Goal: Information Seeking & Learning: Learn about a topic

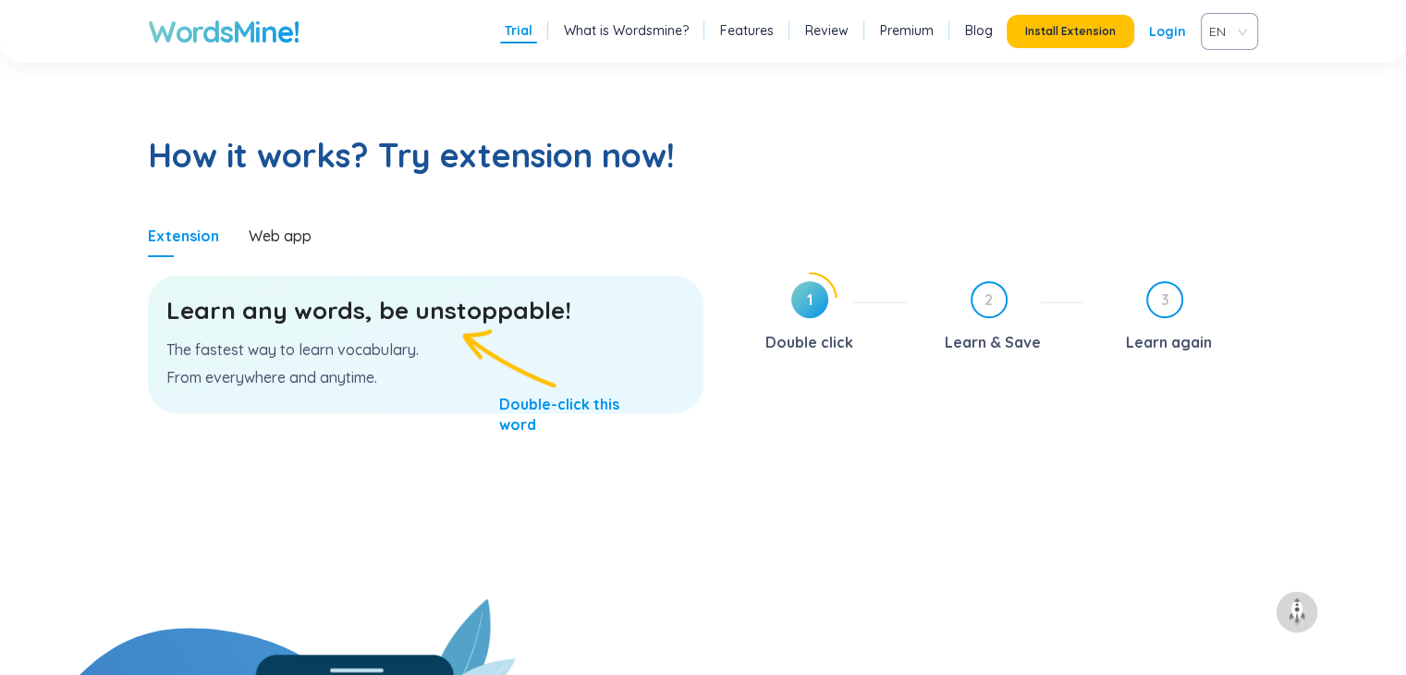
scroll to position [924, 0]
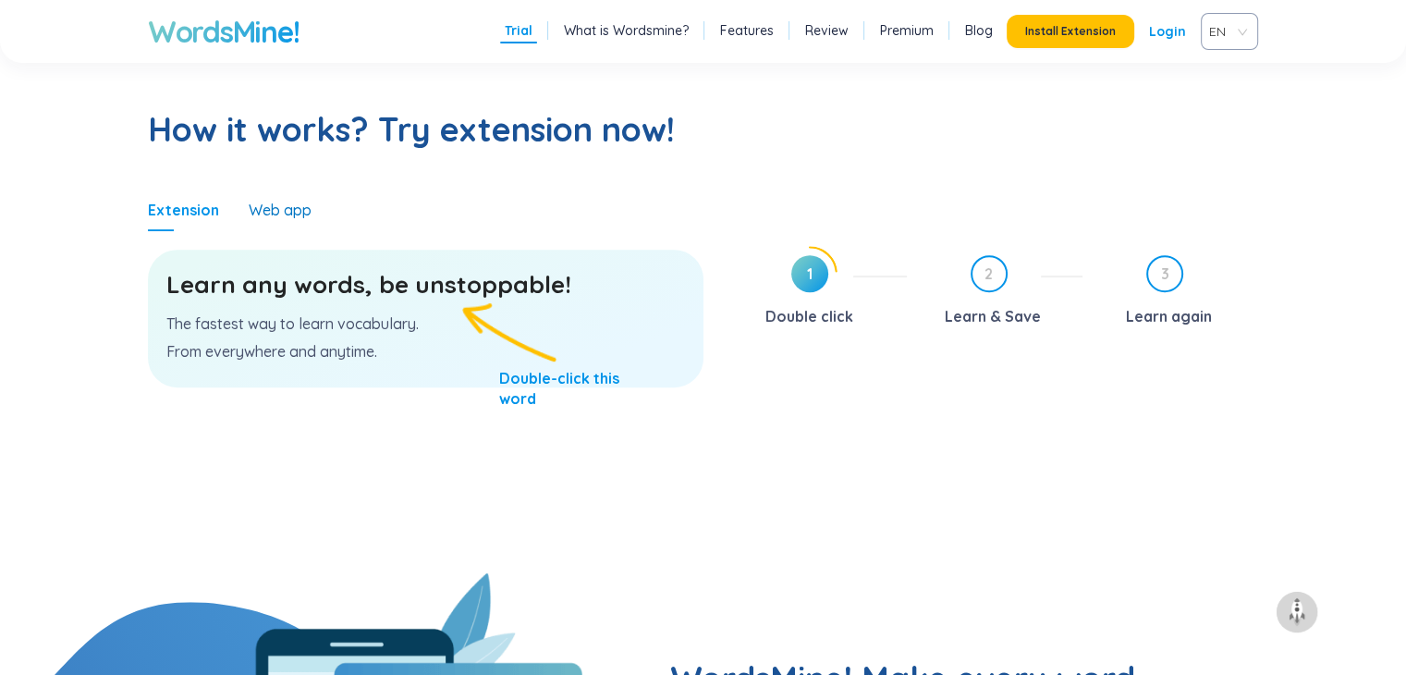
click at [281, 216] on div "Web app" at bounding box center [280, 210] width 63 height 20
click at [450, 293] on h3 "Learn any words, be unstoppable!" at bounding box center [425, 284] width 519 height 33
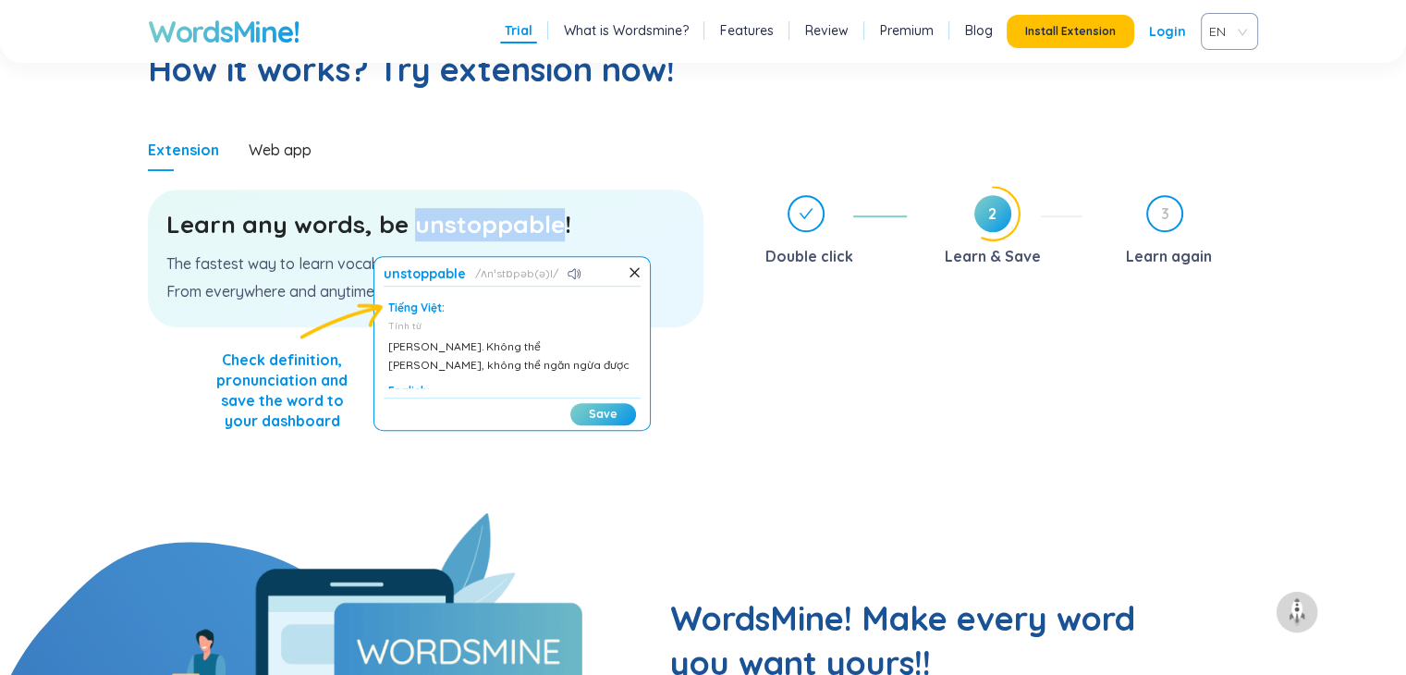
scroll to position [1017, 0]
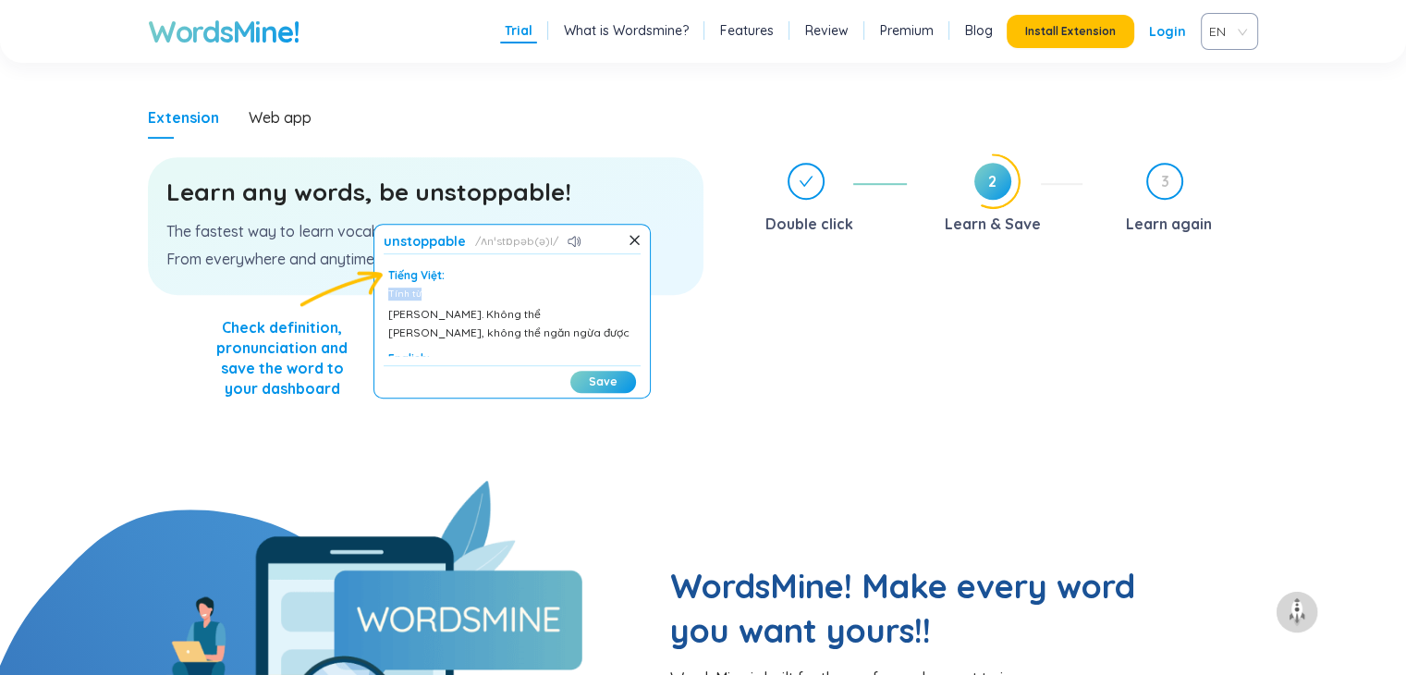
drag, startPoint x: 640, startPoint y: 280, endPoint x: 640, endPoint y: 299, distance: 18.5
click at [640, 299] on div "Tiếng Việt: Tính từ Quyết tâm. Không thể chặn lại, không thể ngăn ngừa được Eng…" at bounding box center [512, 309] width 257 height 92
click at [581, 236] on icon at bounding box center [575, 241] width 14 height 11
click at [575, 238] on icon at bounding box center [571, 241] width 7 height 11
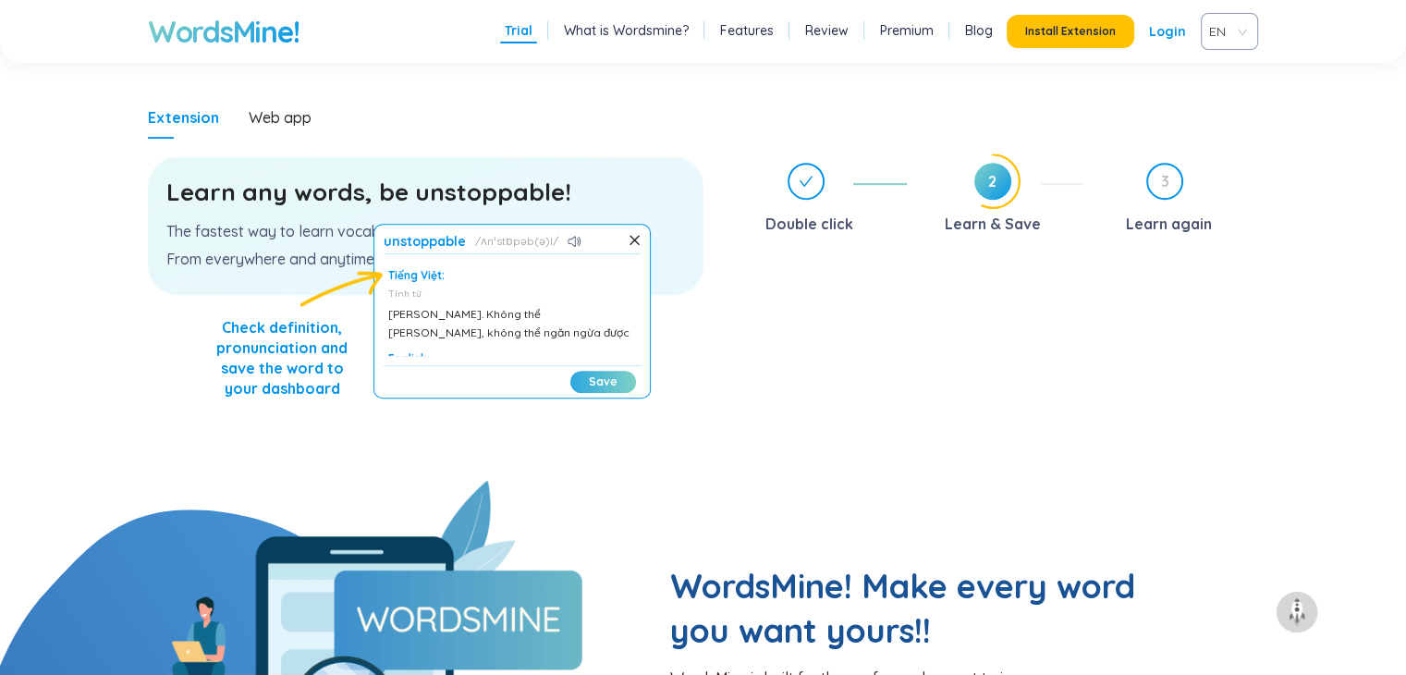
click at [584, 385] on button "Save" at bounding box center [603, 382] width 66 height 22
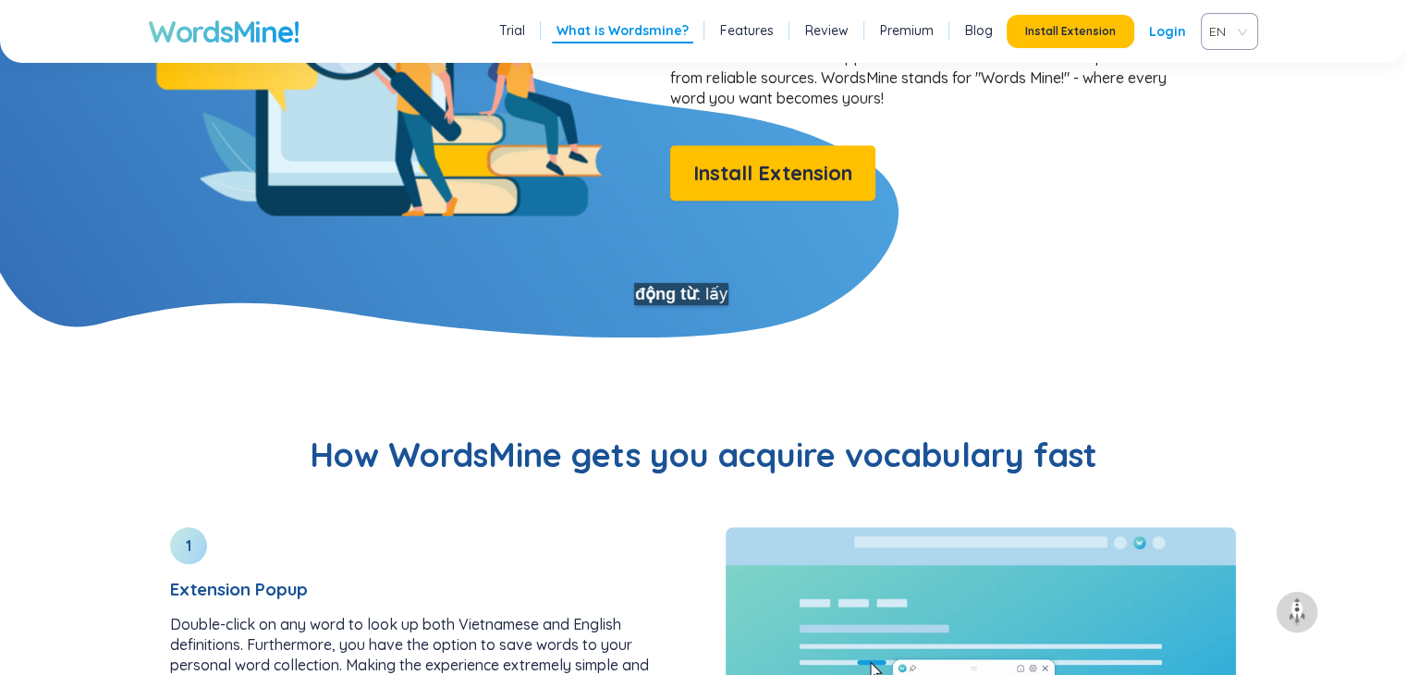
scroll to position [1756, 0]
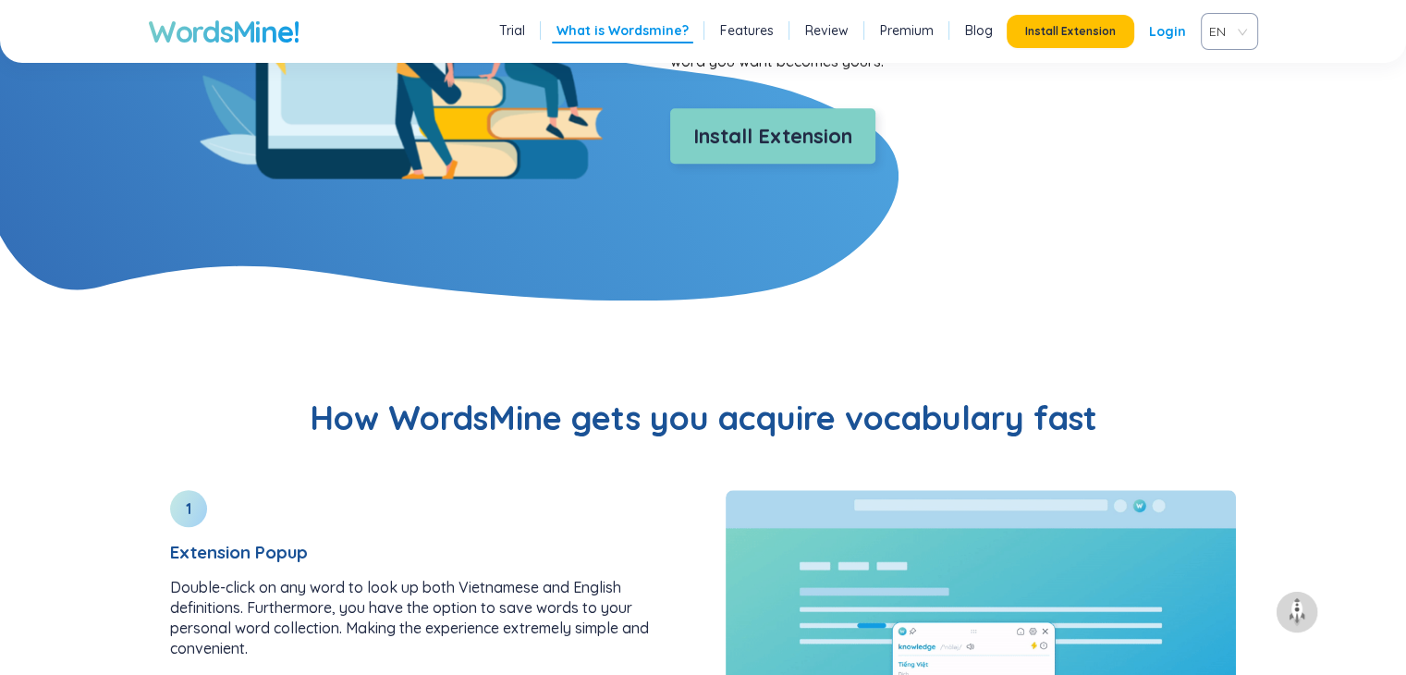
click at [747, 123] on span "Install Extension" at bounding box center [772, 136] width 159 height 32
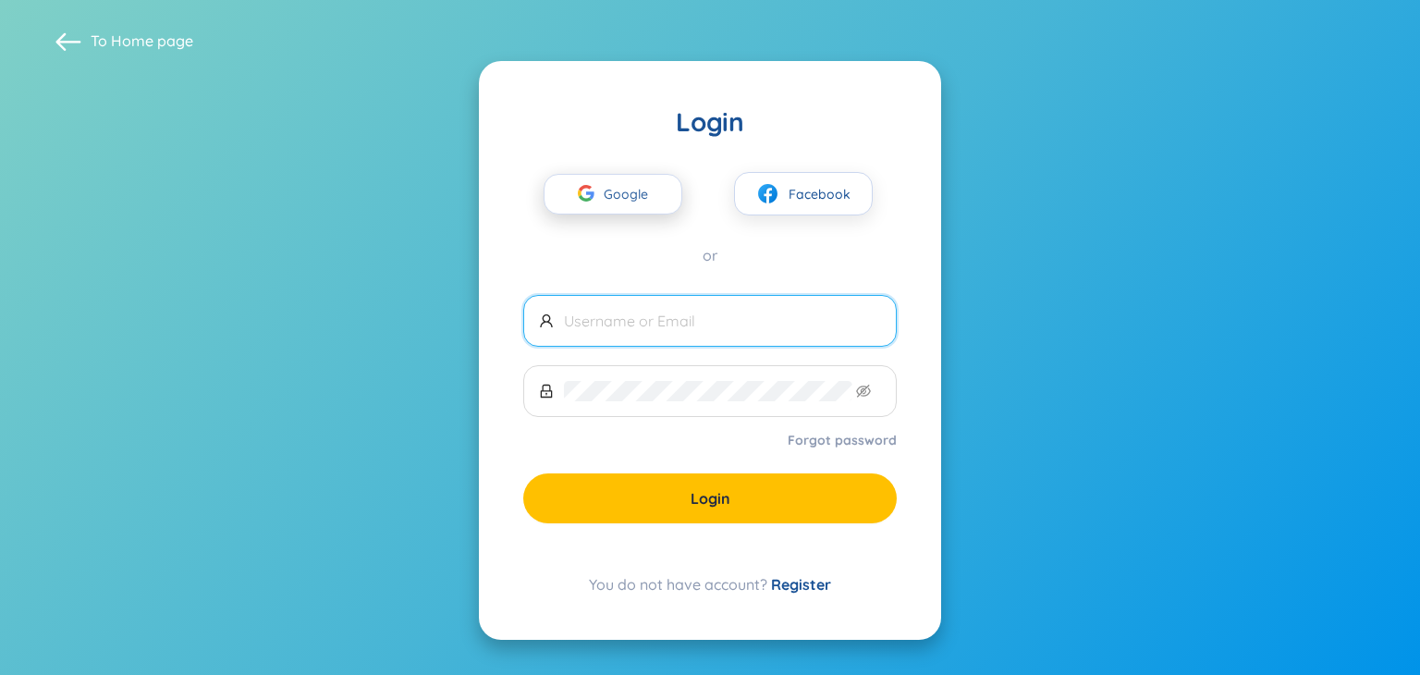
click at [580, 195] on icon "button" at bounding box center [580, 192] width 4 height 7
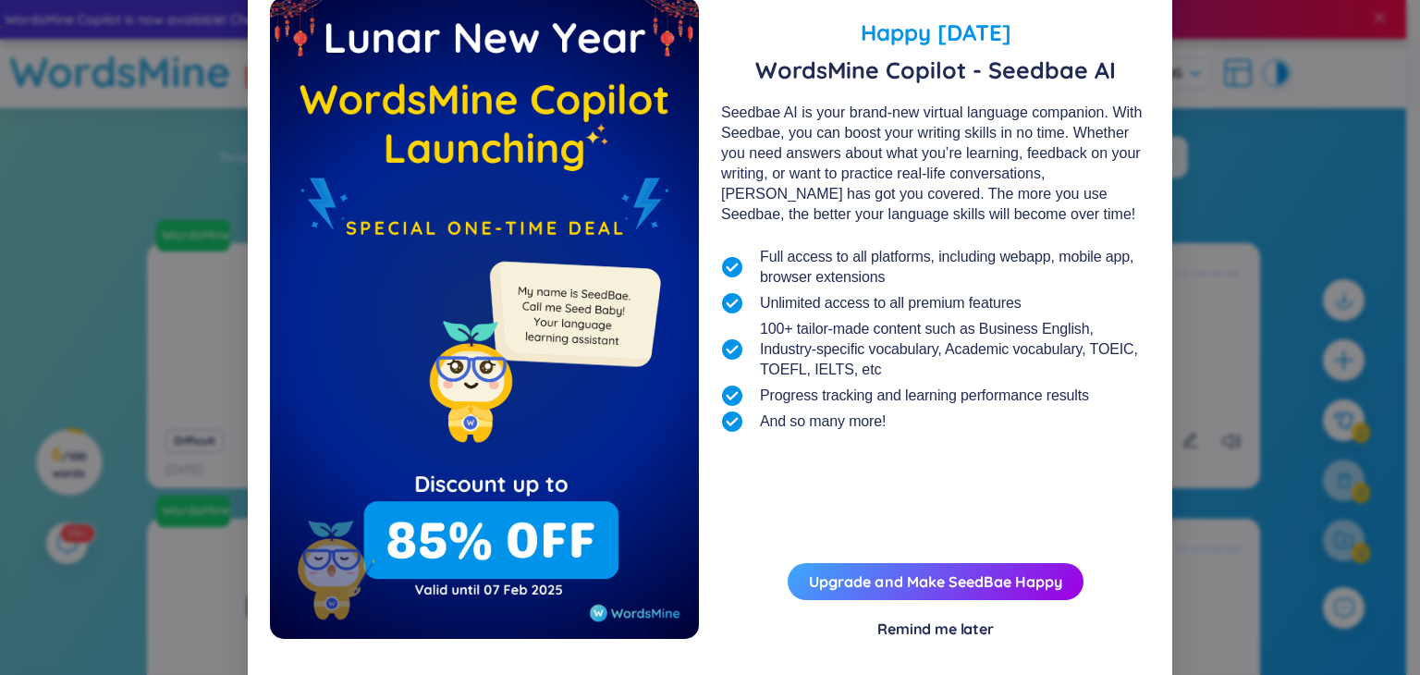
scroll to position [67, 0]
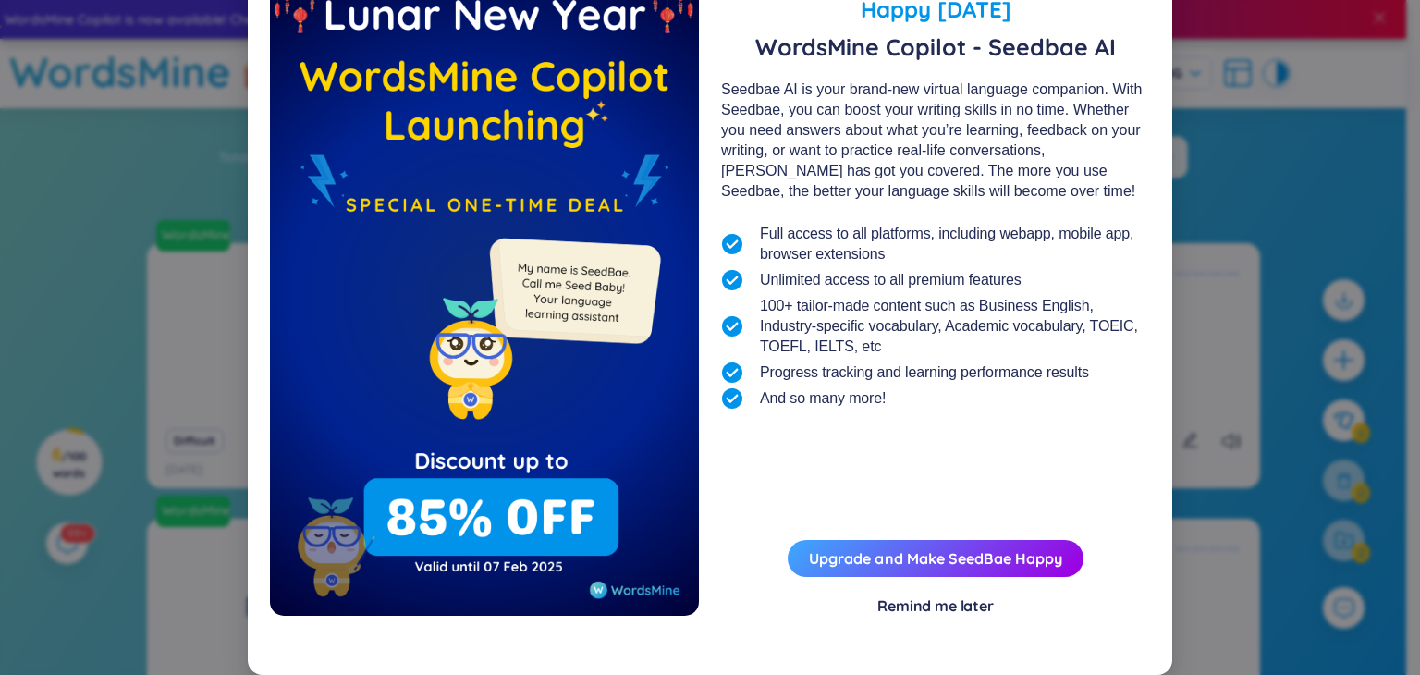
click at [933, 608] on div "Remind me later" at bounding box center [935, 605] width 116 height 20
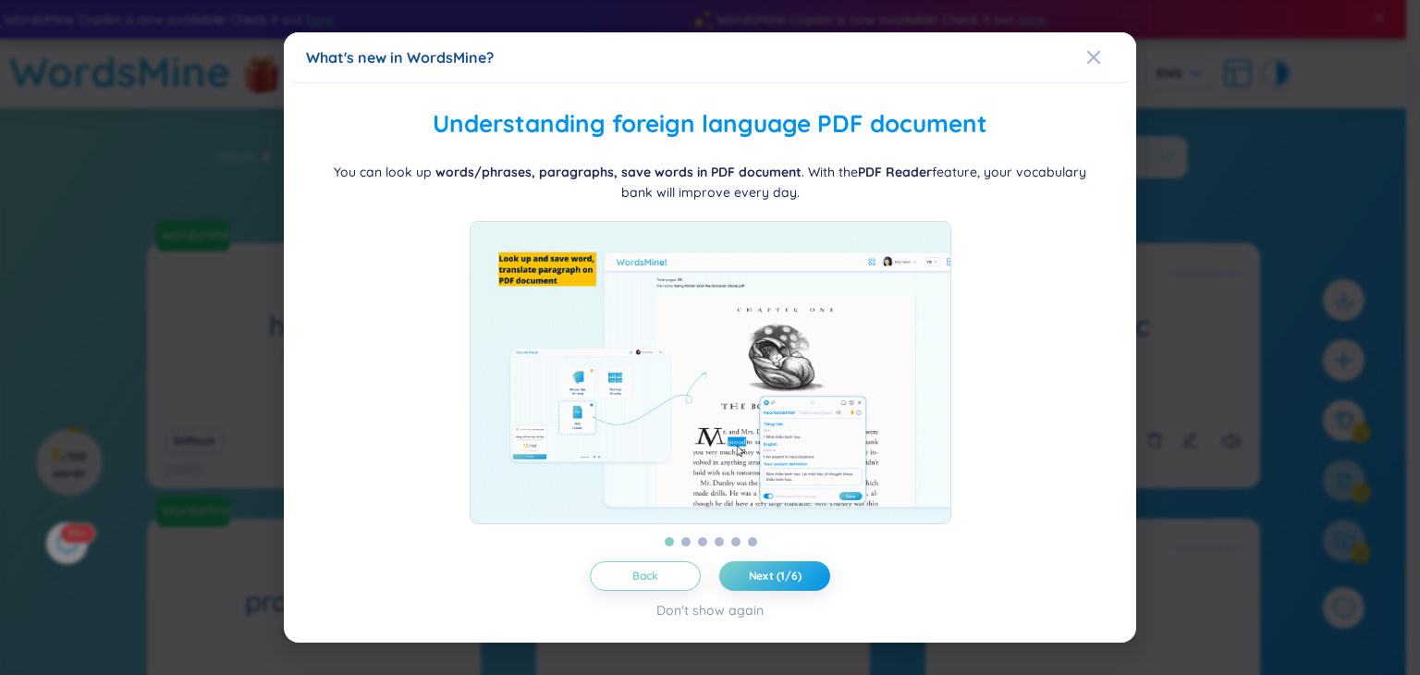
click at [813, 569] on div "Folder management WordsMine lets you manage and personalize your folder based o…" at bounding box center [710, 362] width 808 height 515
click at [794, 576] on button "Next (1/6)" at bounding box center [774, 576] width 111 height 30
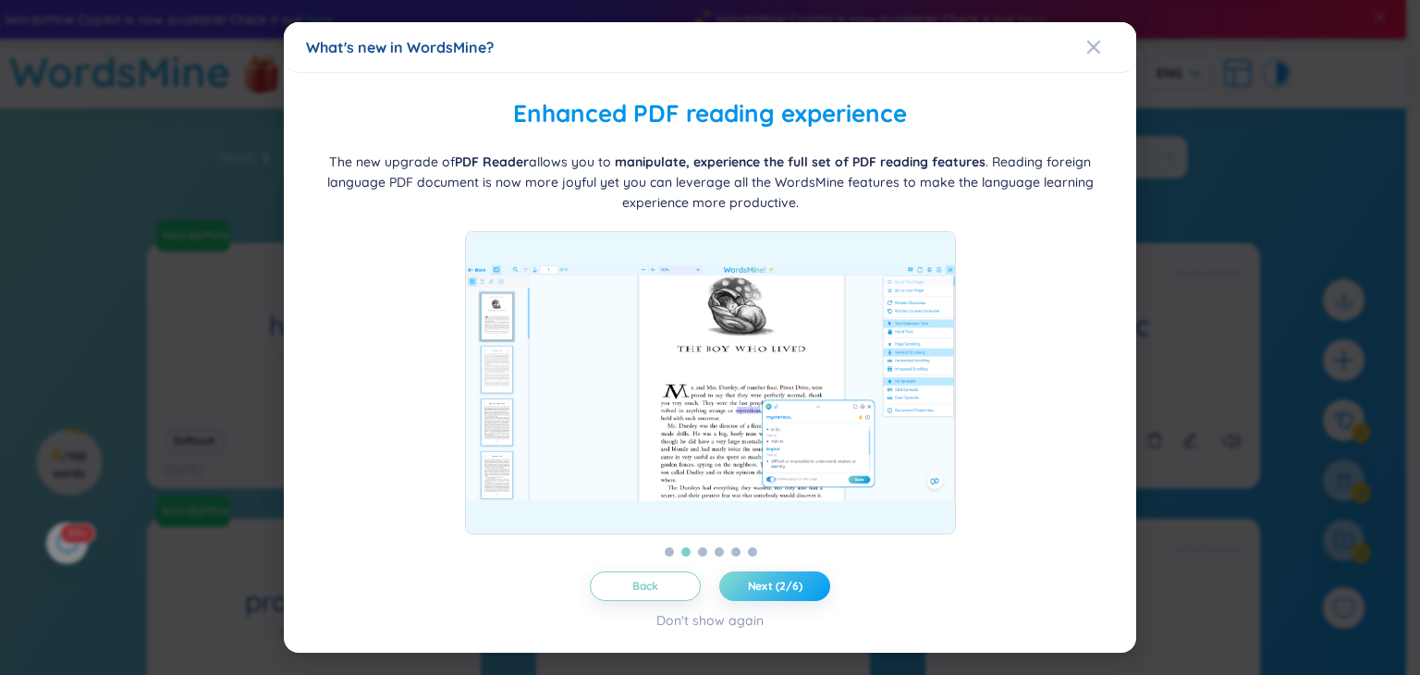
click at [794, 576] on button "Next (2/6)" at bounding box center [774, 586] width 111 height 30
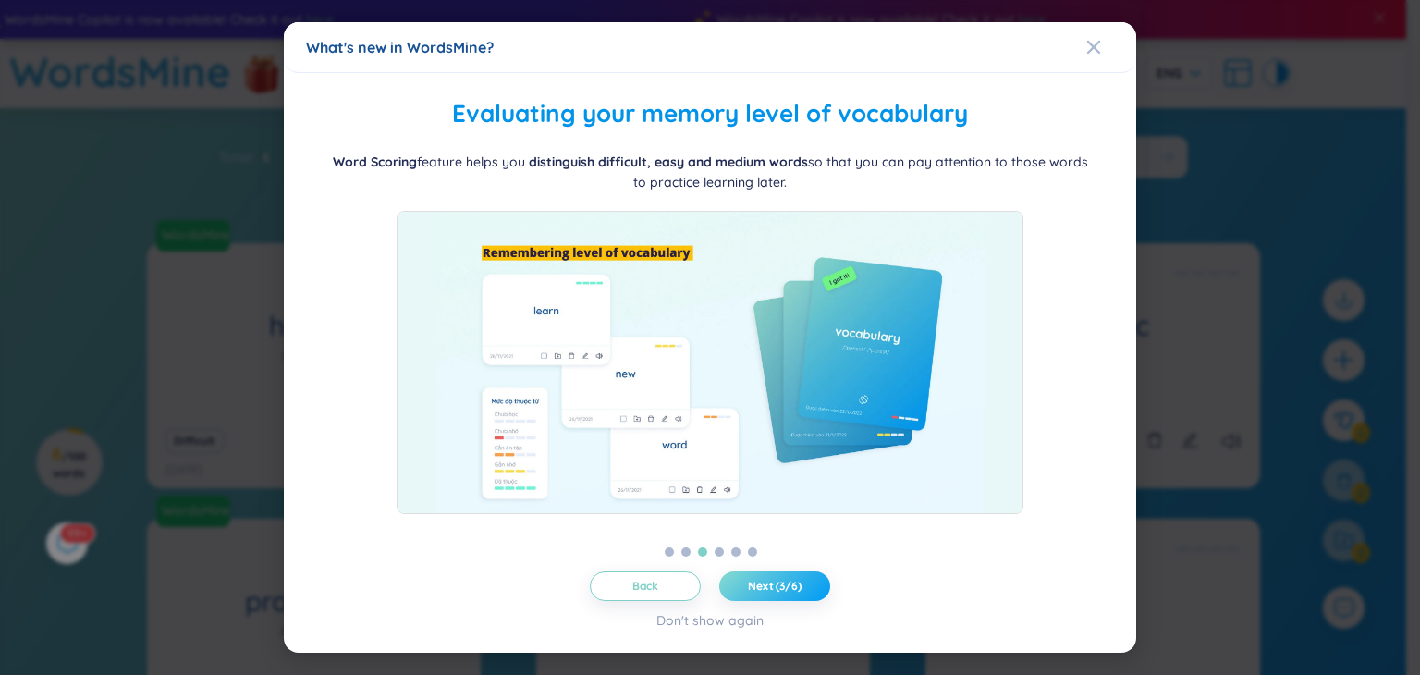
click at [794, 576] on button "Next (3/6)" at bounding box center [774, 586] width 111 height 30
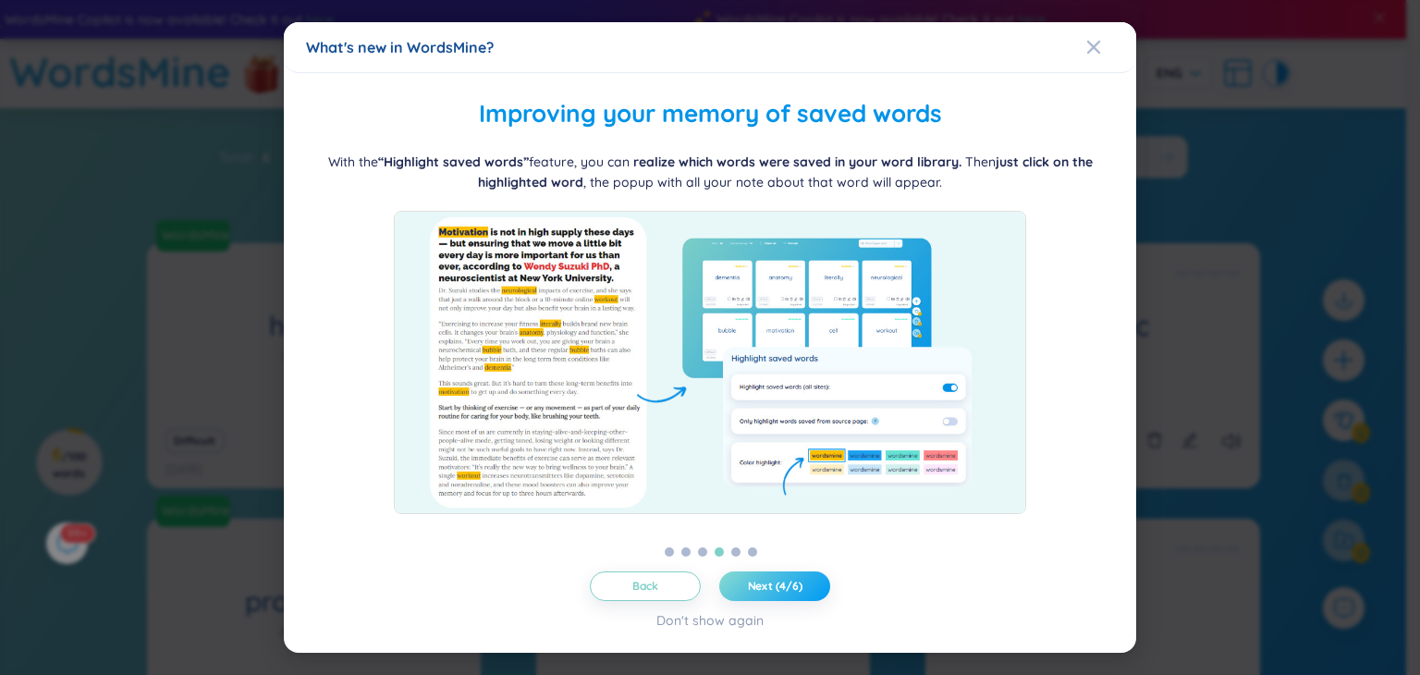
click at [791, 576] on button "Next (4/6)" at bounding box center [774, 586] width 111 height 30
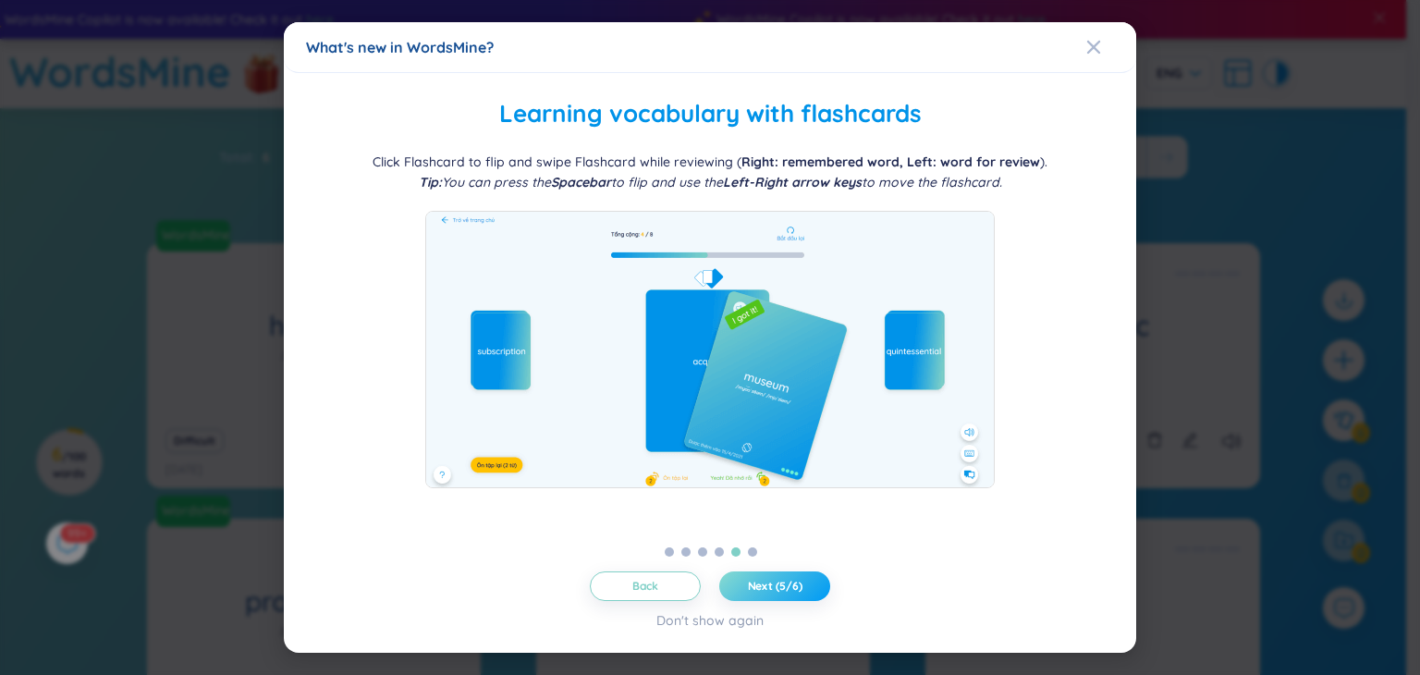
click at [789, 576] on button "Next (5/6)" at bounding box center [774, 586] width 111 height 30
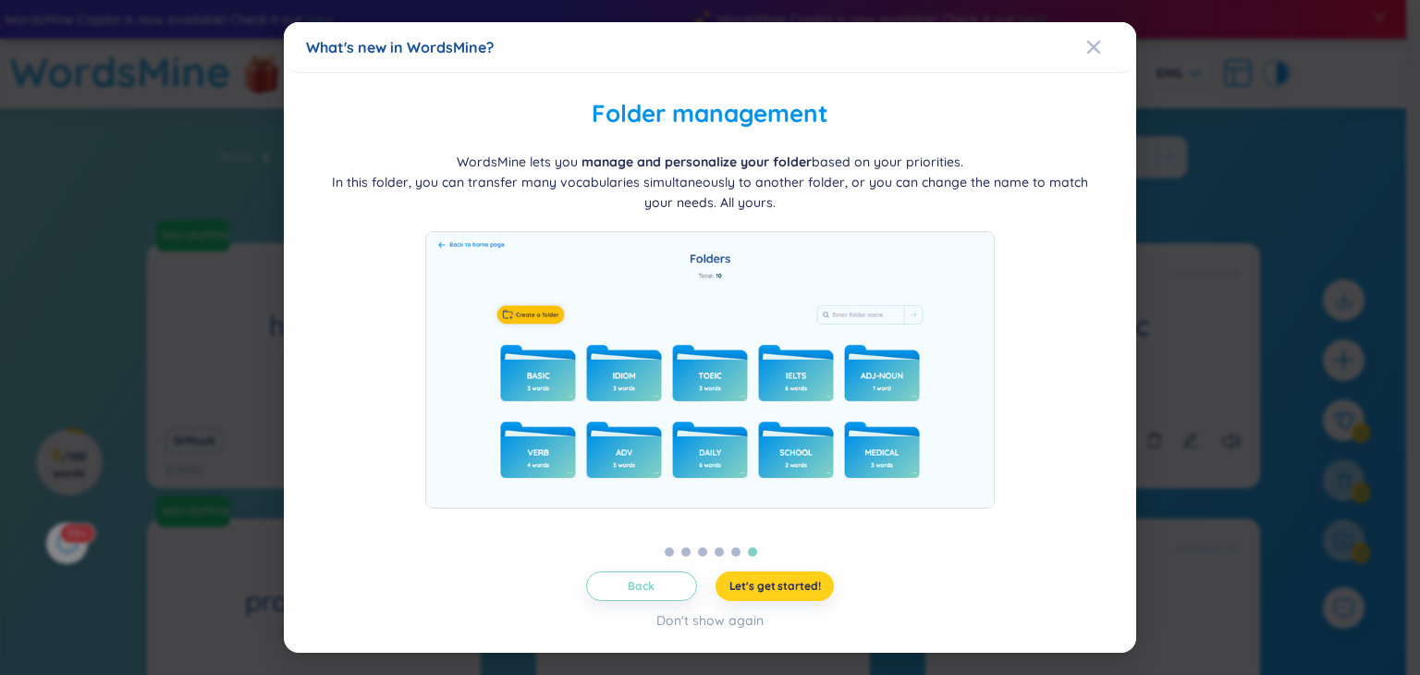
click at [789, 576] on button "Let's get started!" at bounding box center [774, 586] width 119 height 30
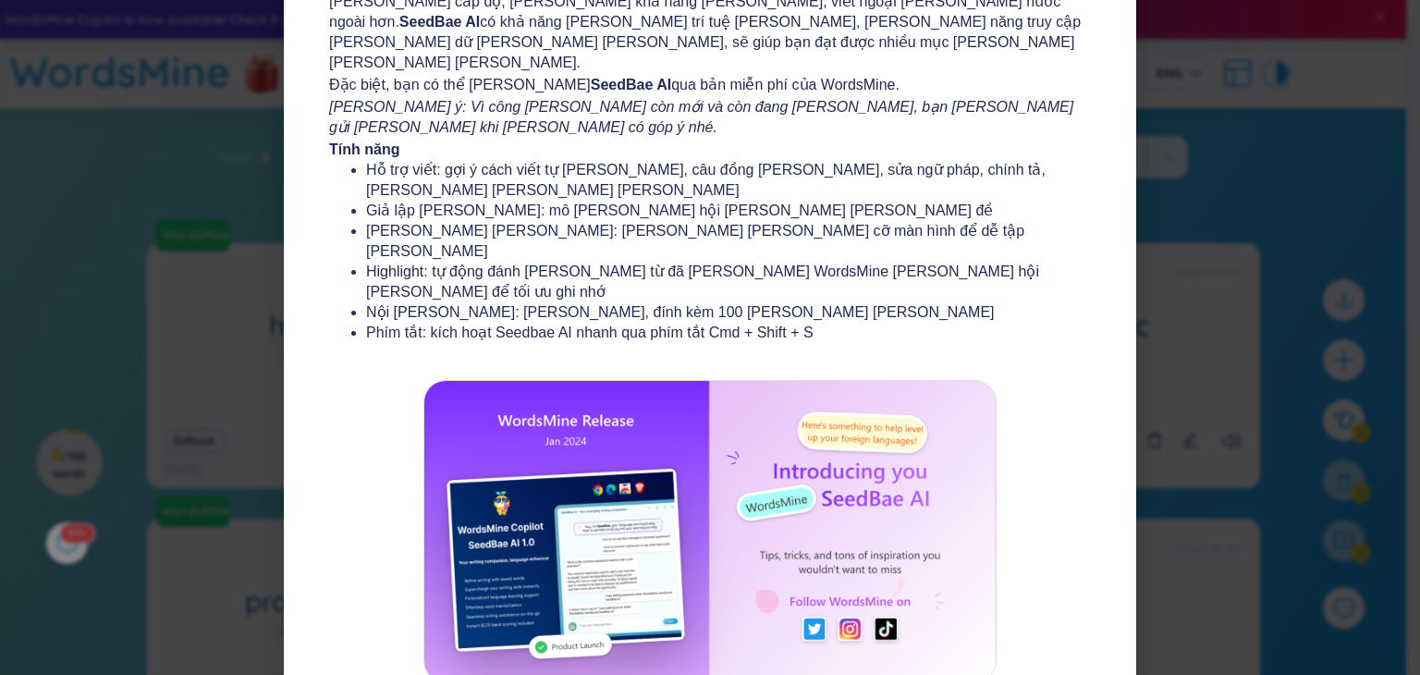
scroll to position [203, 0]
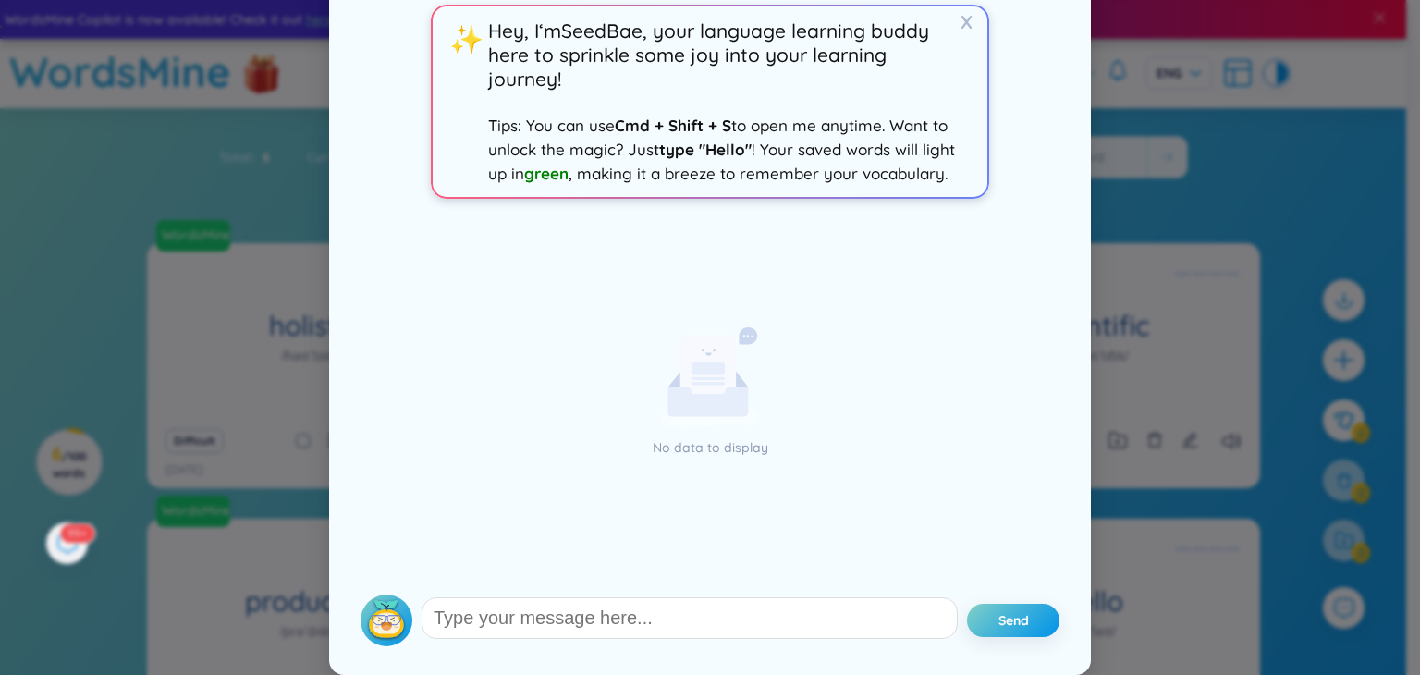
scroll to position [0, 0]
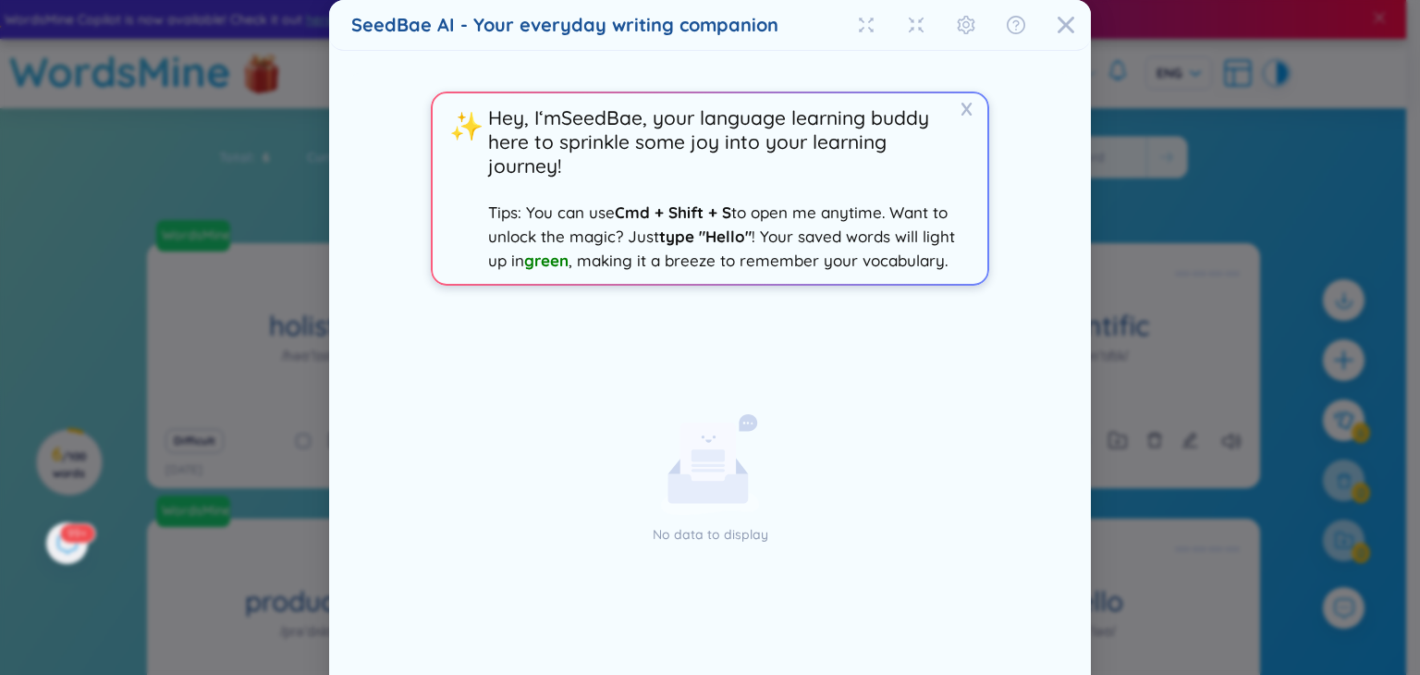
click at [568, 138] on span "Hey, I‘m SeedBae , your language learning buddy here to sprinkle some joy into …" at bounding box center [708, 141] width 441 height 72
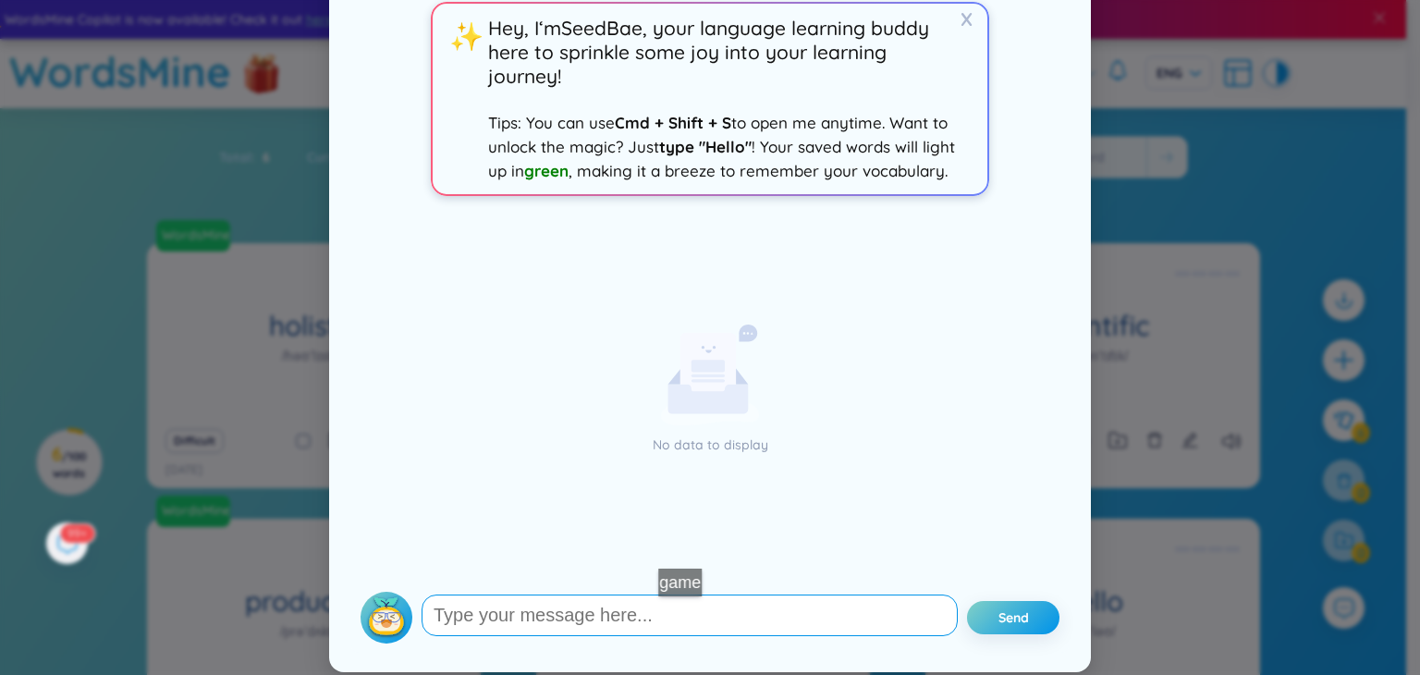
click at [688, 615] on textarea at bounding box center [690, 615] width 536 height 42
type textarea "hello"
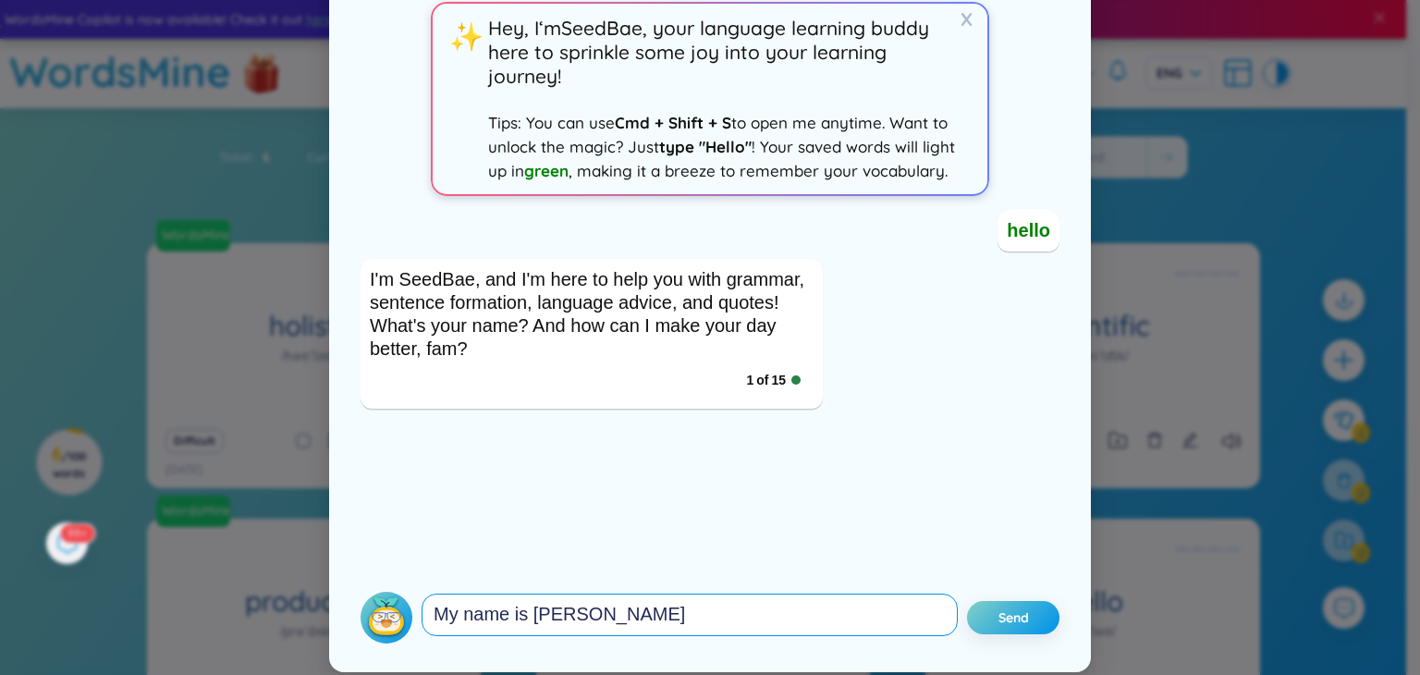
type textarea "My name is Nga"
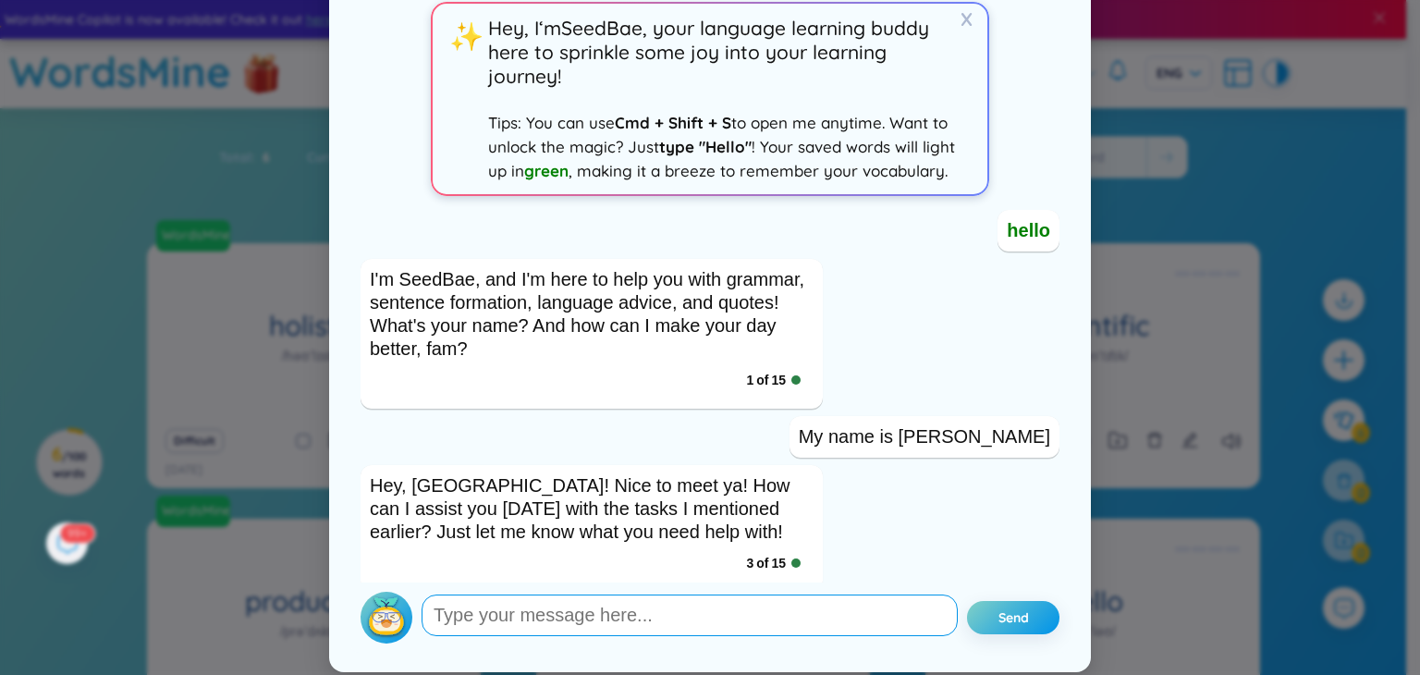
scroll to position [13, 0]
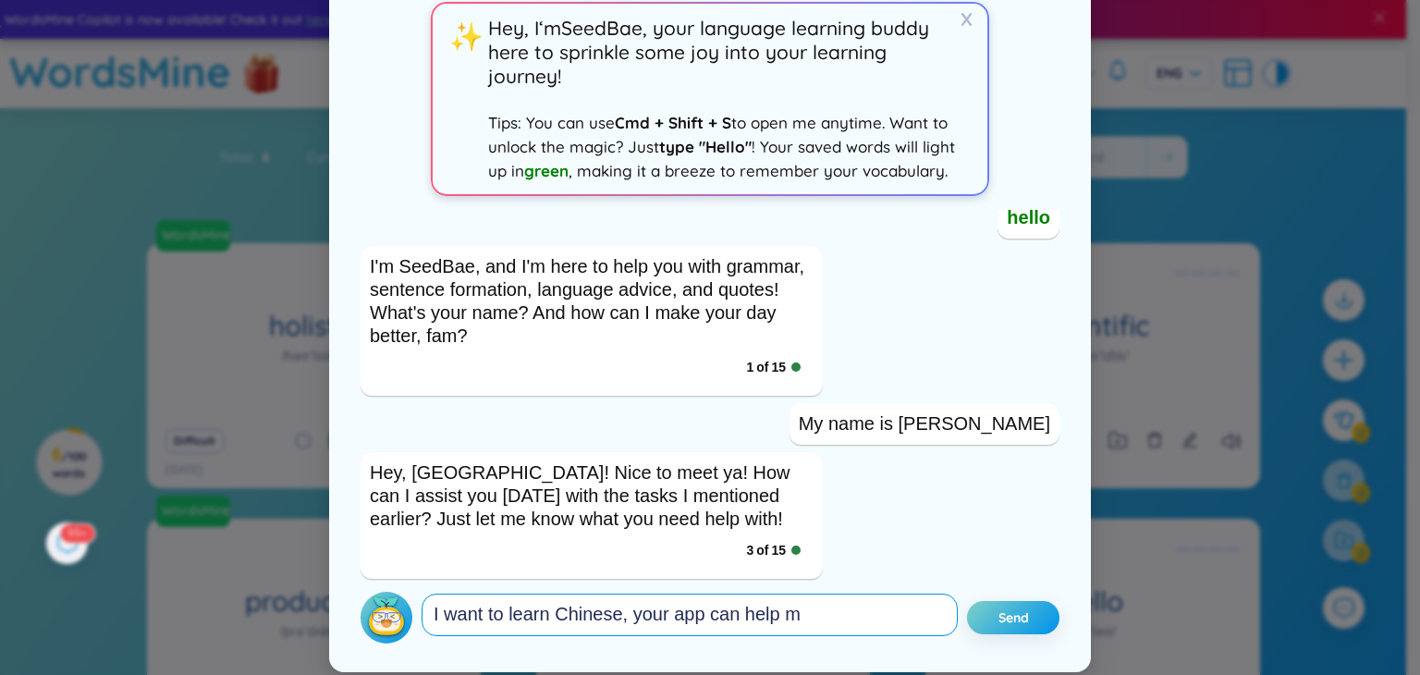
type textarea "I want to learn Chinese, your app can help me"
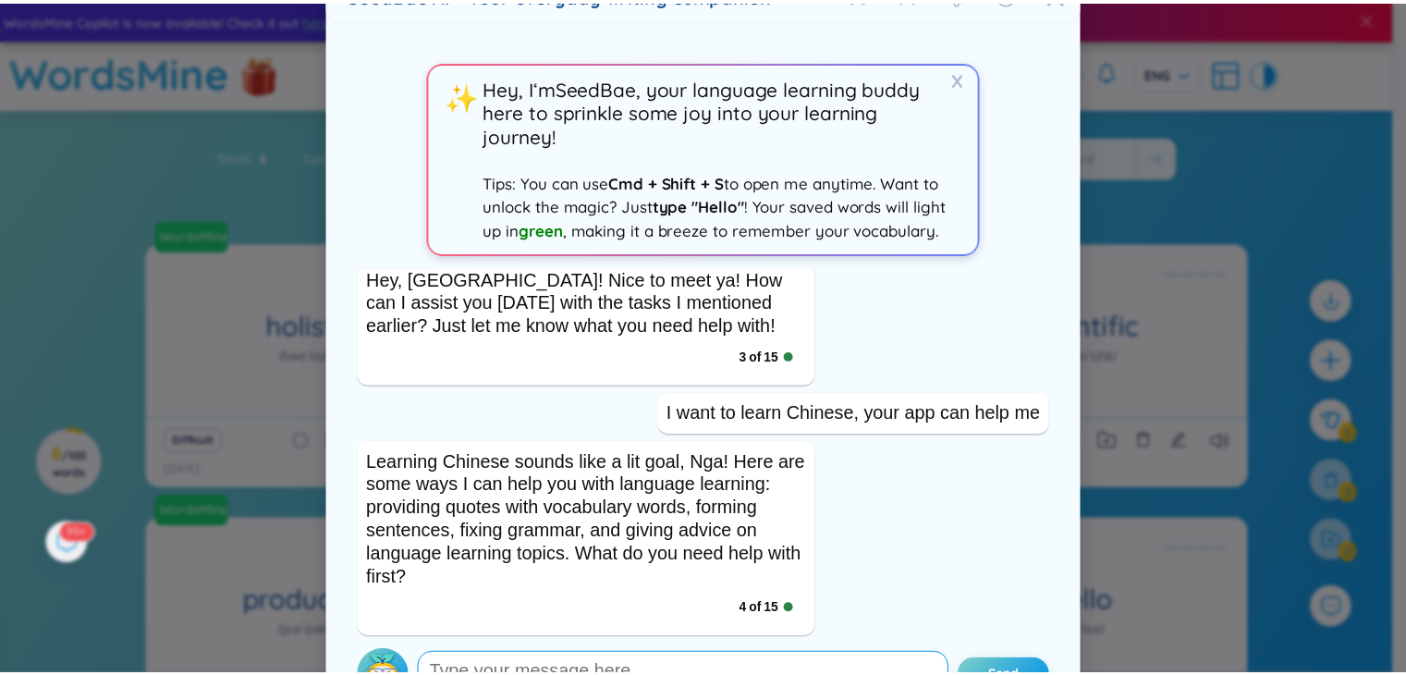
scroll to position [0, 0]
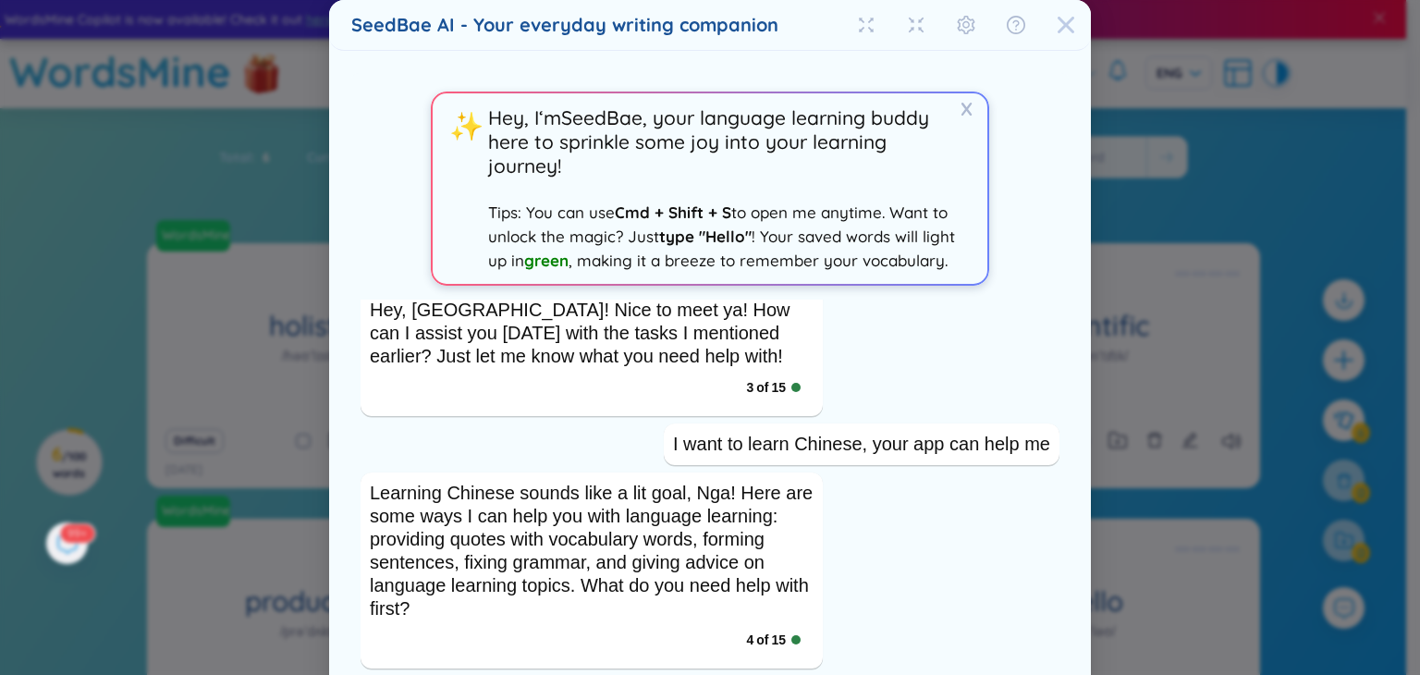
click at [1061, 27] on icon "Close" at bounding box center [1066, 25] width 17 height 17
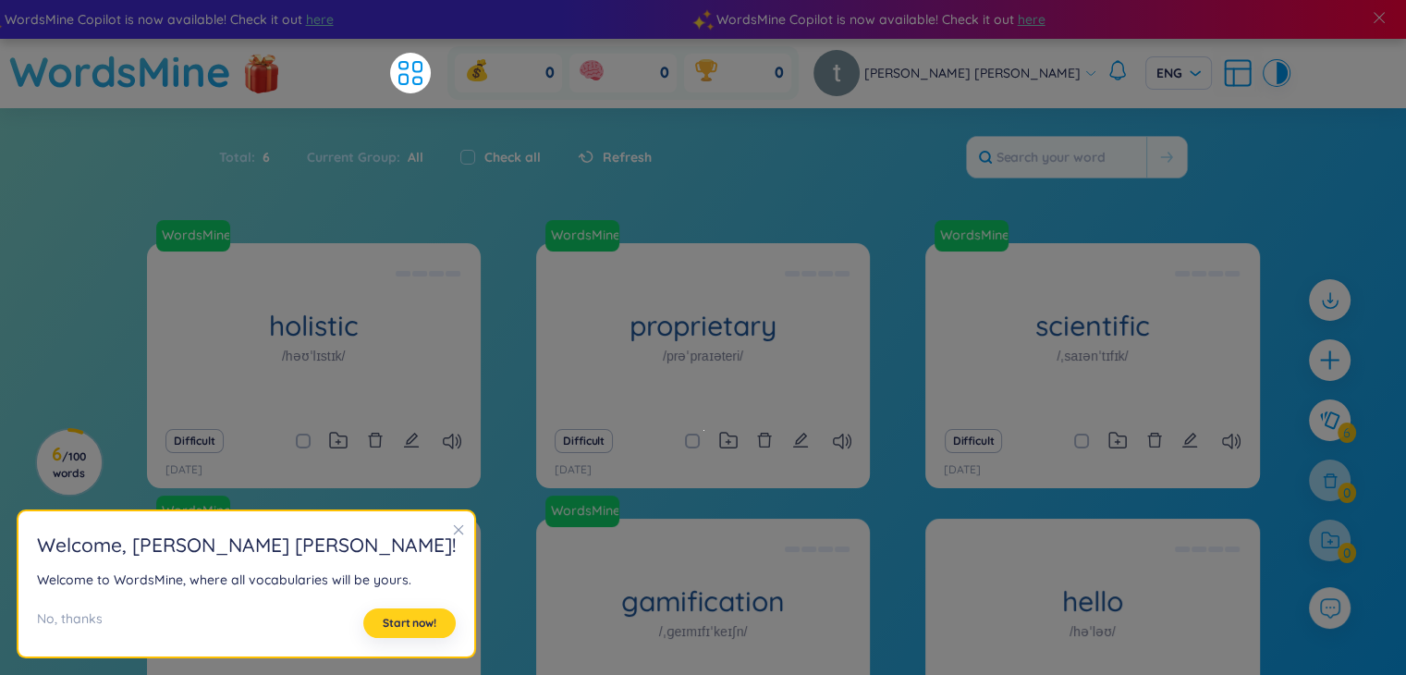
click at [383, 621] on span "Start now!" at bounding box center [410, 623] width 54 height 15
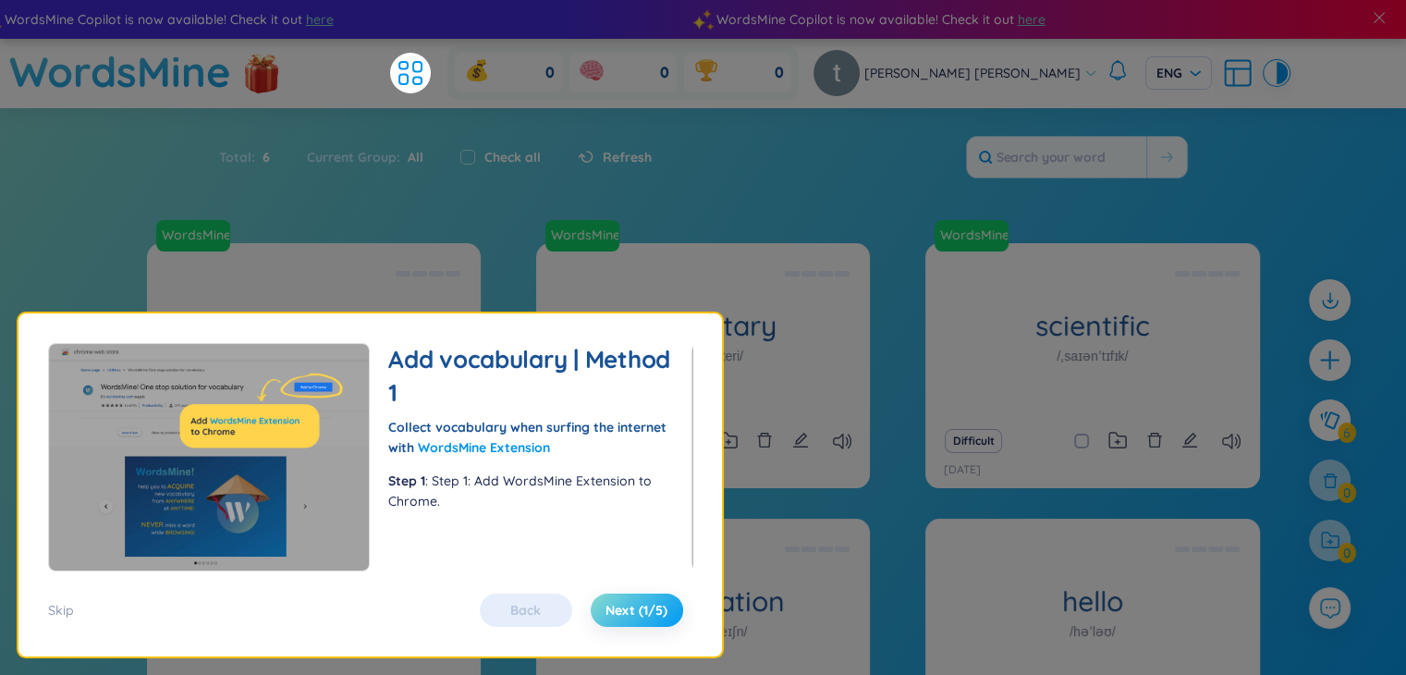
click at [617, 605] on span "Next (1/5)" at bounding box center [636, 610] width 62 height 18
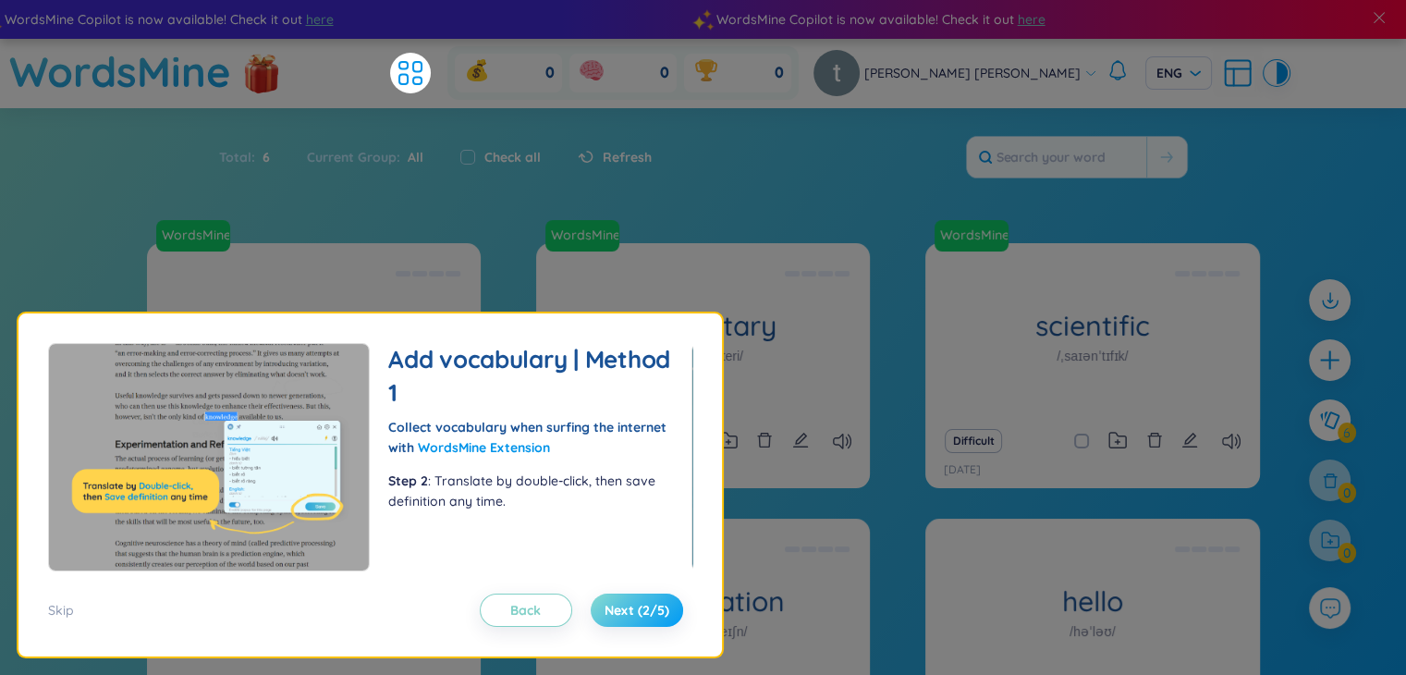
click at [624, 616] on span "Next (2/5)" at bounding box center [637, 610] width 65 height 18
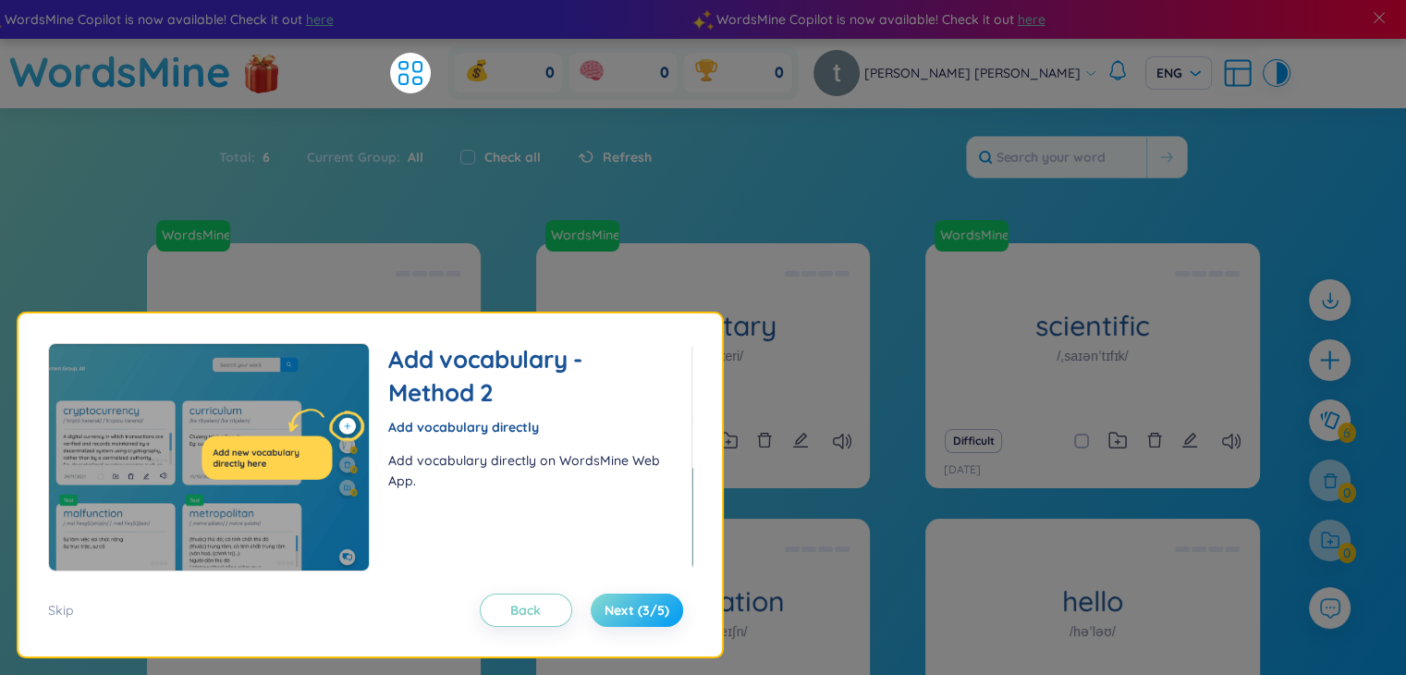
click at [629, 612] on span "Next (3/5)" at bounding box center [637, 610] width 65 height 18
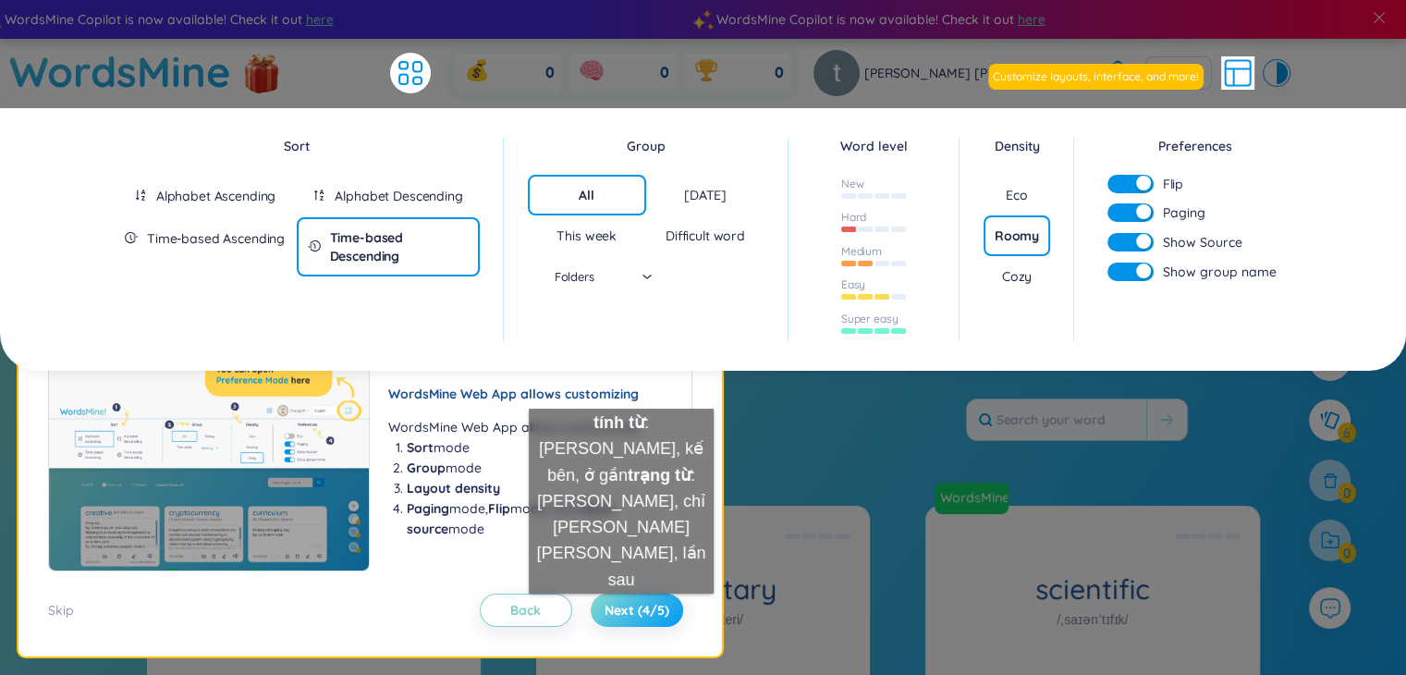
click at [621, 612] on span "Next (4/5)" at bounding box center [637, 610] width 65 height 18
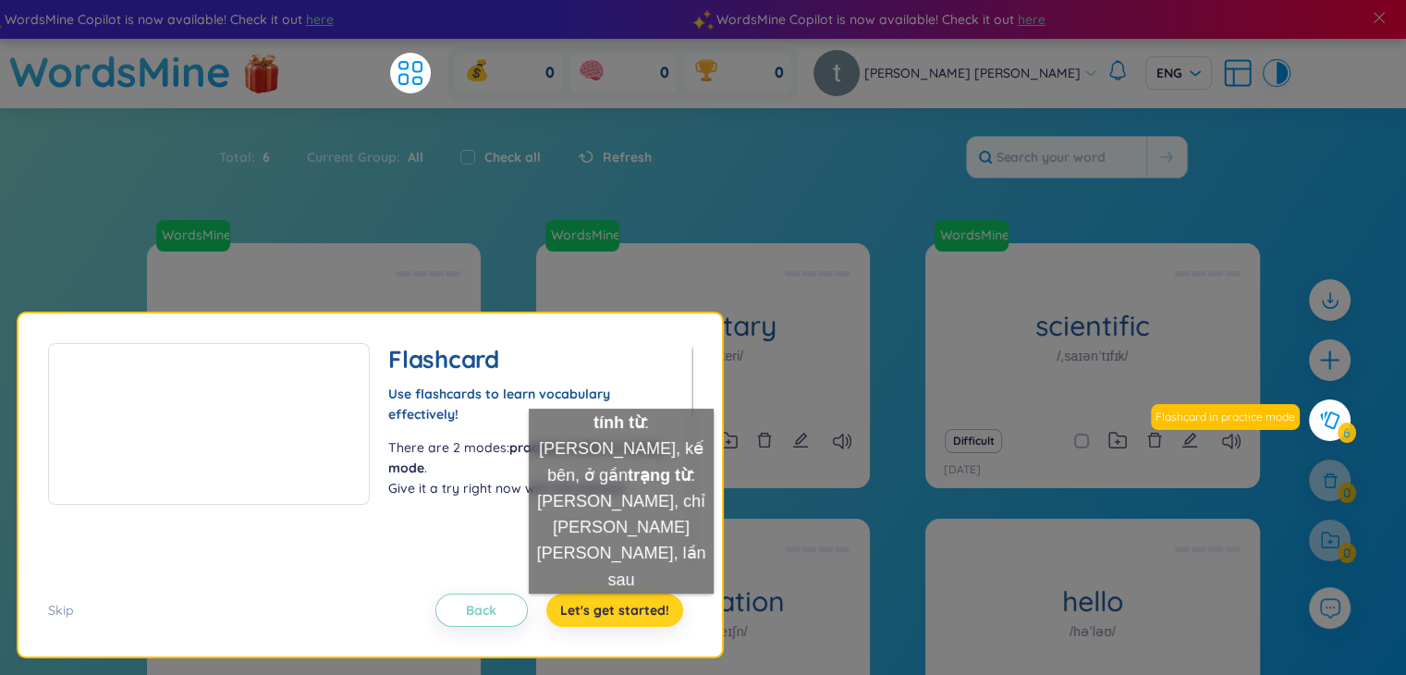
click at [621, 612] on span "Let's get started!" at bounding box center [614, 610] width 109 height 18
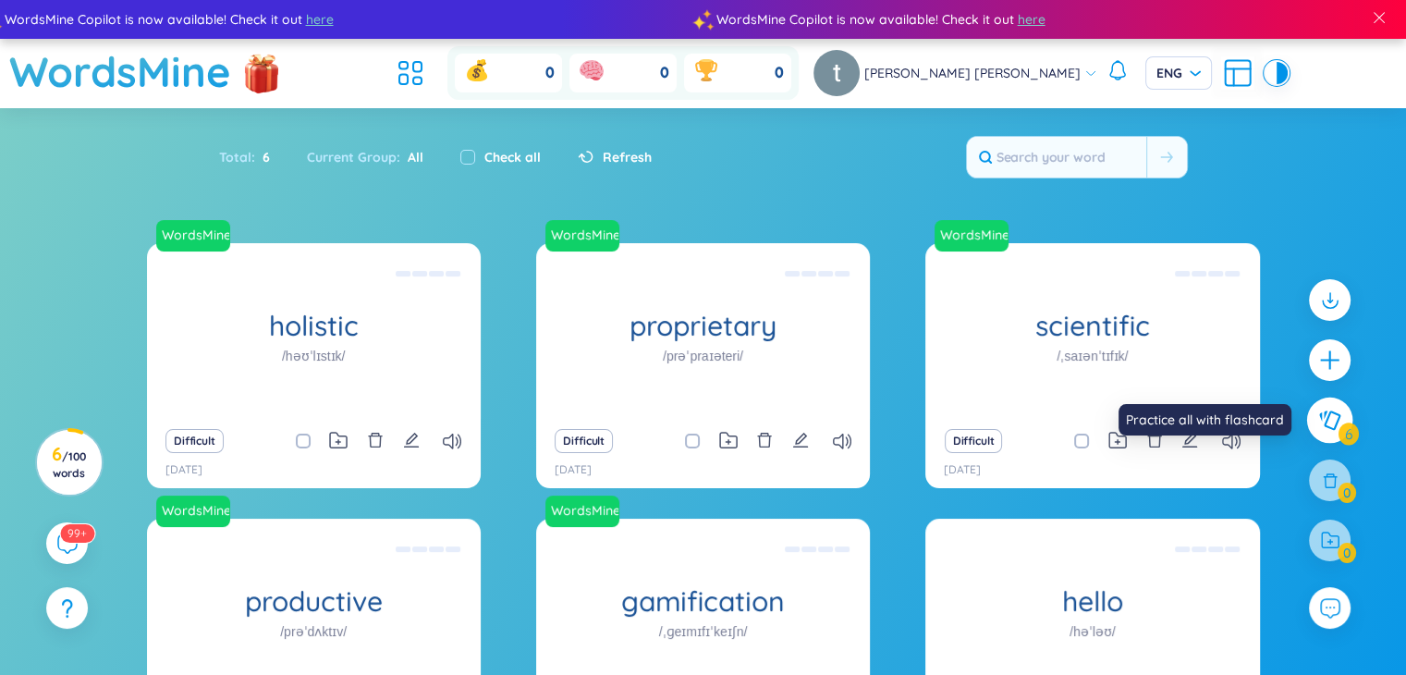
click at [1324, 398] on button at bounding box center [1330, 420] width 46 height 46
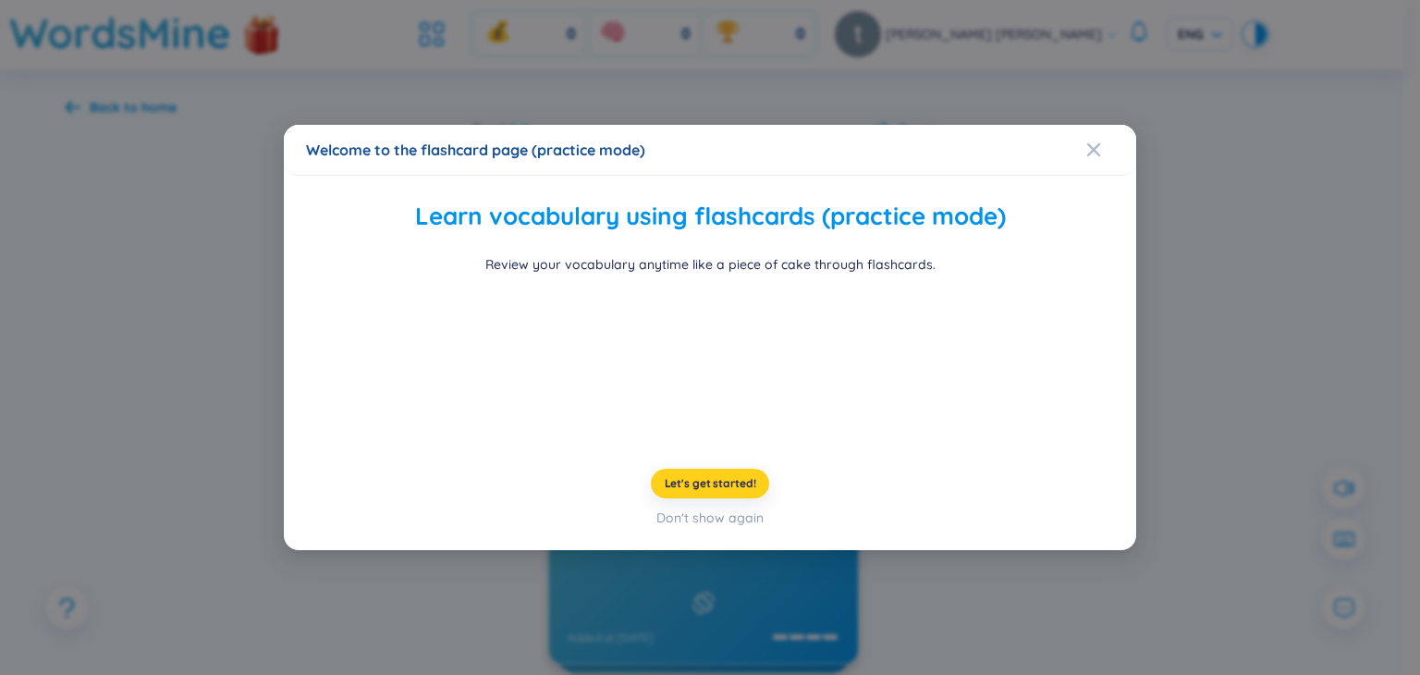
click at [717, 491] on span "Let's get started!" at bounding box center [711, 483] width 92 height 15
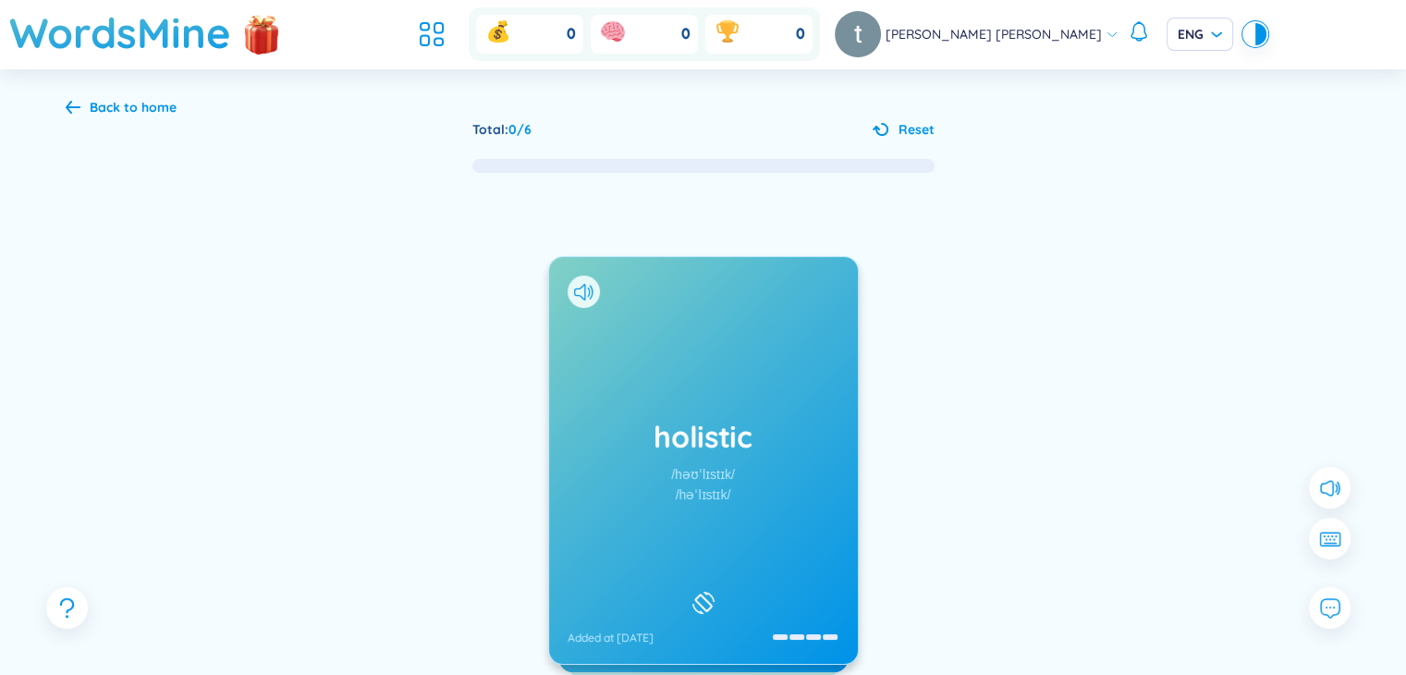
click at [726, 523] on div "holistic /həʊˈlɪstɪk/ /həˈlɪstɪk/ Added at 19/9/2025" at bounding box center [703, 460] width 309 height 407
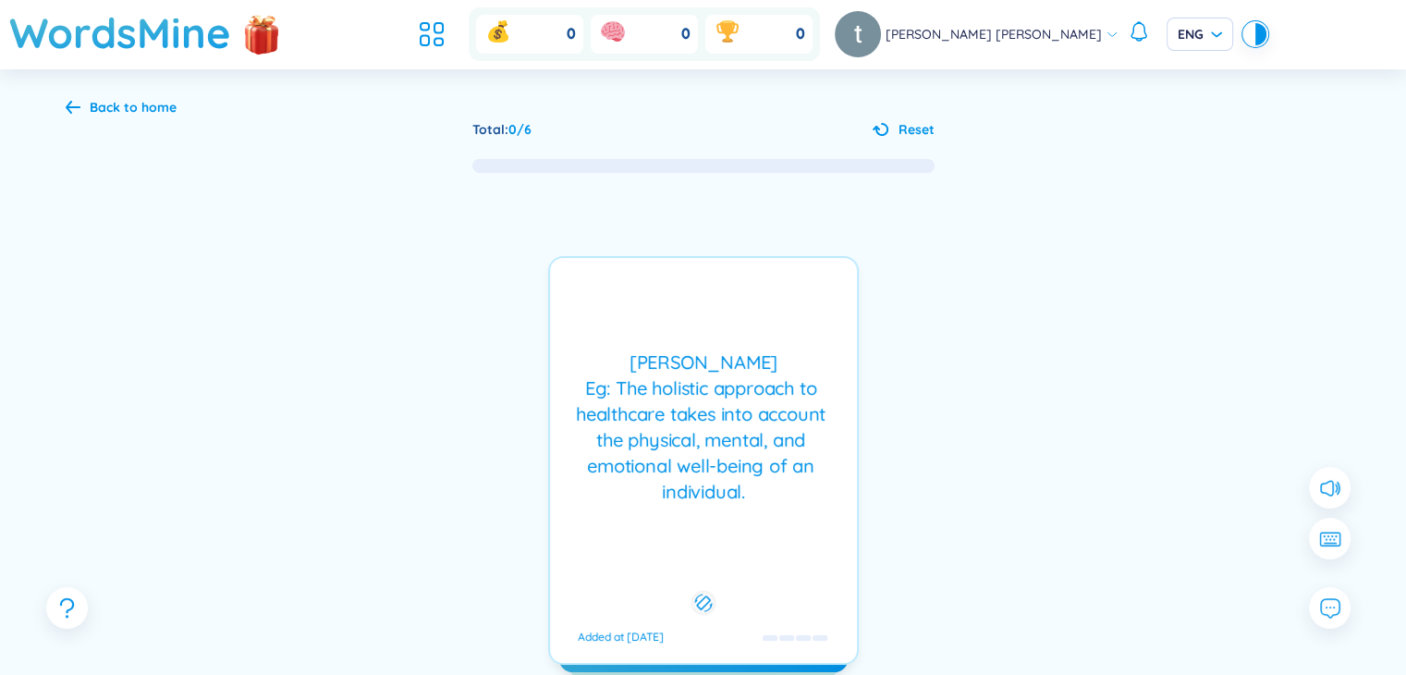
click at [726, 523] on div "Toàn diện Eg: The holistic approach to healthcare takes into account the physic…" at bounding box center [703, 460] width 311 height 409
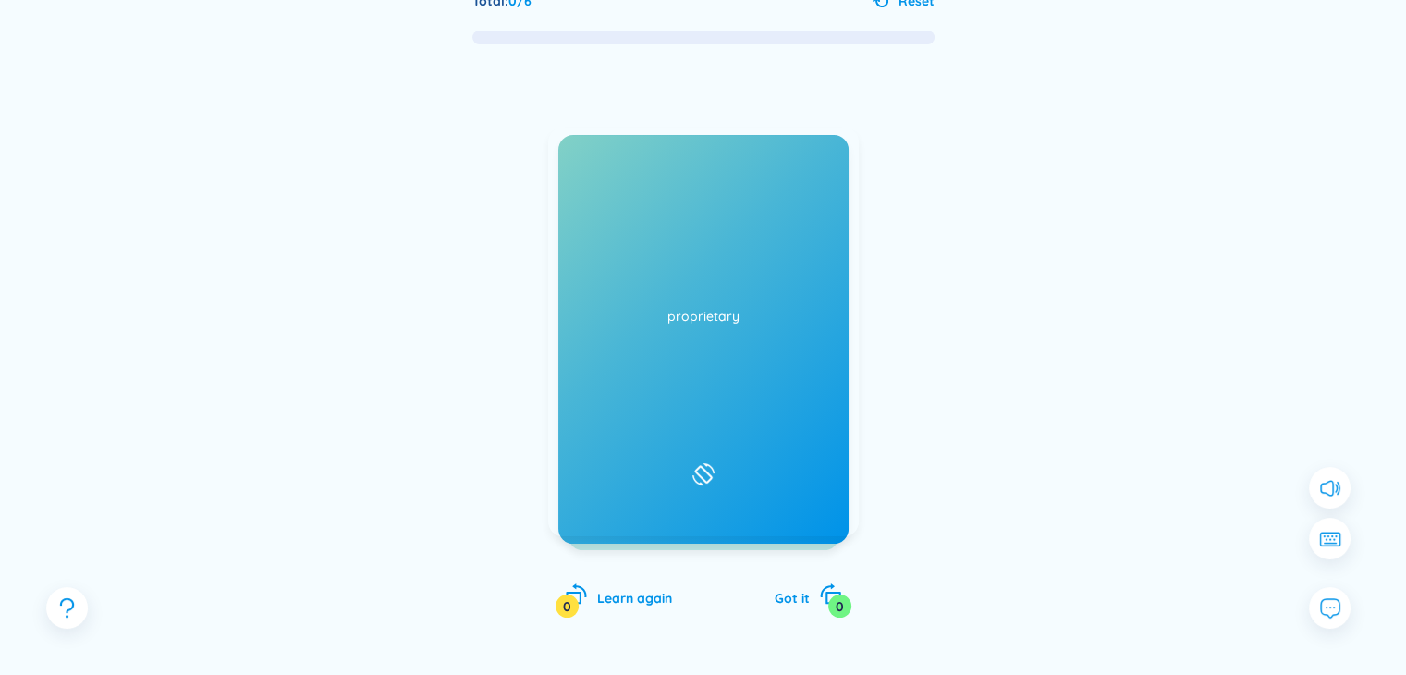
scroll to position [173, 0]
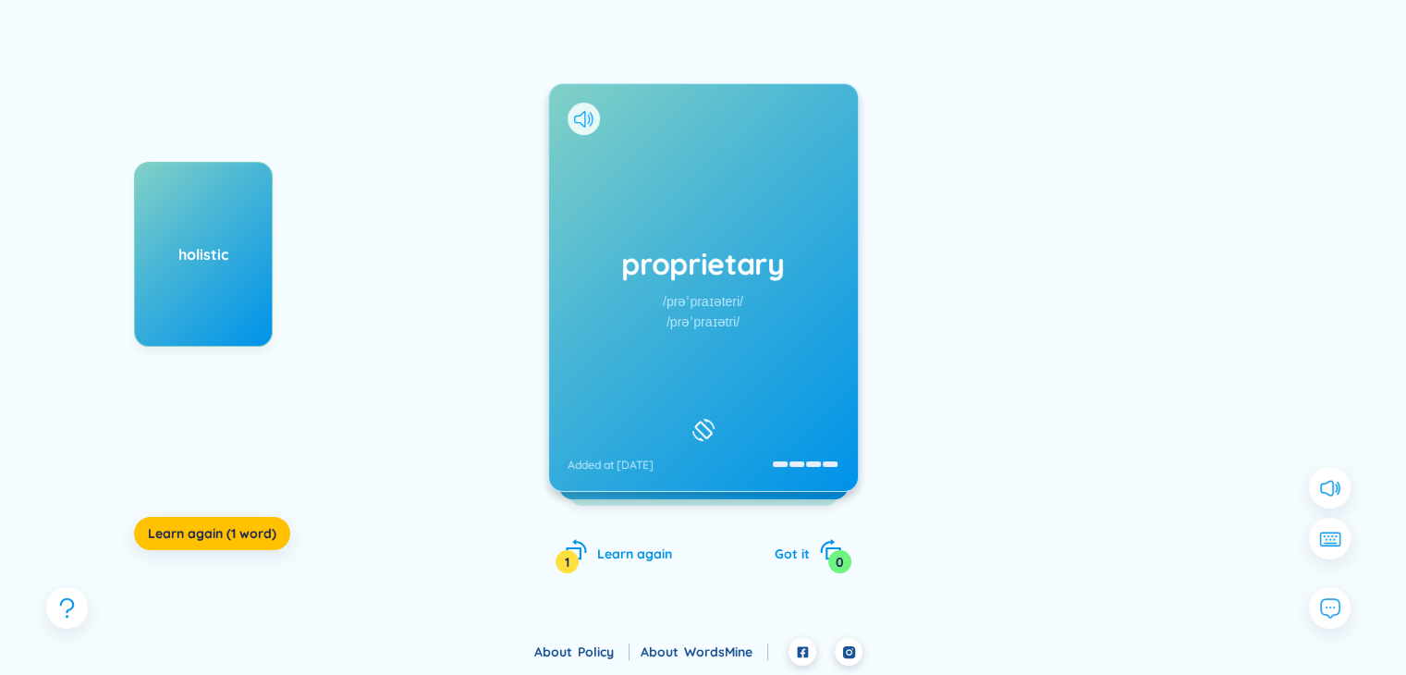
click at [588, 116] on icon at bounding box center [583, 119] width 19 height 17
click at [691, 197] on div "proprietary /prəˈpraɪəteri/ /prəˈpraɪətri/ Added at 19/9/2025" at bounding box center [703, 287] width 309 height 407
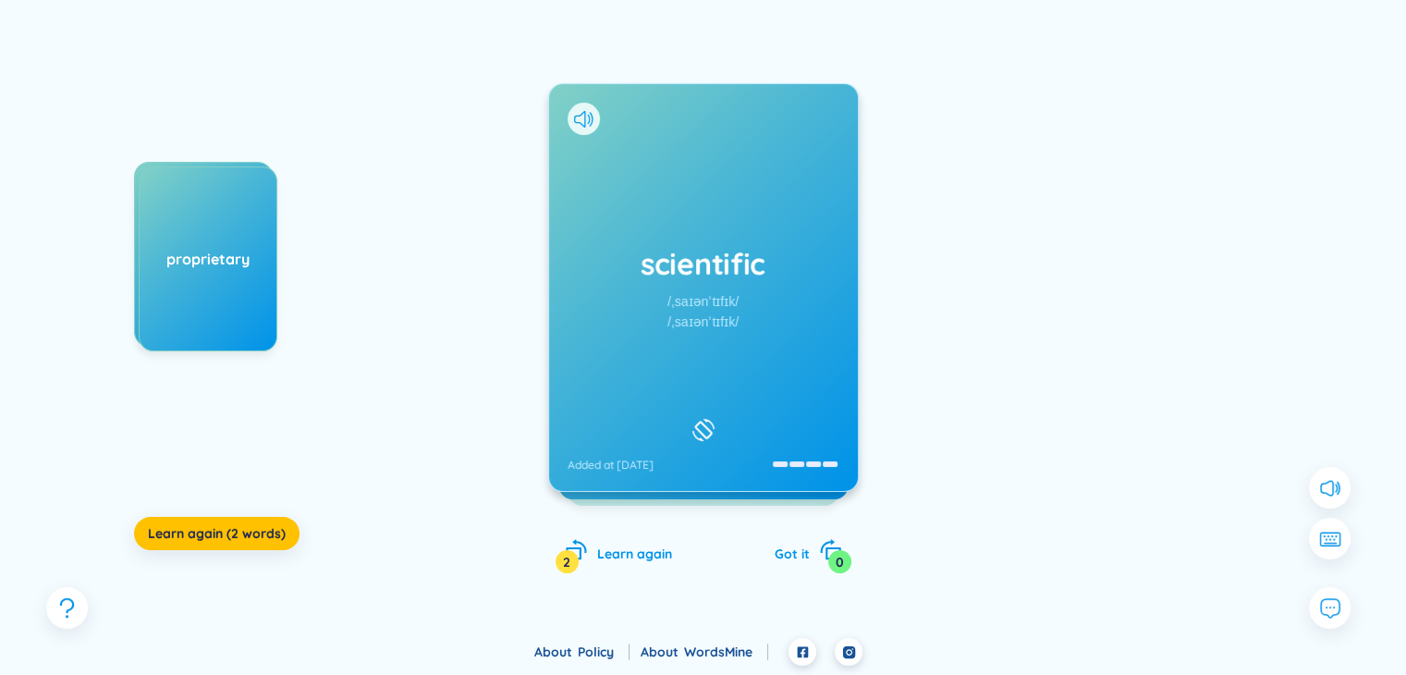
click at [745, 297] on div "scientific /ˌsaɪənˈtɪfɪk/ /ˌsaɪənˈtɪfɪk/ Added at 19/9/2025" at bounding box center [703, 287] width 309 height 407
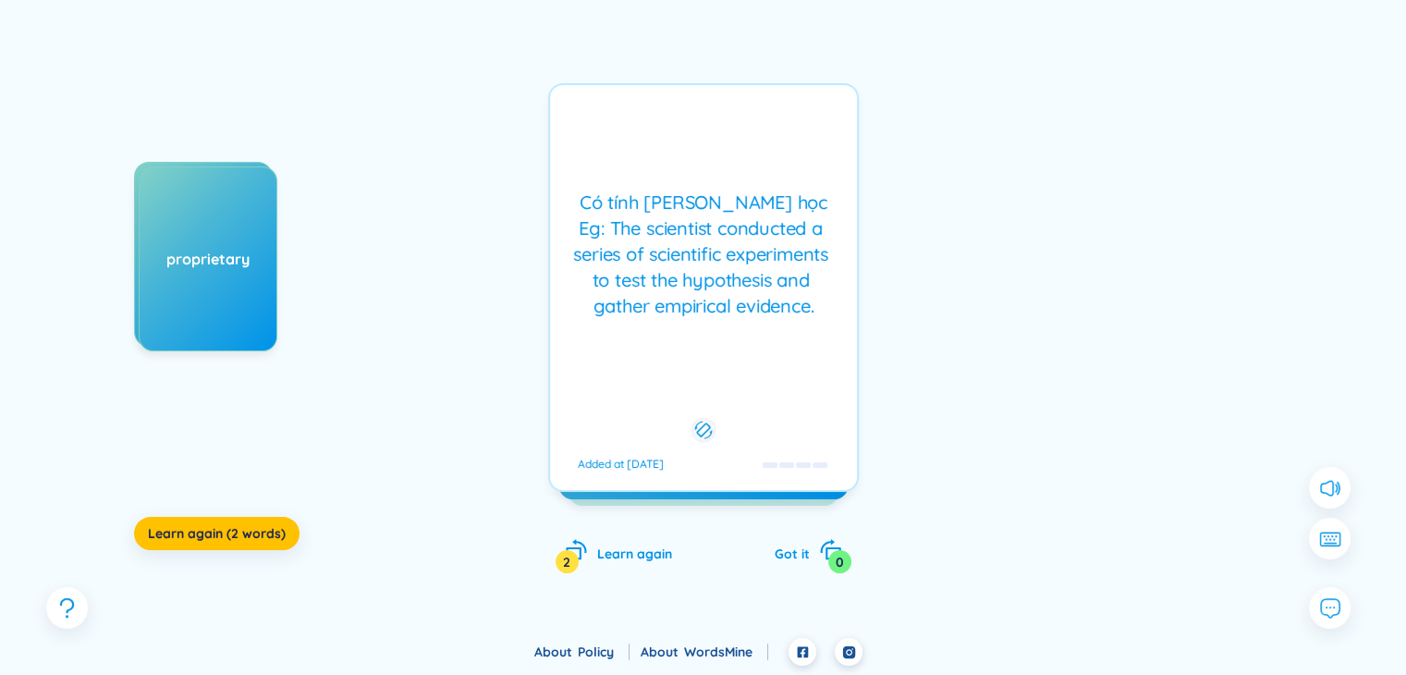
click at [720, 277] on div "Có tính khoa học Eg: The scientist conducted a series of scientific experiments…" at bounding box center [703, 253] width 288 height 129
click at [718, 275] on div "scientific /ˌsaɪənˈtɪfɪk/ /ˌsaɪənˈtɪfɪk/ Added at 19/9/2025 Có tính khoa học Eg…" at bounding box center [703, 287] width 311 height 409
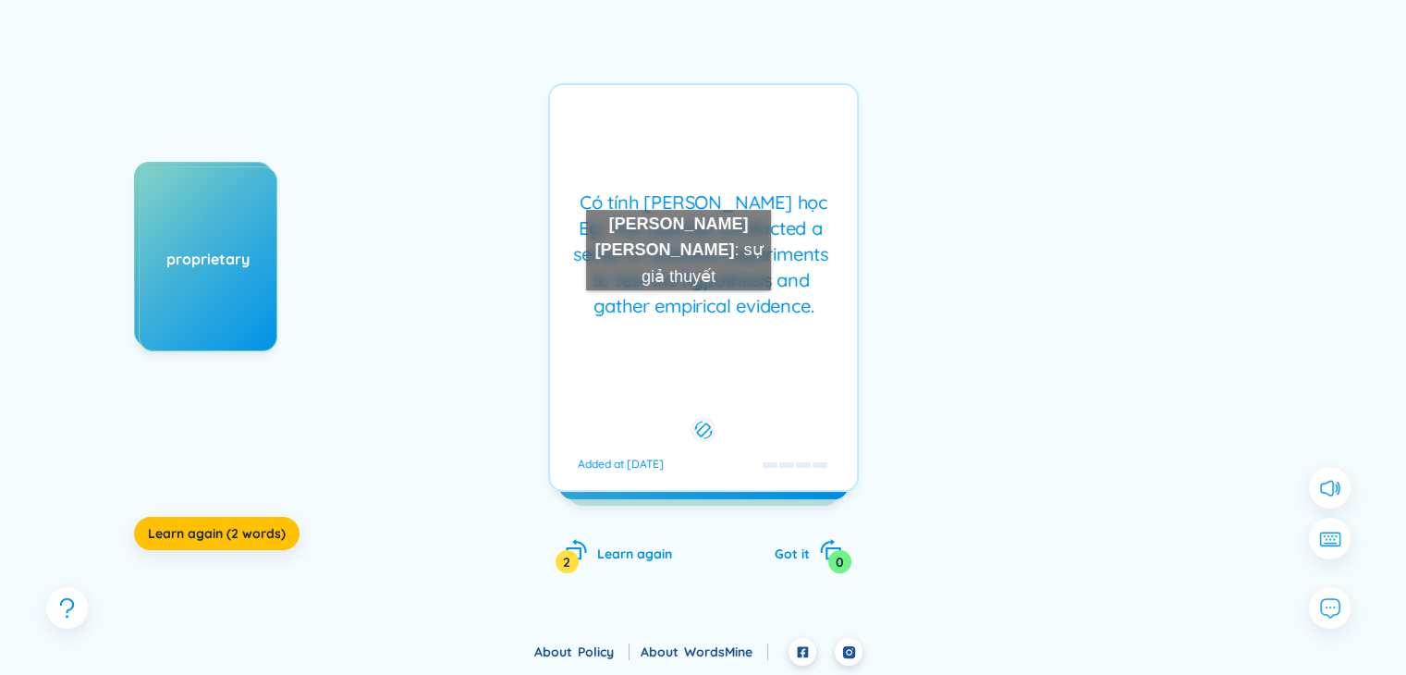
click at [679, 309] on div "Có tính khoa học Eg: The scientist conducted a series of scientific experiments…" at bounding box center [703, 253] width 288 height 129
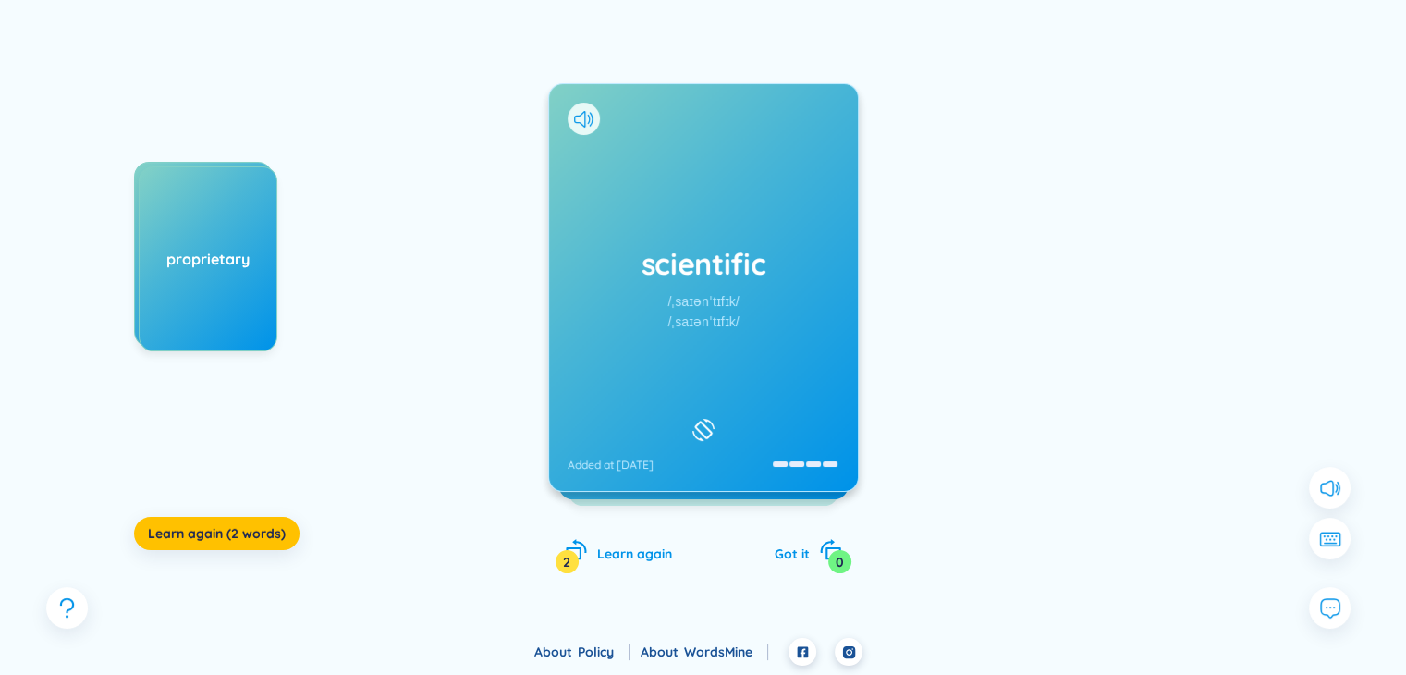
click at [679, 309] on div "/ˌsaɪənˈtɪfɪk/" at bounding box center [702, 301] width 71 height 20
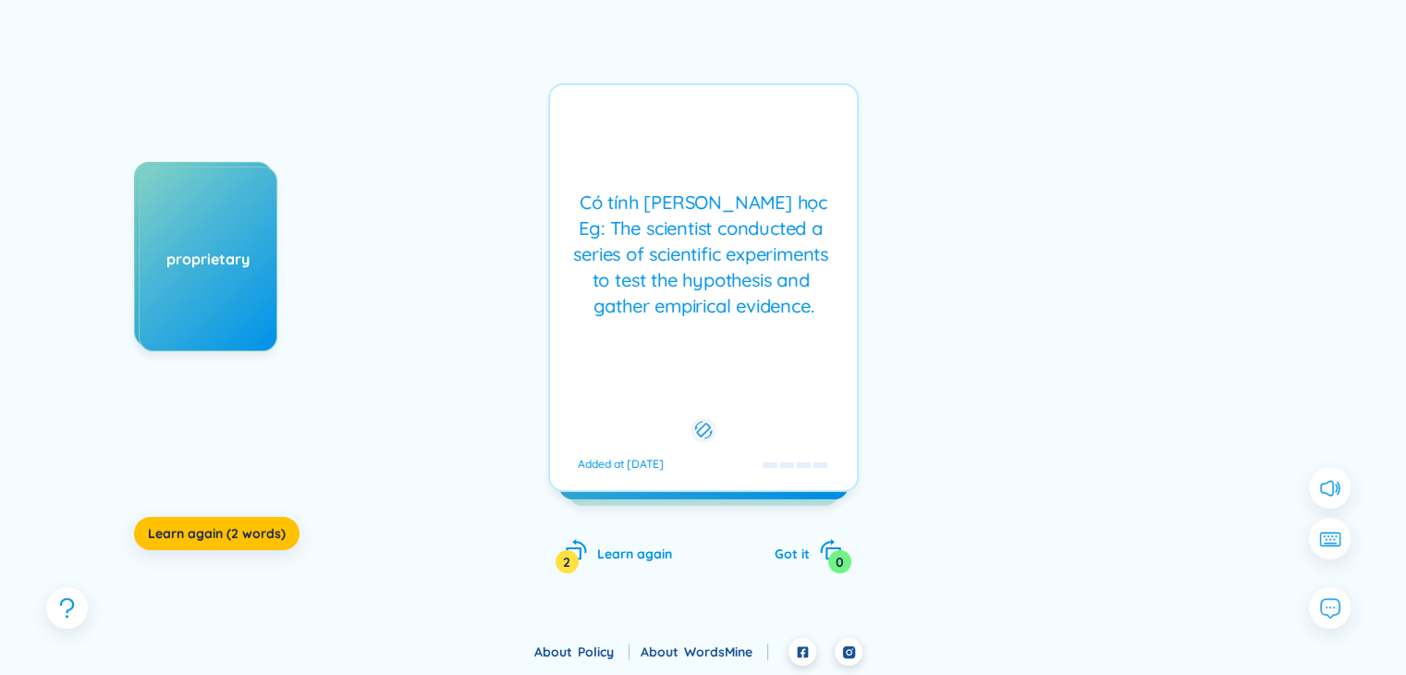
click at [679, 309] on div "Có tính khoa học Eg: The scientist conducted a series of scientific experiments…" at bounding box center [703, 253] width 288 height 129
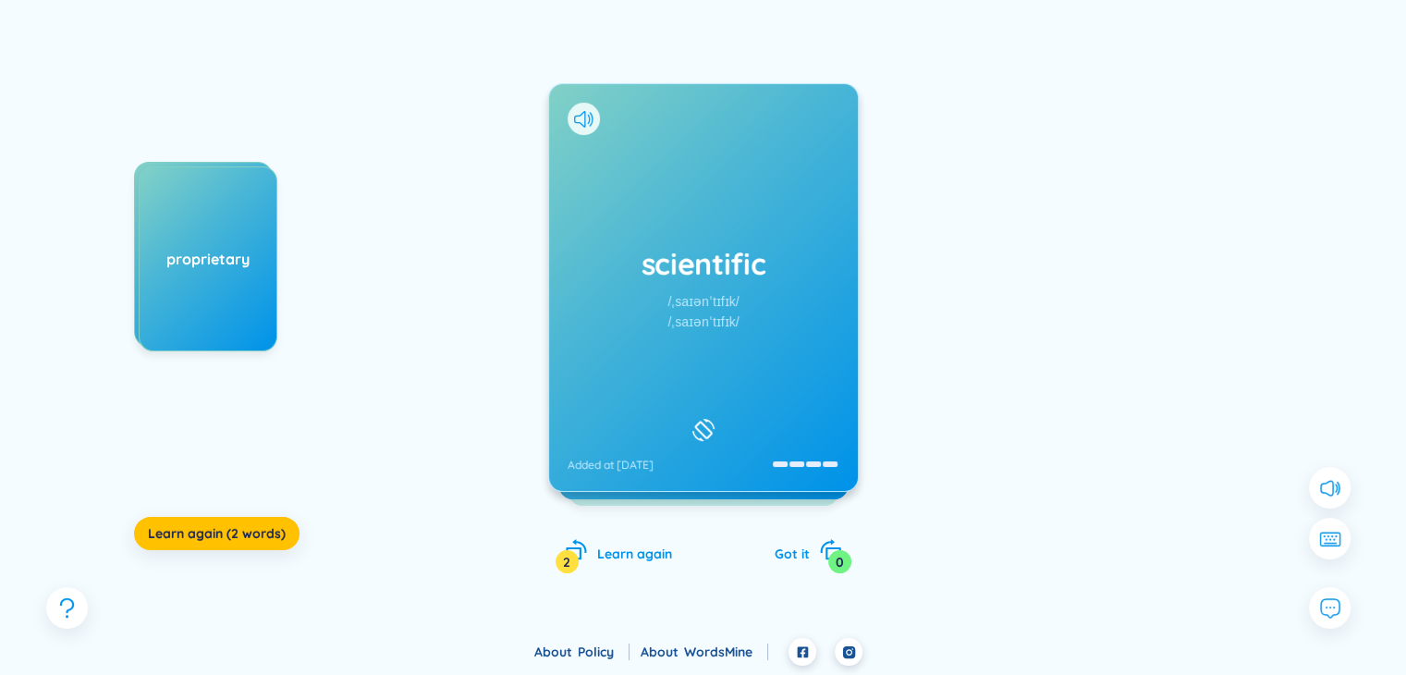
click at [679, 309] on div "scientific /ˌsaɪənˈtɪfɪk/ /ˌsaɪənˈtɪfɪk/ Added at 19/9/2025 Có tính khoa học Eg…" at bounding box center [703, 287] width 311 height 409
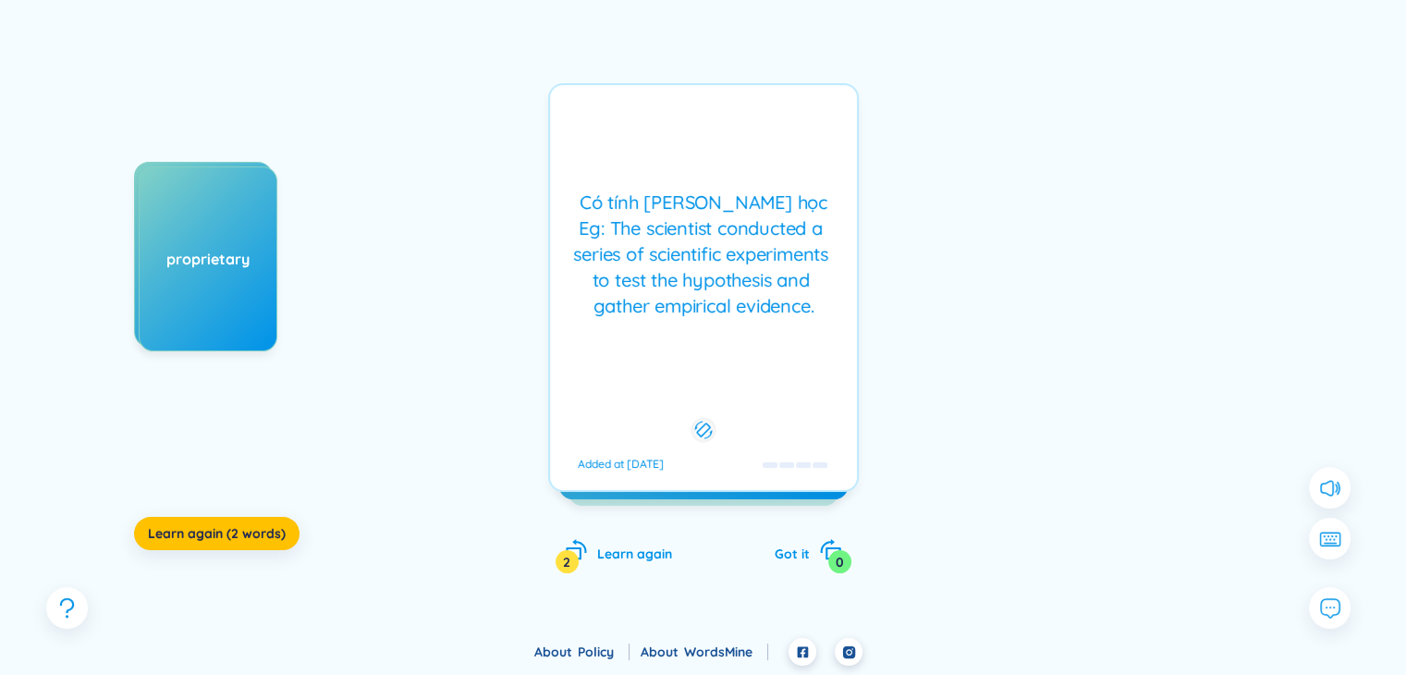
click at [679, 309] on div "Có tính khoa học Eg: The scientist conducted a series of scientific experiments…" at bounding box center [703, 253] width 288 height 129
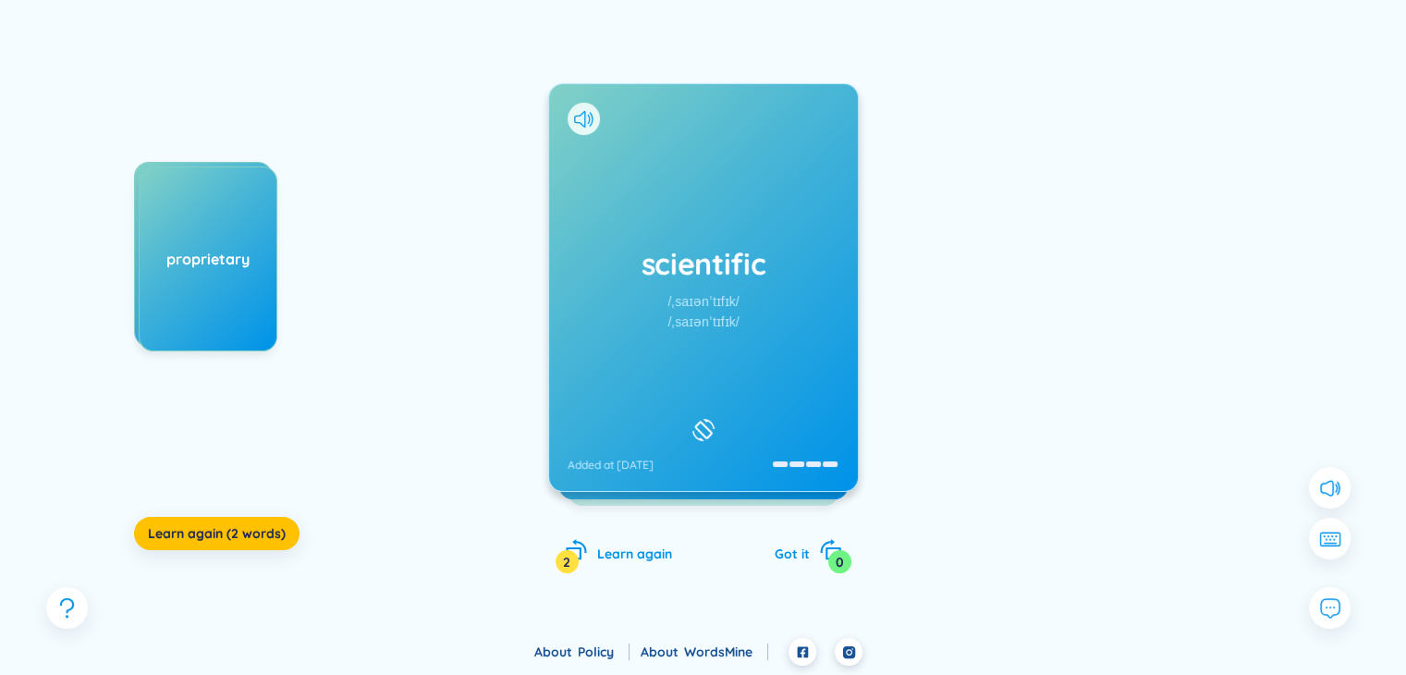
click at [679, 309] on div "scientific /ˌsaɪənˈtɪfɪk/ /ˌsaɪənˈtɪfɪk/ Added at 19/9/2025" at bounding box center [703, 287] width 311 height 409
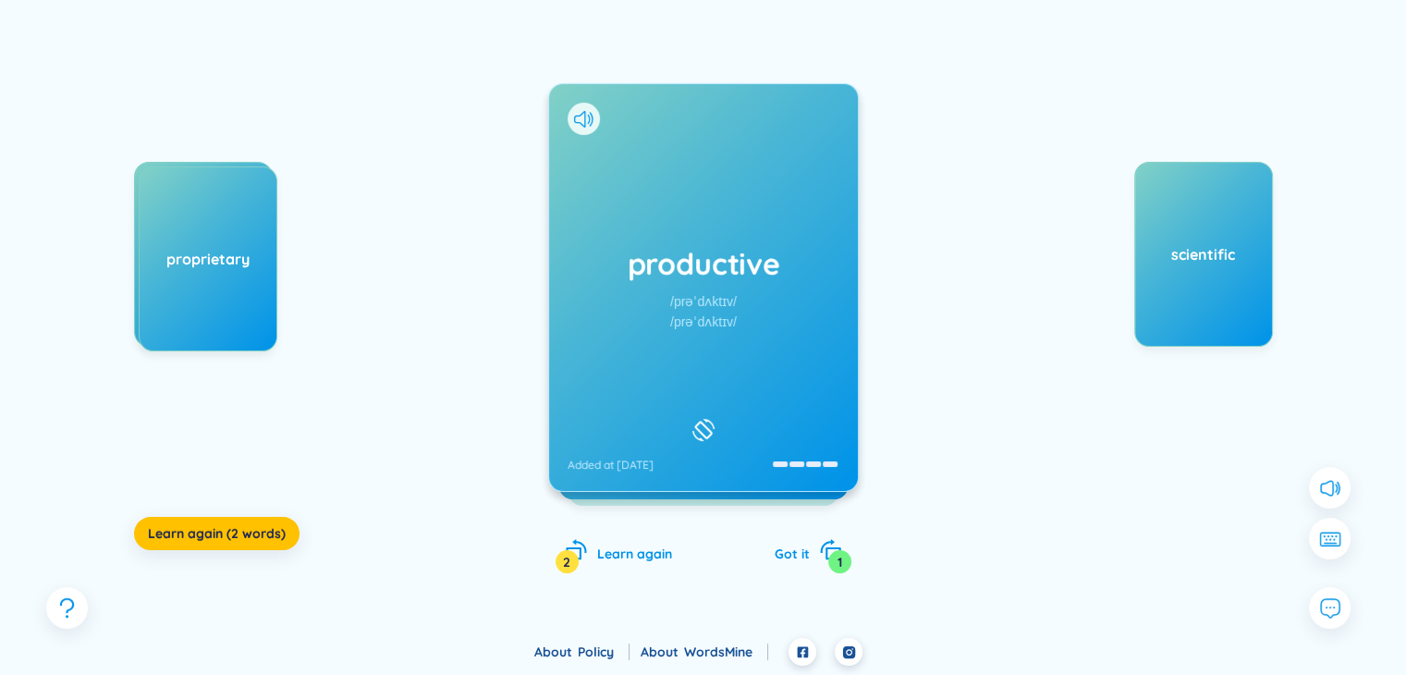
click at [756, 306] on div "productive /prəˈdʌktɪv/ /prəˈdʌktɪv/ Added at 19/9/2025" at bounding box center [703, 287] width 309 height 407
click at [587, 112] on icon at bounding box center [583, 119] width 19 height 17
click at [592, 112] on icon at bounding box center [583, 119] width 19 height 17
click at [646, 166] on div "gamification /ˌɡeɪmɪfɪˈkeɪʃn/ /ˌɡeɪmɪfɪˈkeɪʃn/ Added at 19/9/2025" at bounding box center [703, 287] width 309 height 407
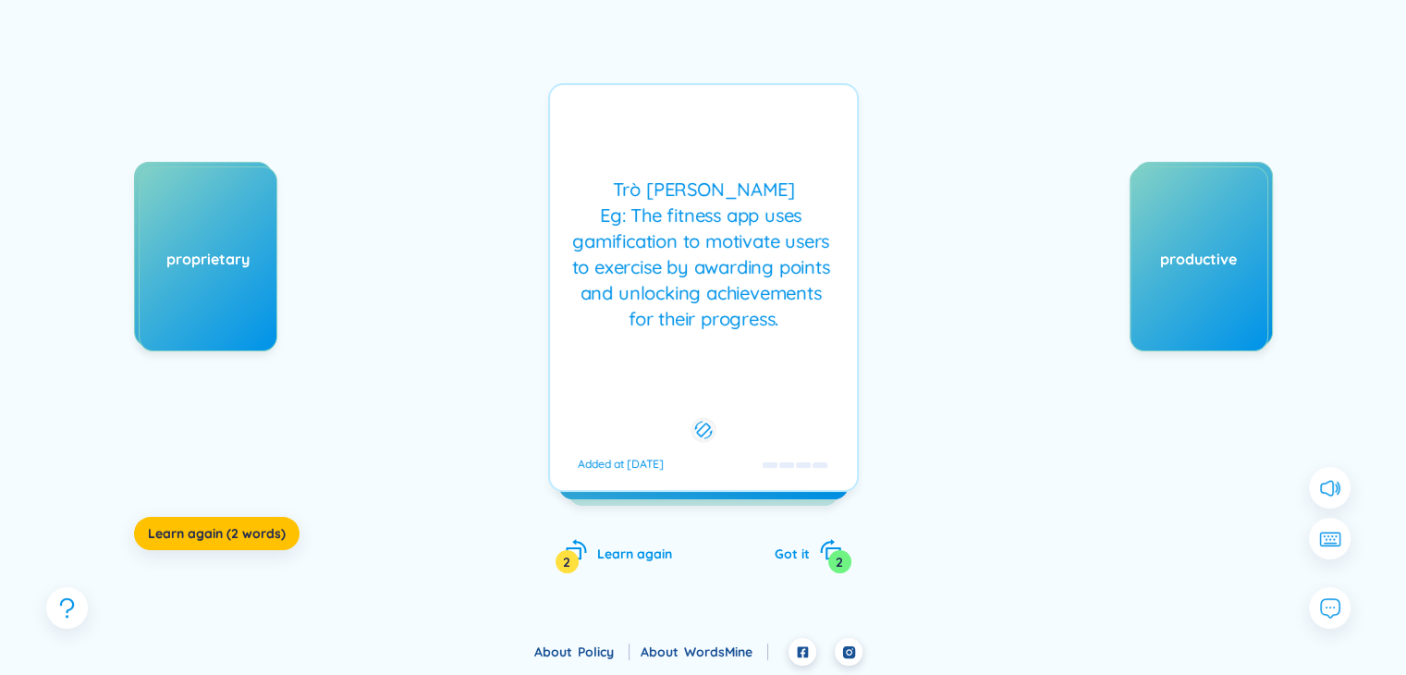
click at [662, 199] on div "Trò chơi hóa Eg: The fitness app uses gamification to motivate users to exercis…" at bounding box center [703, 254] width 288 height 155
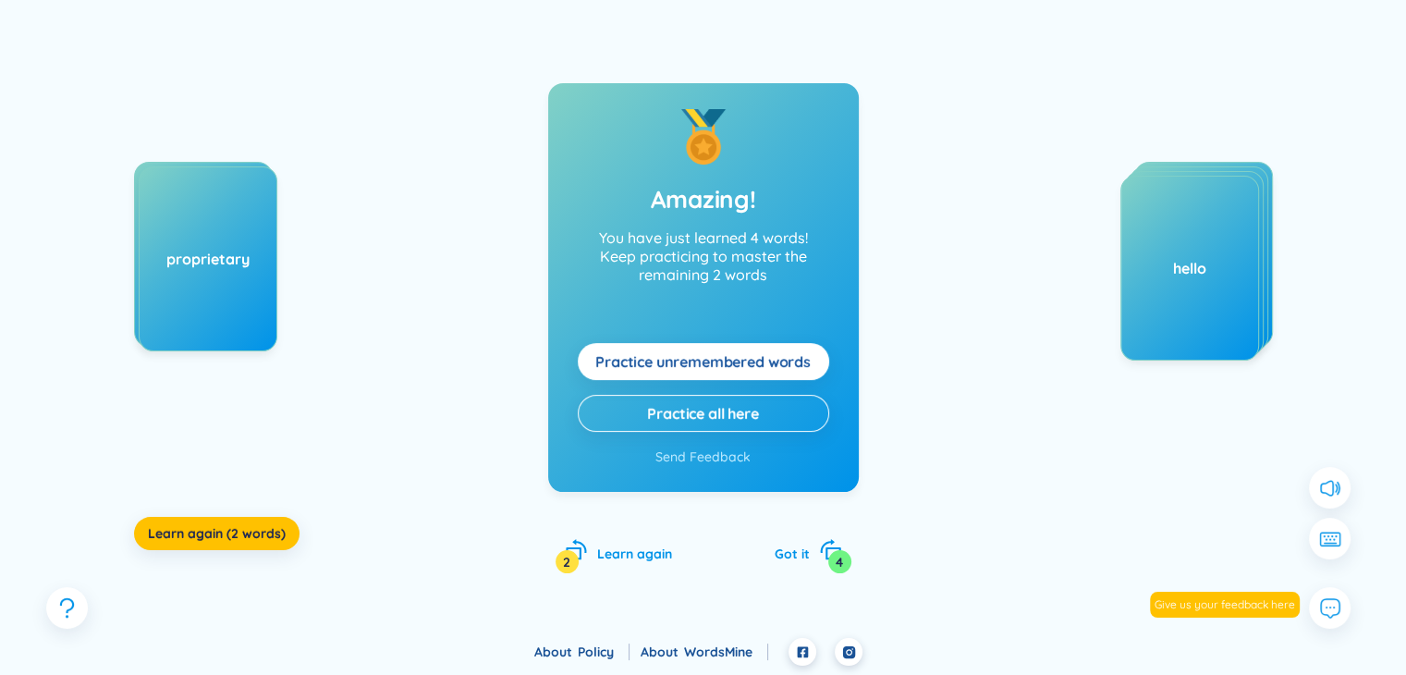
click at [736, 348] on button "Practice unremembered words" at bounding box center [703, 361] width 251 height 37
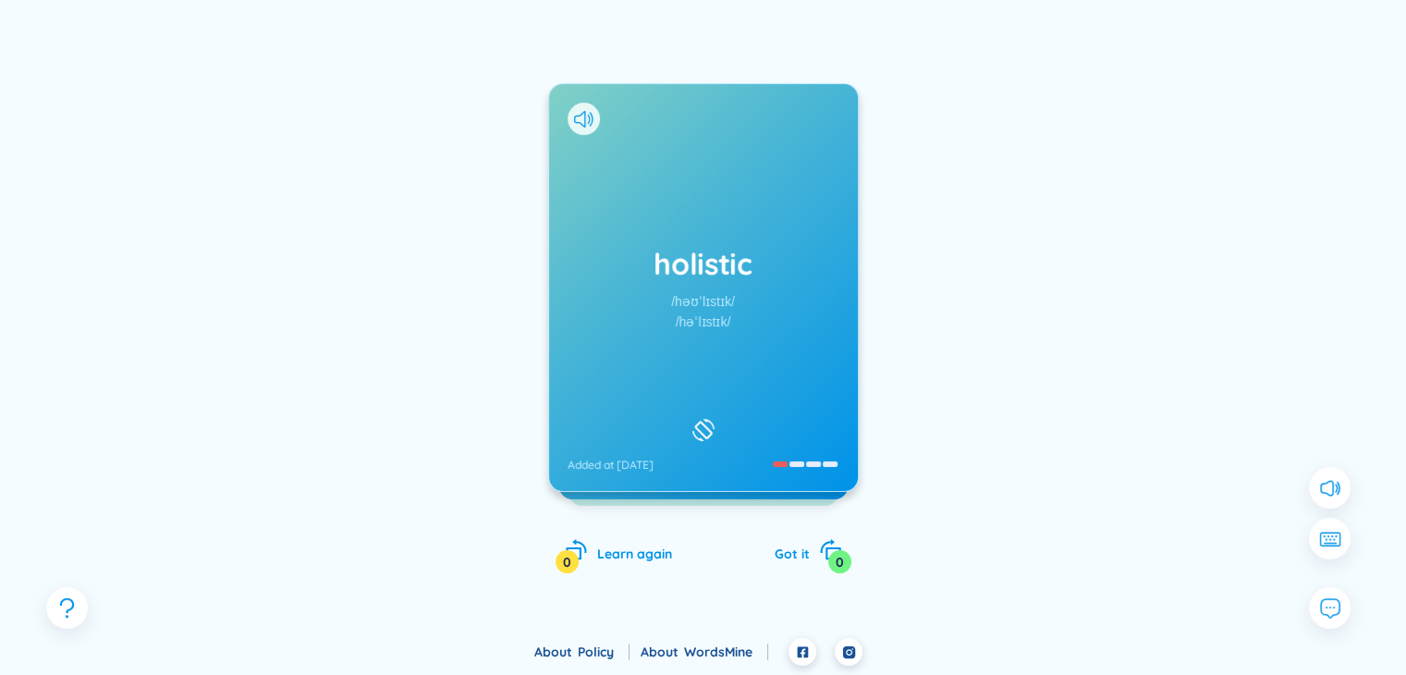
click at [718, 326] on div "/həˈlɪstɪk/" at bounding box center [703, 322] width 55 height 20
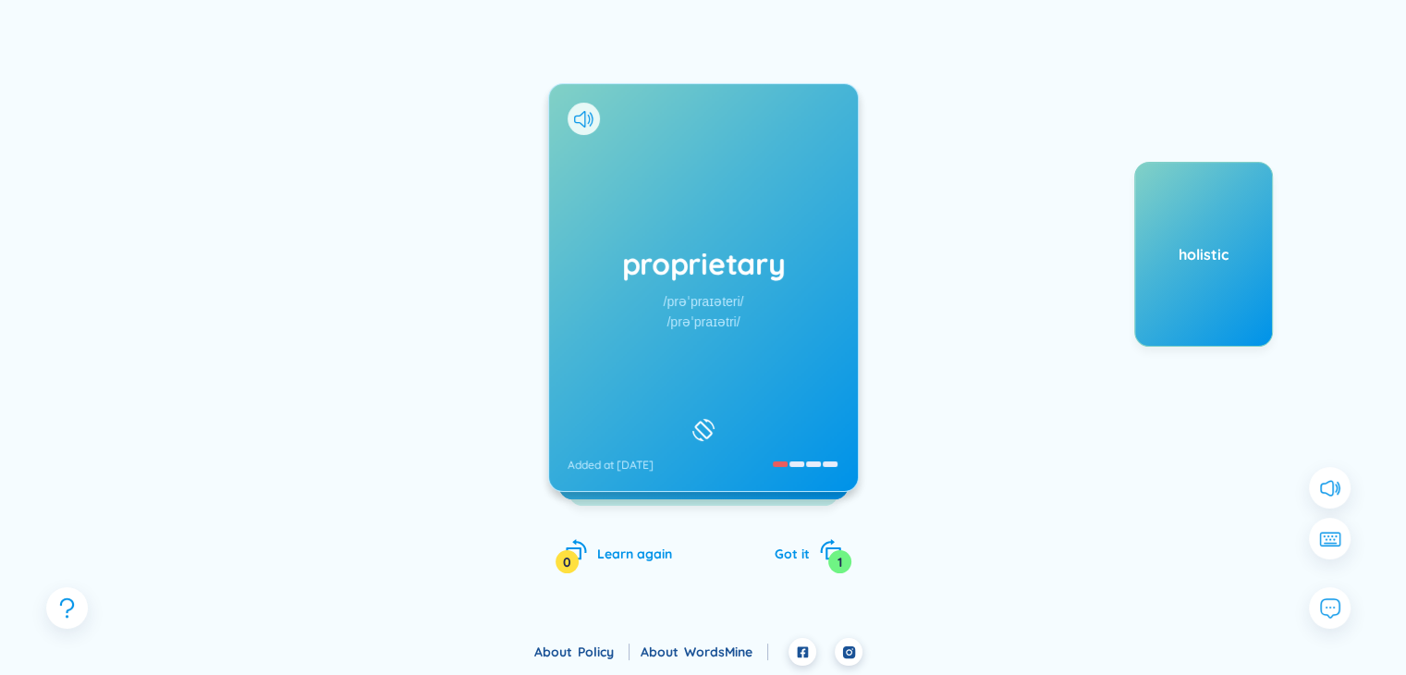
click at [832, 301] on div "proprietary /prəˈpraɪəteri/ /prəˈpraɪətri/ Added at 19/9/2025" at bounding box center [703, 287] width 309 height 407
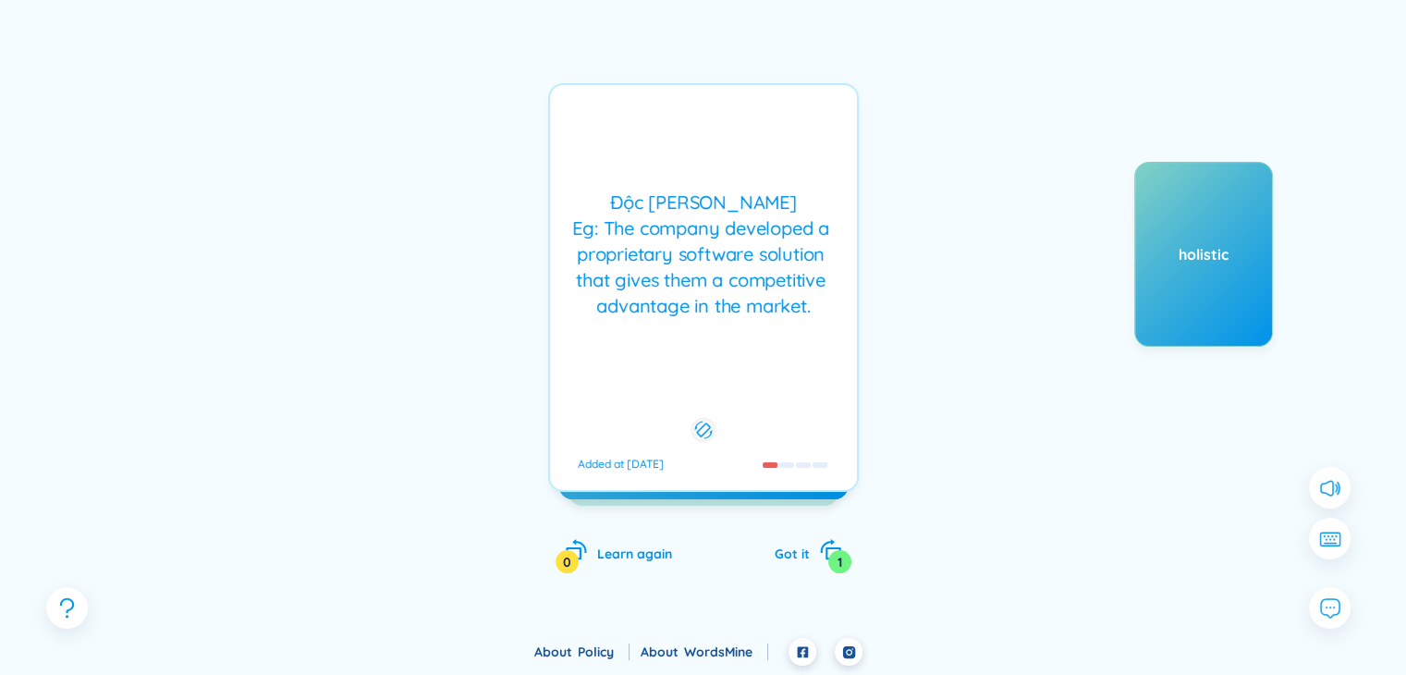
click at [832, 301] on div "Độc quyền Eg: The company developed a proprietary software solution that gives …" at bounding box center [703, 253] width 288 height 129
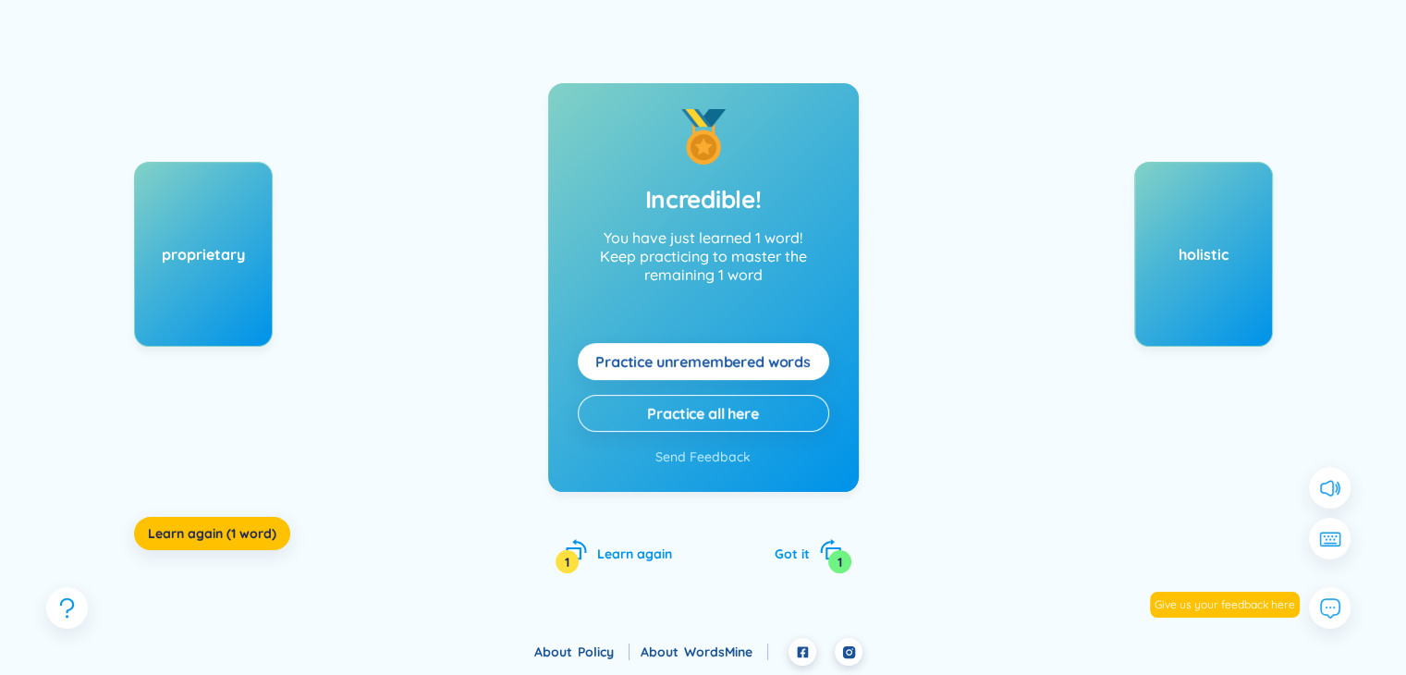
click at [751, 348] on button "Practice unremembered words" at bounding box center [703, 361] width 251 height 37
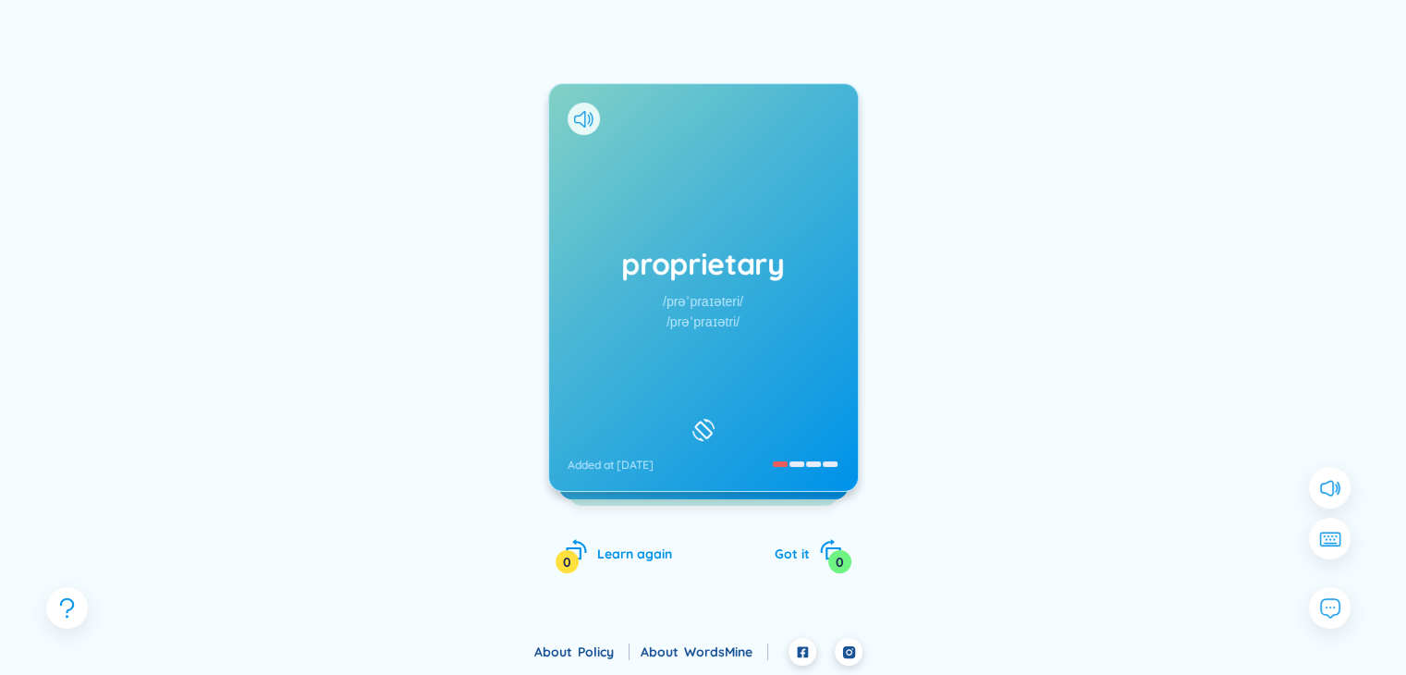
click at [751, 348] on div "proprietary /prəˈpraɪəteri/ /prəˈpraɪətri/ Added at 19/9/2025" at bounding box center [703, 287] width 309 height 407
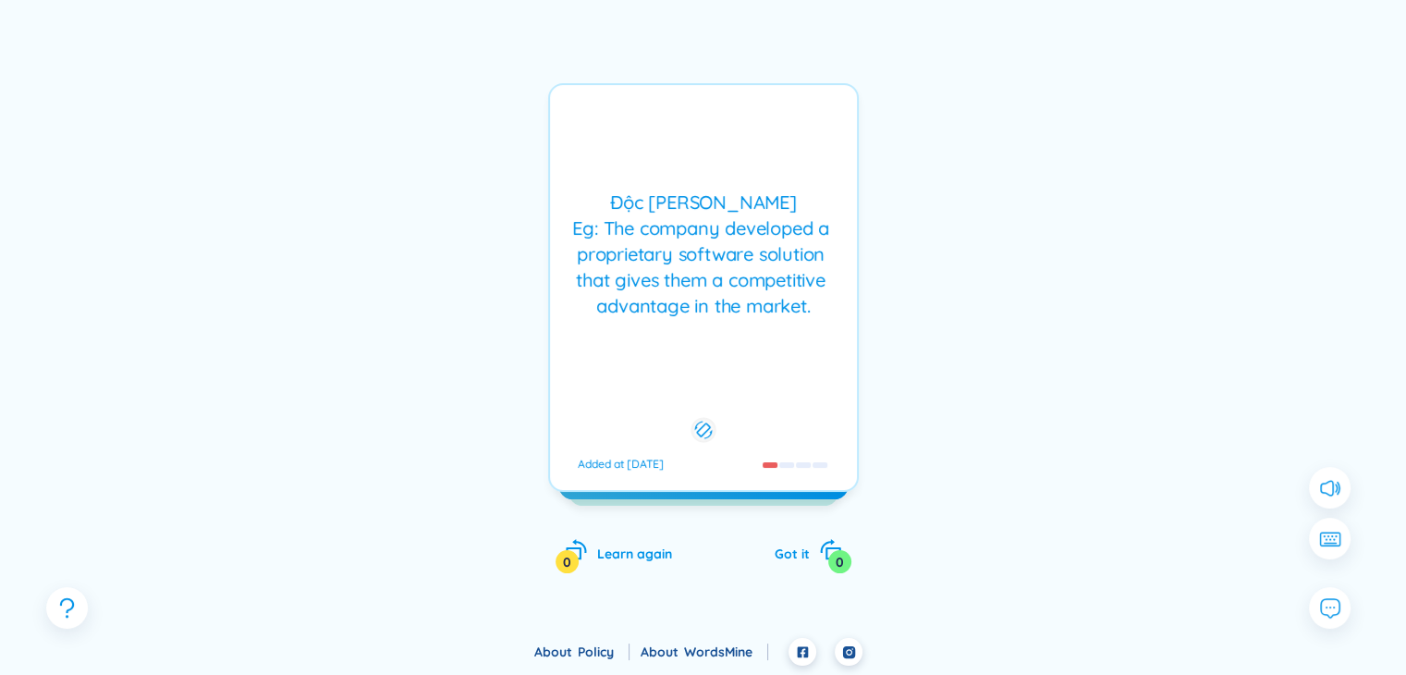
click at [751, 348] on div "Độc quyền Eg: The company developed a proprietary software solution that gives …" at bounding box center [703, 287] width 311 height 409
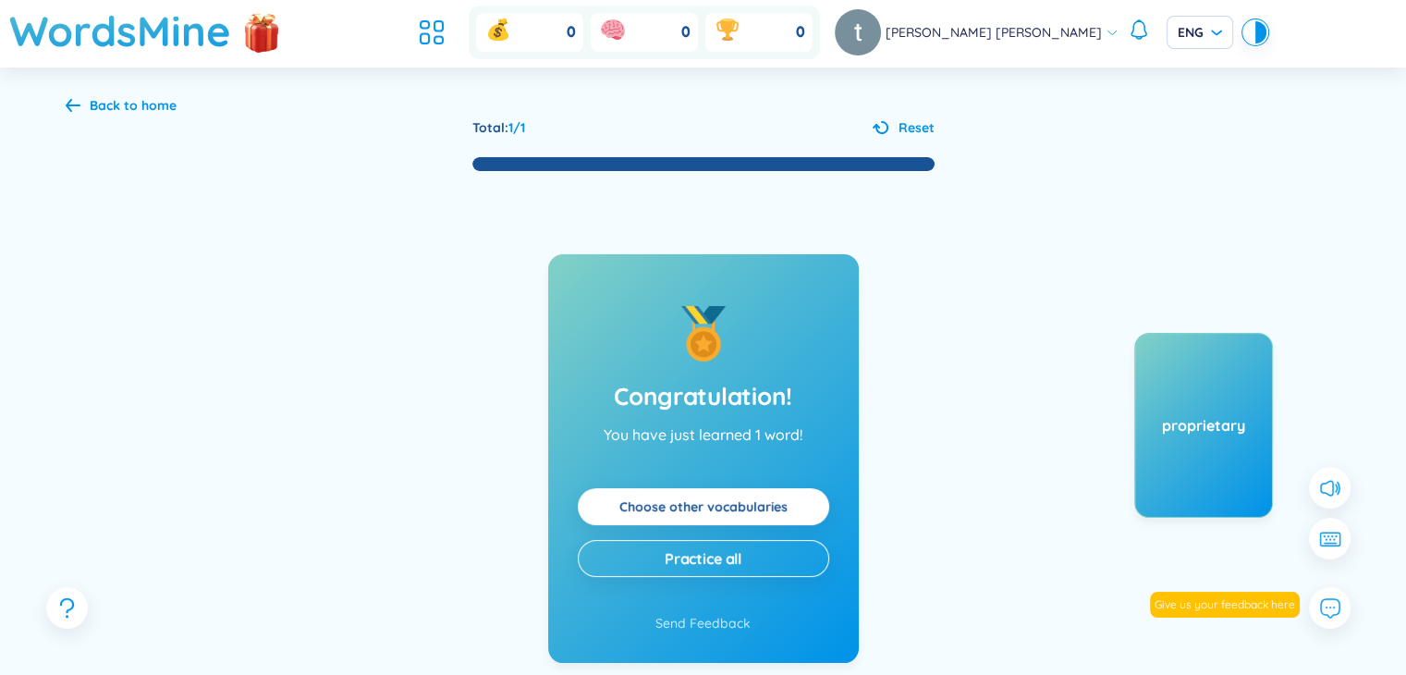
scroll to position [0, 0]
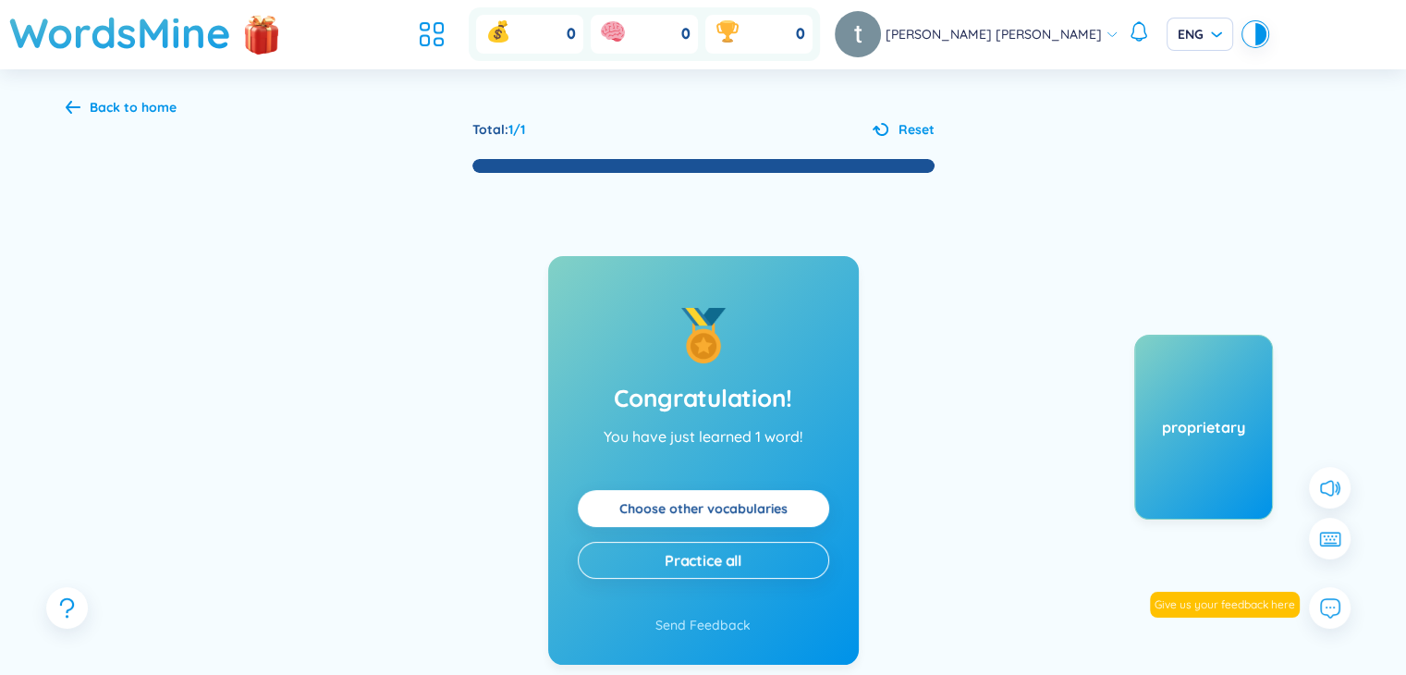
click at [85, 109] on div "Back to home" at bounding box center [121, 107] width 111 height 20
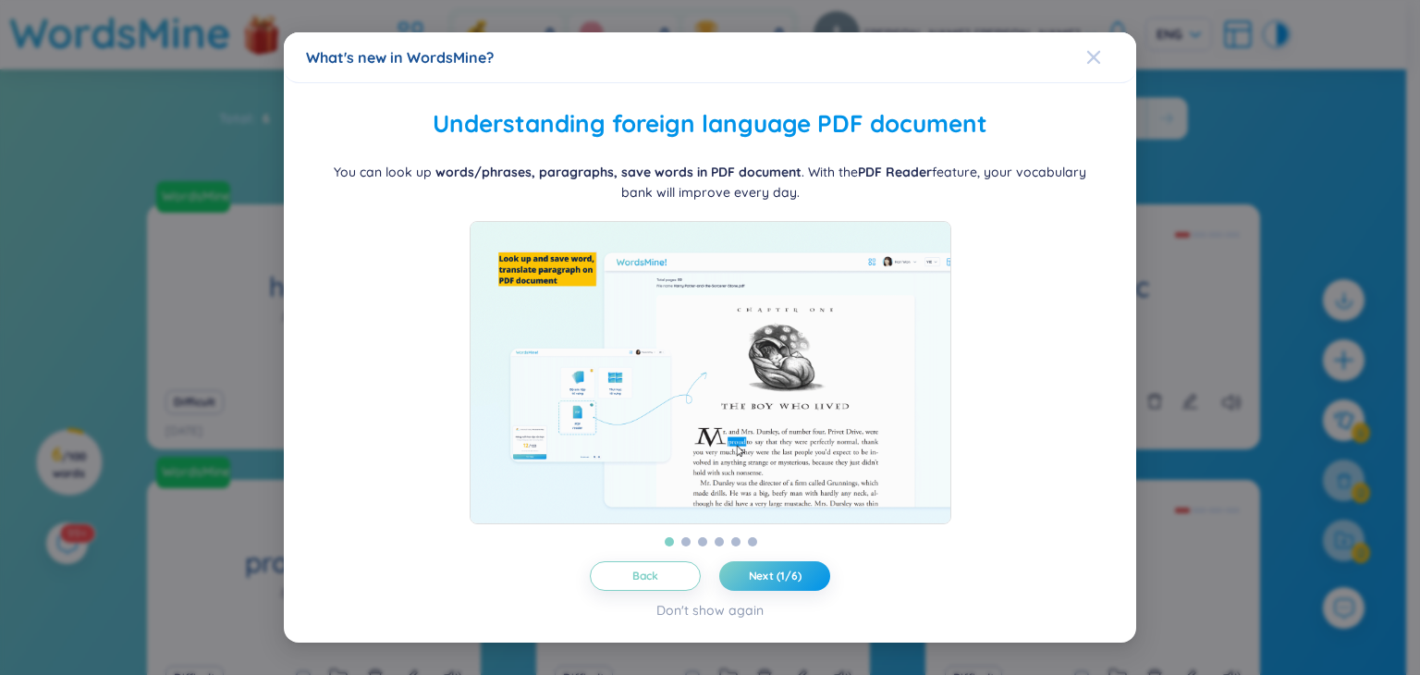
click at [1095, 50] on icon "Close" at bounding box center [1093, 57] width 15 height 15
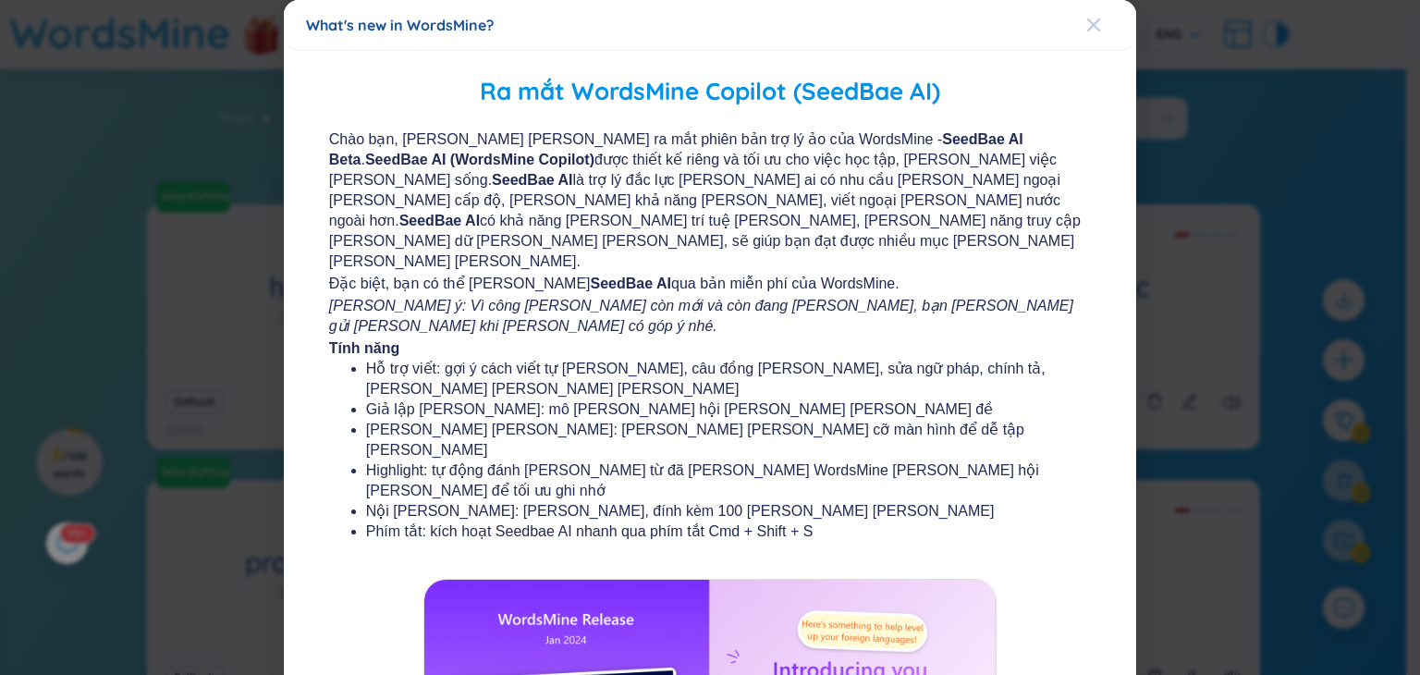
click at [1086, 29] on icon "Close" at bounding box center [1093, 25] width 15 height 15
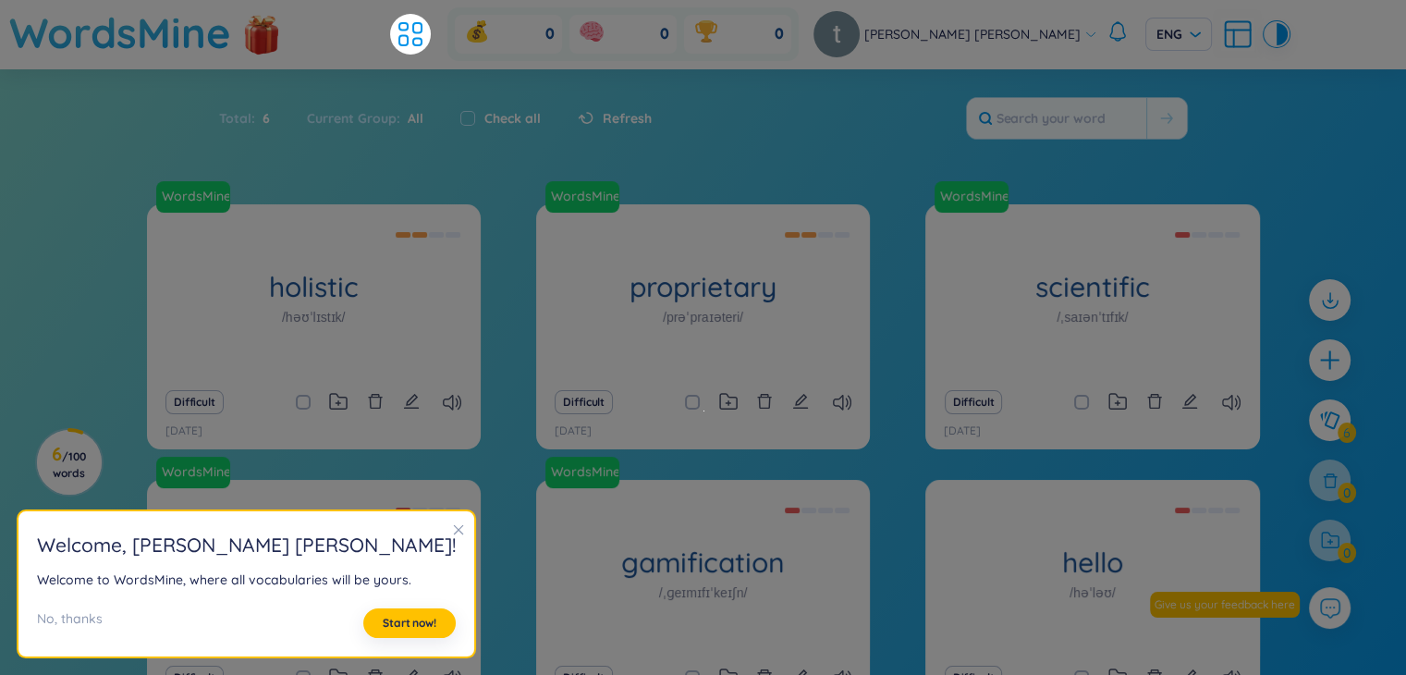
click at [1289, 482] on div "WordsMine holistic /həʊˈlɪstɪk/ Toàn diện Eg: The holistic approach to healthca…" at bounding box center [703, 494] width 1406 height 581
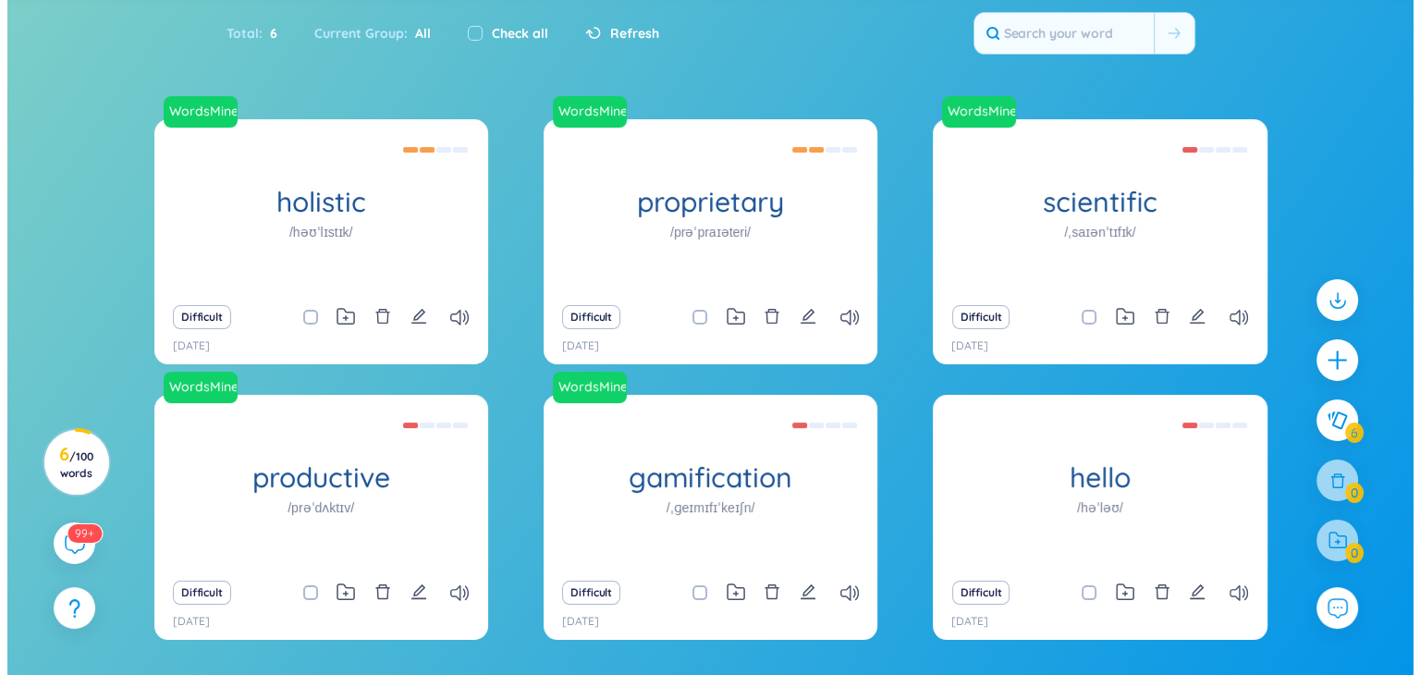
scroll to position [54, 0]
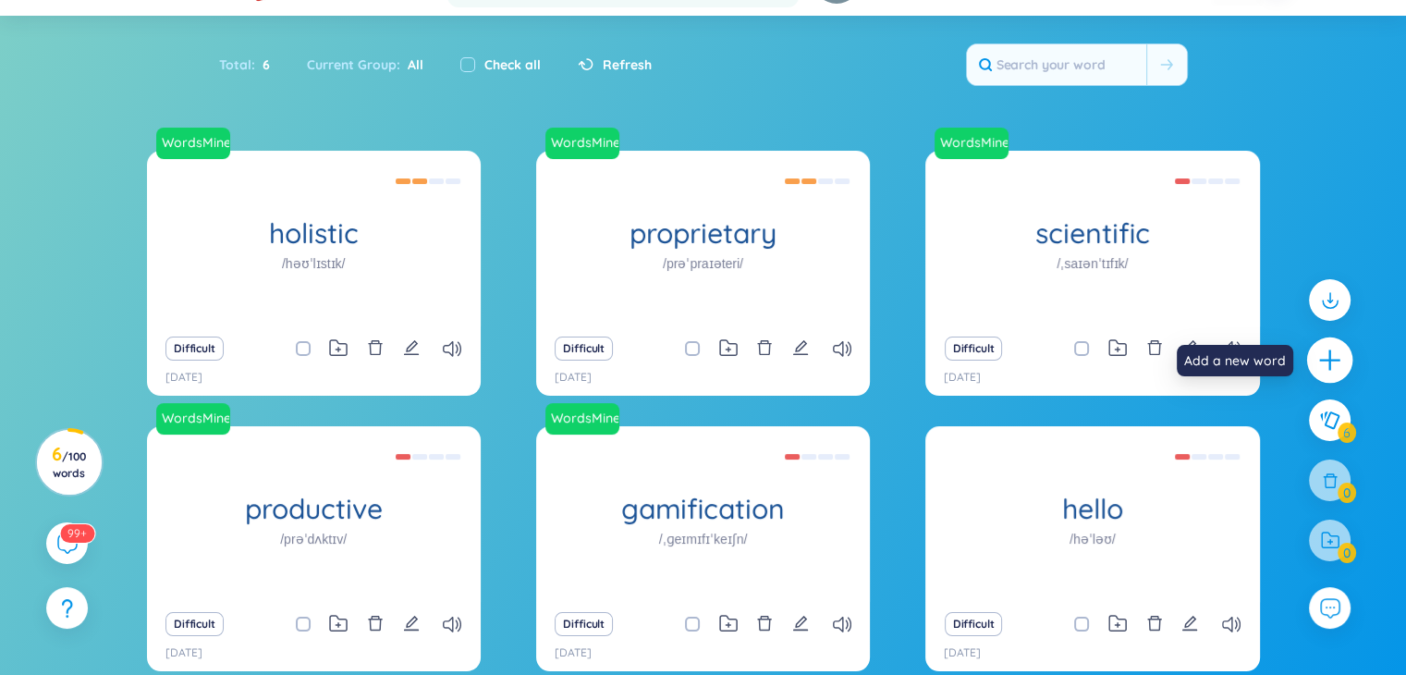
click at [1327, 355] on icon "plus" at bounding box center [1330, 361] width 26 height 26
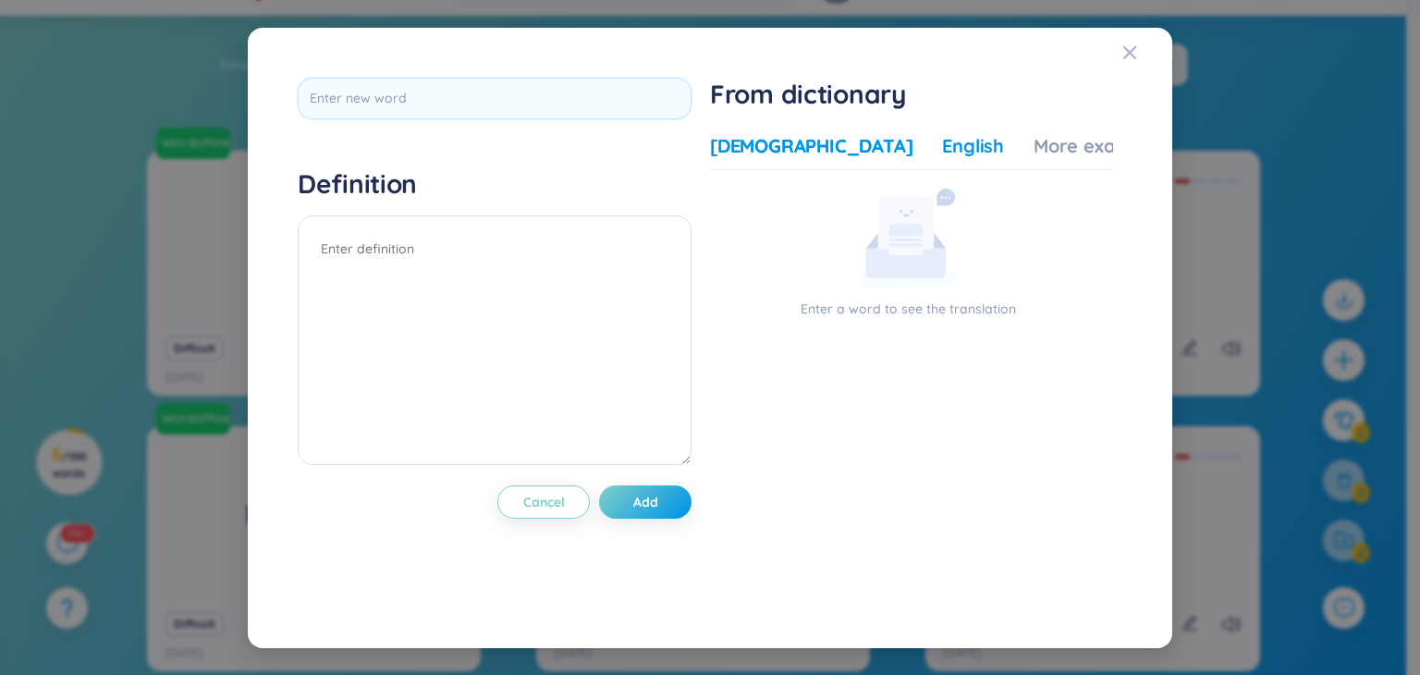
click at [942, 141] on div "English" at bounding box center [973, 146] width 62 height 26
click at [777, 141] on div "Vietnamese" at bounding box center [811, 146] width 202 height 26
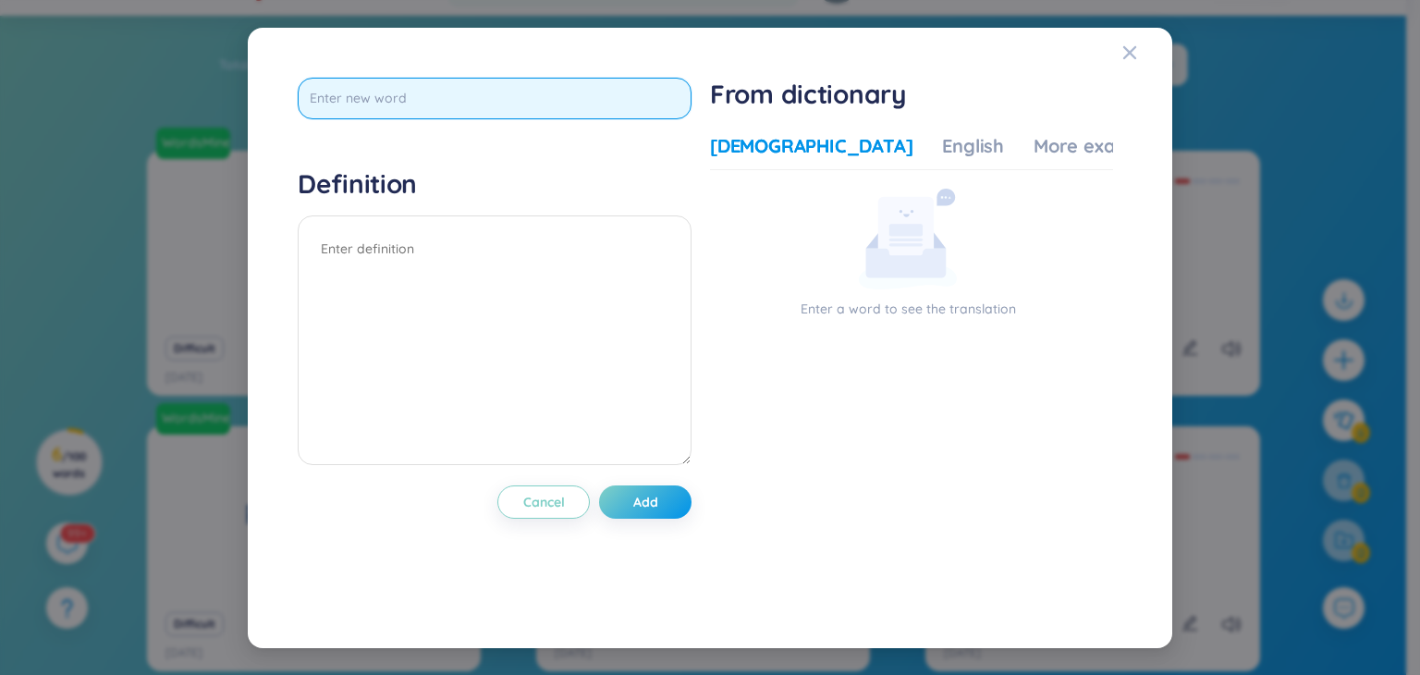
click at [414, 97] on input "text" at bounding box center [495, 99] width 394 height 42
type input "Mine"
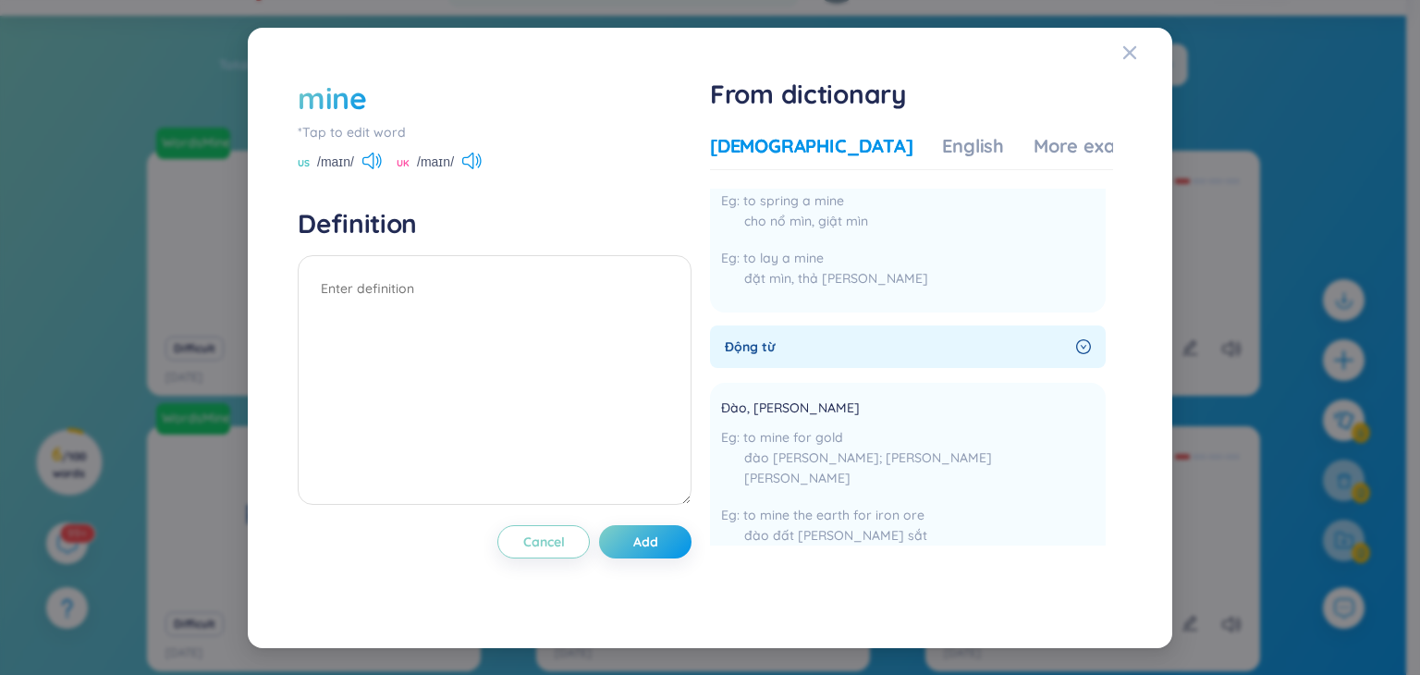
scroll to position [740, 0]
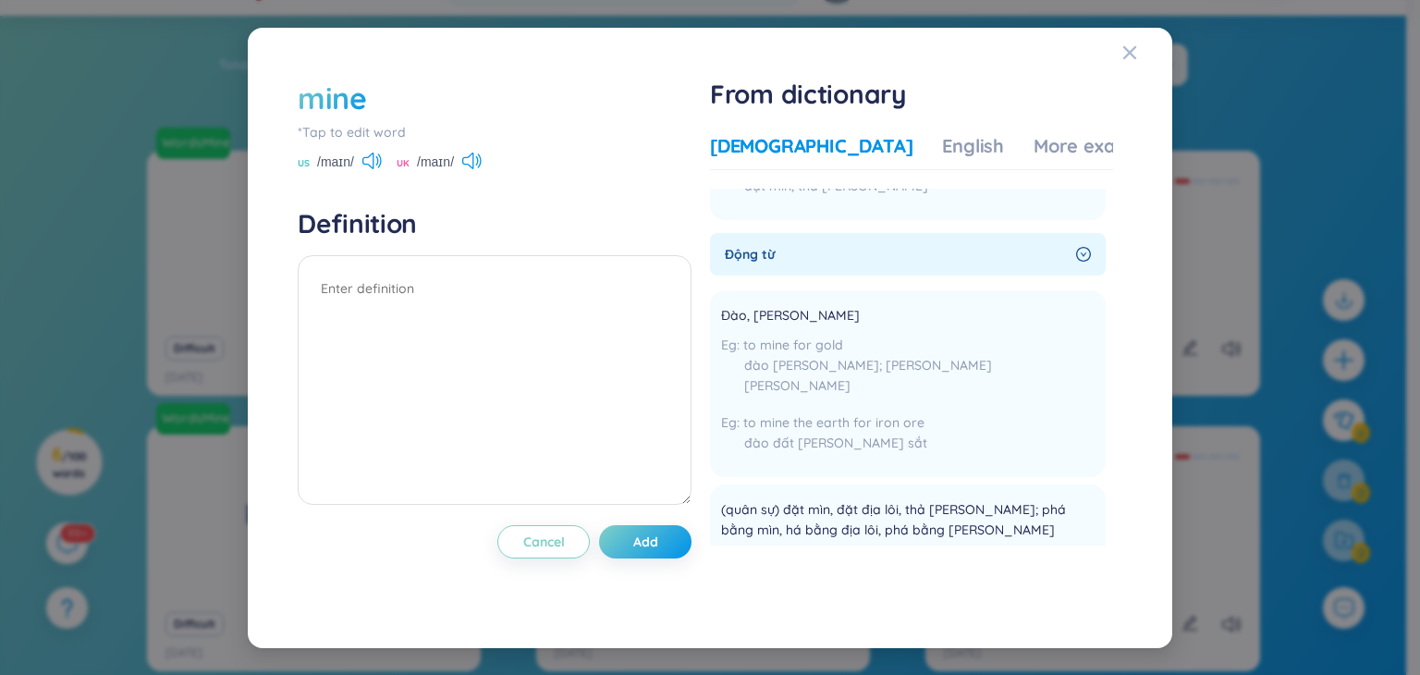
click at [1081, 252] on icon "right-circle" at bounding box center [1084, 254] width 6 height 5
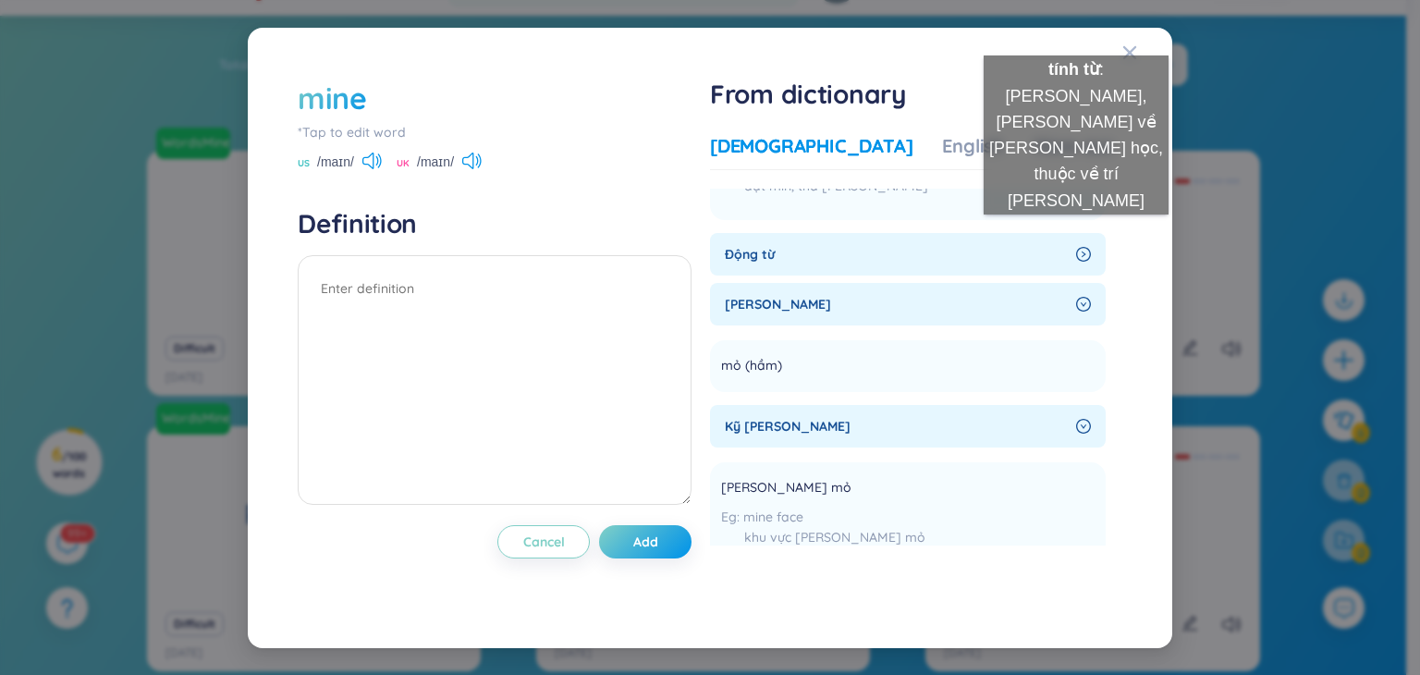
click at [1076, 247] on icon "right-circle" at bounding box center [1083, 254] width 15 height 15
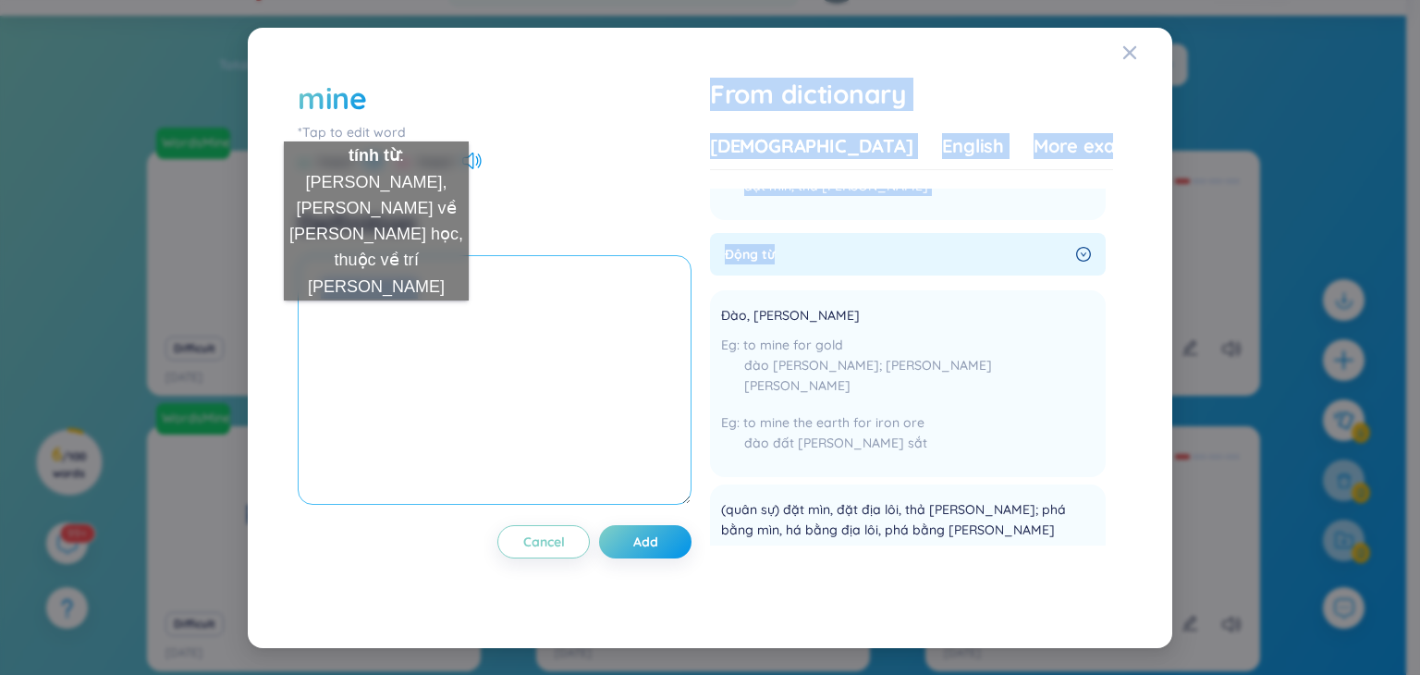
drag, startPoint x: 915, startPoint y: 233, endPoint x: 376, endPoint y: 319, distance: 545.7
click at [376, 319] on div "mine *Tap to edit word US /maɪn/ UK /maɪn/ Definition Cancel Add From dictionar…" at bounding box center [709, 337] width 843 height 539
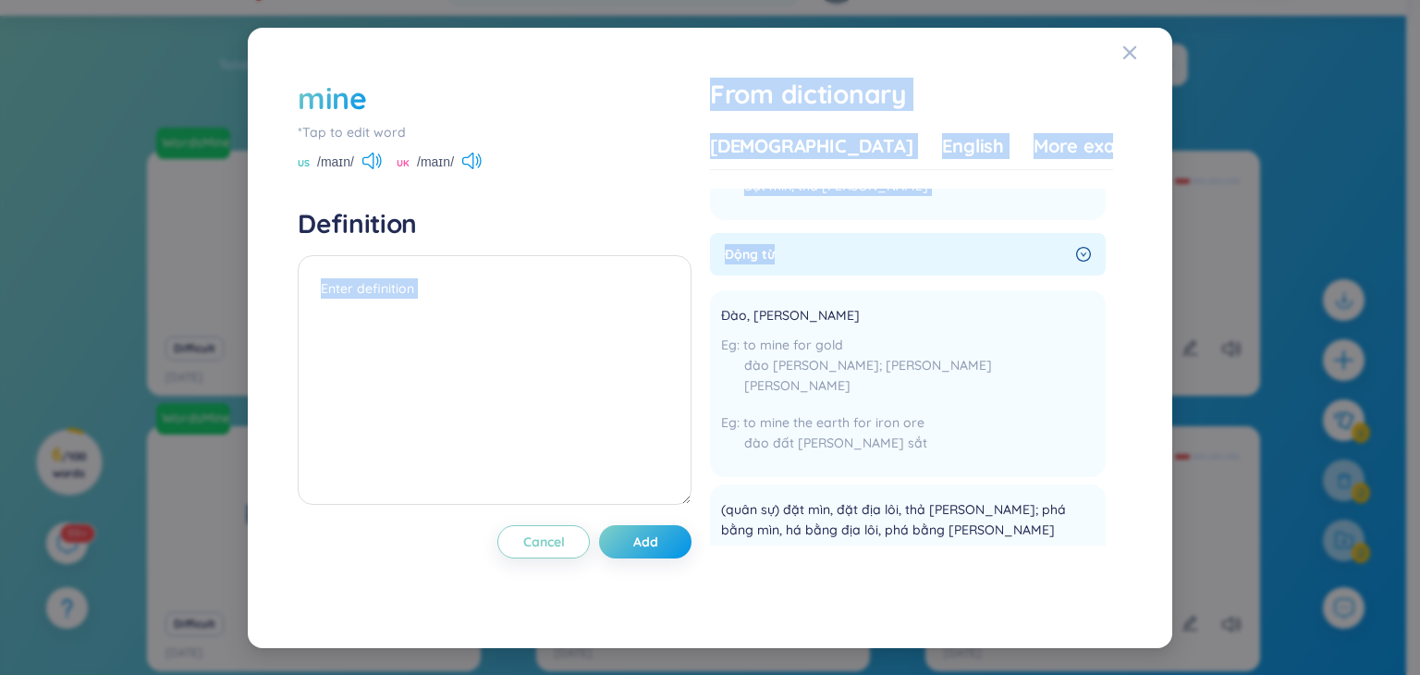
click at [819, 204] on section "Đại từ sở hữu Của tôi this book is mine quyển sách này của tôi he is an old fri…" at bounding box center [911, 368] width 403 height 358
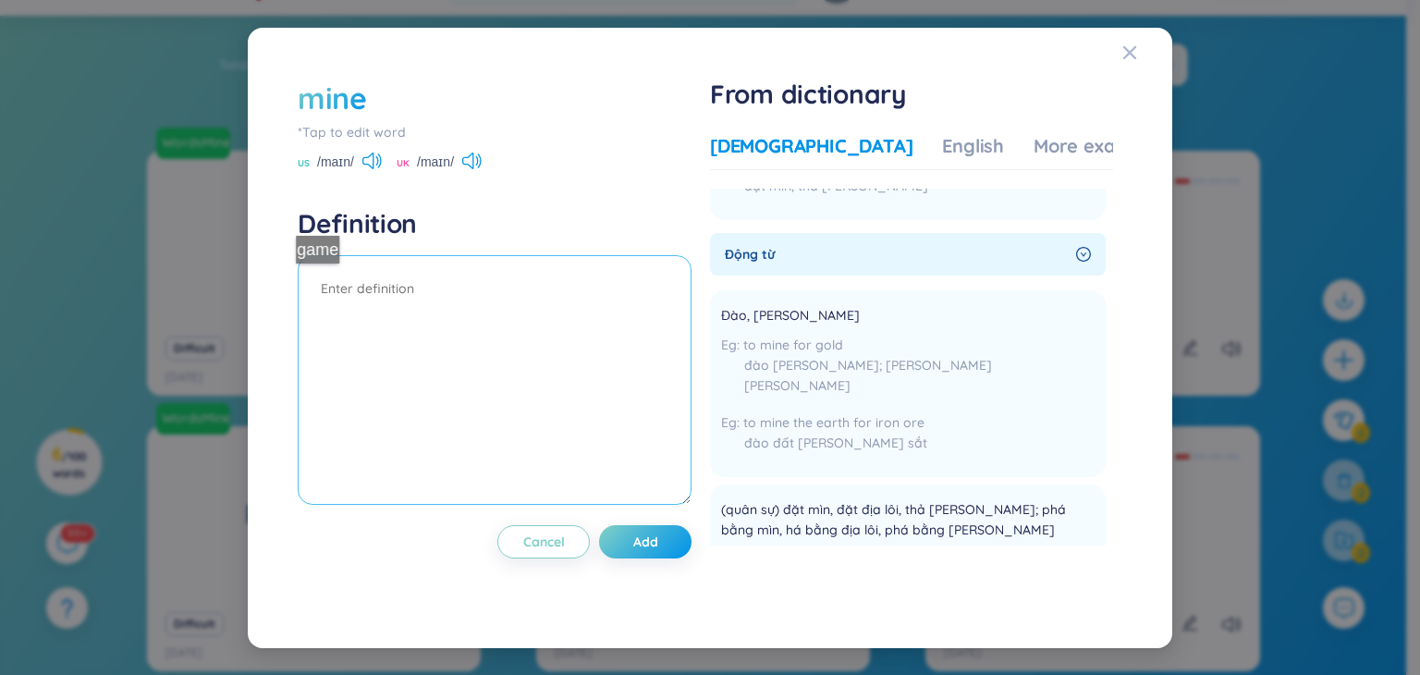
click at [326, 282] on textarea at bounding box center [495, 380] width 394 height 250
drag, startPoint x: 726, startPoint y: 290, endPoint x: 784, endPoint y: 295, distance: 58.4
click at [784, 305] on span "Đào, khai thác" at bounding box center [790, 316] width 139 height 22
click at [867, 305] on icon at bounding box center [875, 313] width 17 height 17
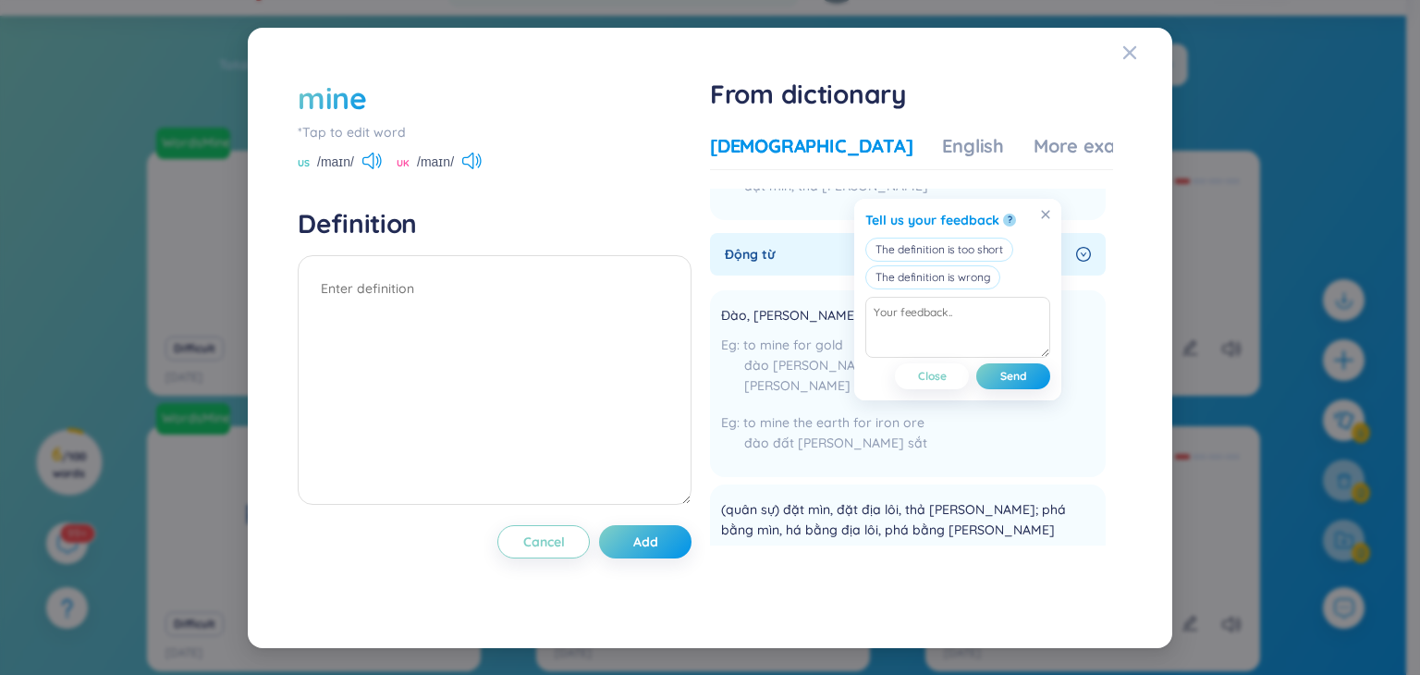
click at [847, 276] on div "Tell us your feedback ? The definition is too short The definition is wrong Clo…" at bounding box center [950, 295] width 221 height 209
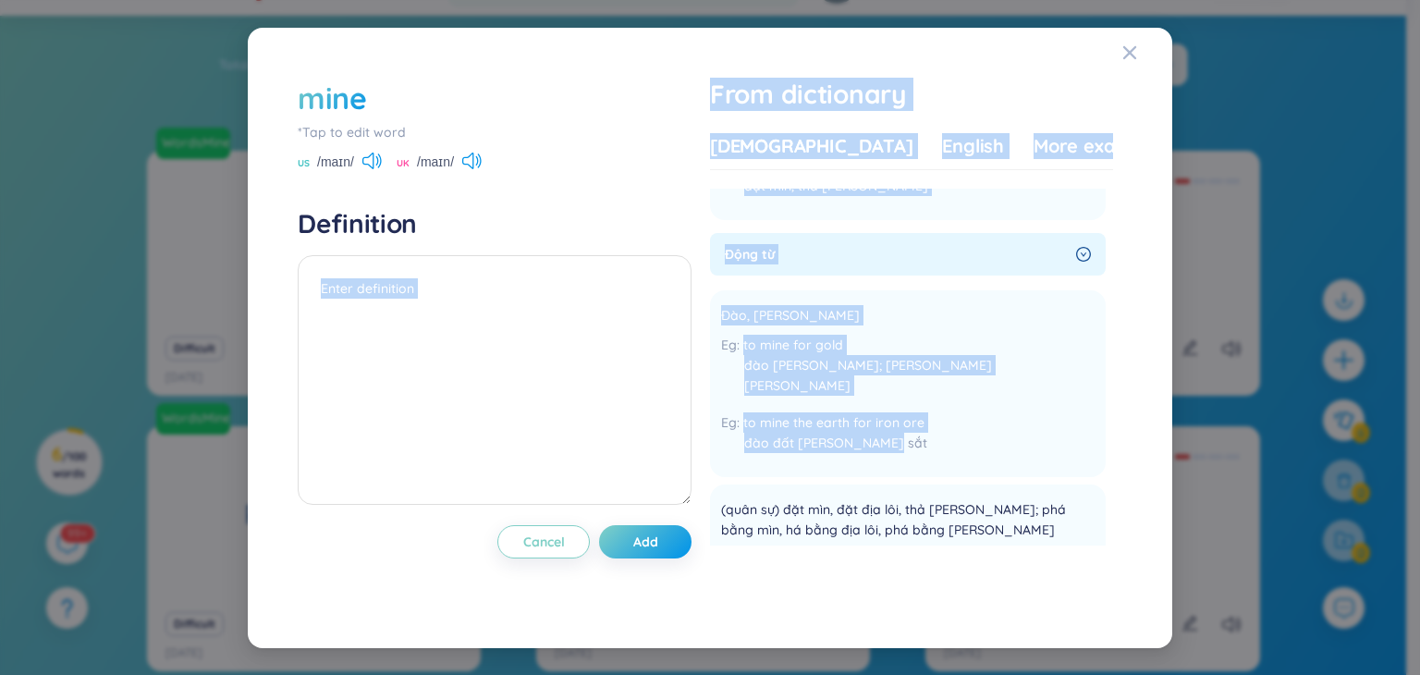
drag, startPoint x: 927, startPoint y: 400, endPoint x: 640, endPoint y: 246, distance: 326.3
click at [640, 246] on div "mine *Tap to edit word US /maɪn/ UK /maɪn/ Definition Cancel Add From dictionar…" at bounding box center [709, 337] width 843 height 539
click at [717, 283] on ul "Đào, khai thác to mine for gold đào vàng; khai thác vàng to mine the earth for …" at bounding box center [908, 516] width 396 height 466
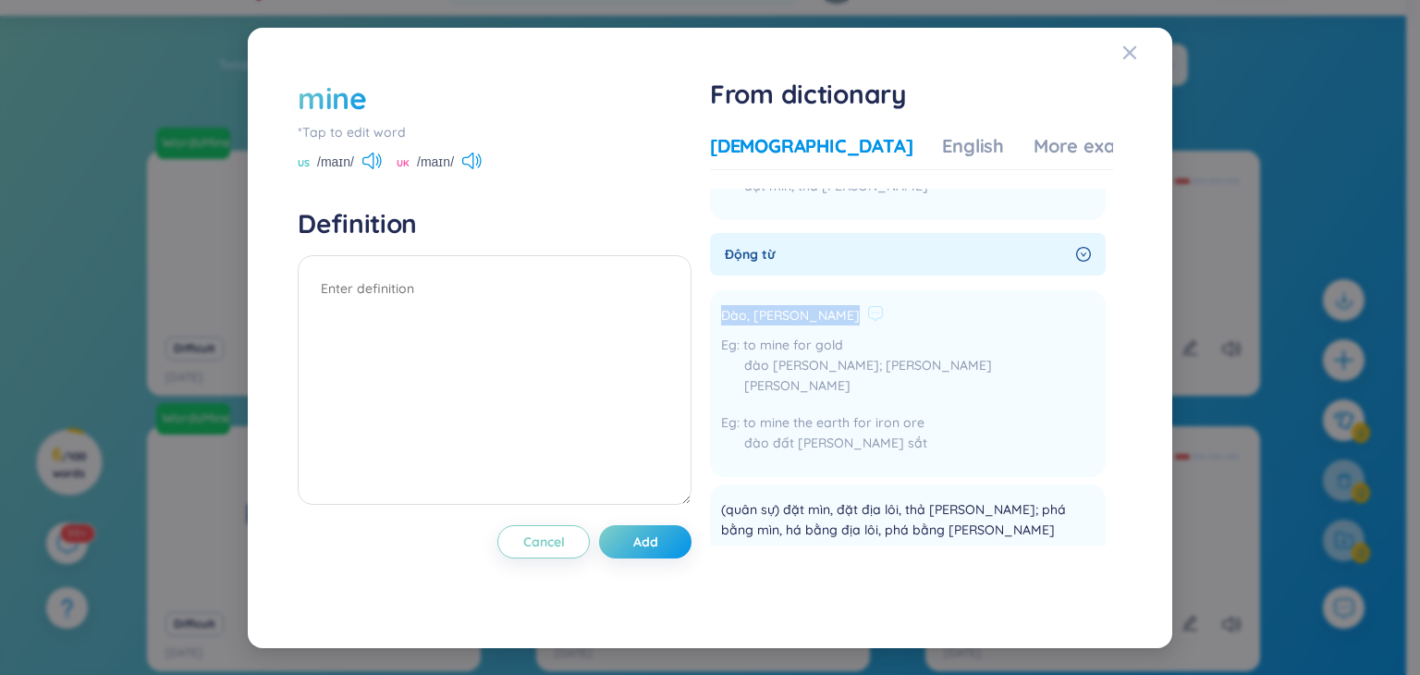
drag, startPoint x: 721, startPoint y: 293, endPoint x: 817, endPoint y: 291, distance: 96.2
click at [817, 291] on li "Đào, khai thác to mine for gold đào vàng; khai thác vàng to mine the earth for …" at bounding box center [908, 383] width 396 height 187
copy div "Đào, khai thác"
click at [361, 311] on textarea at bounding box center [495, 380] width 394 height 250
paste textarea "Đào, khai thác"
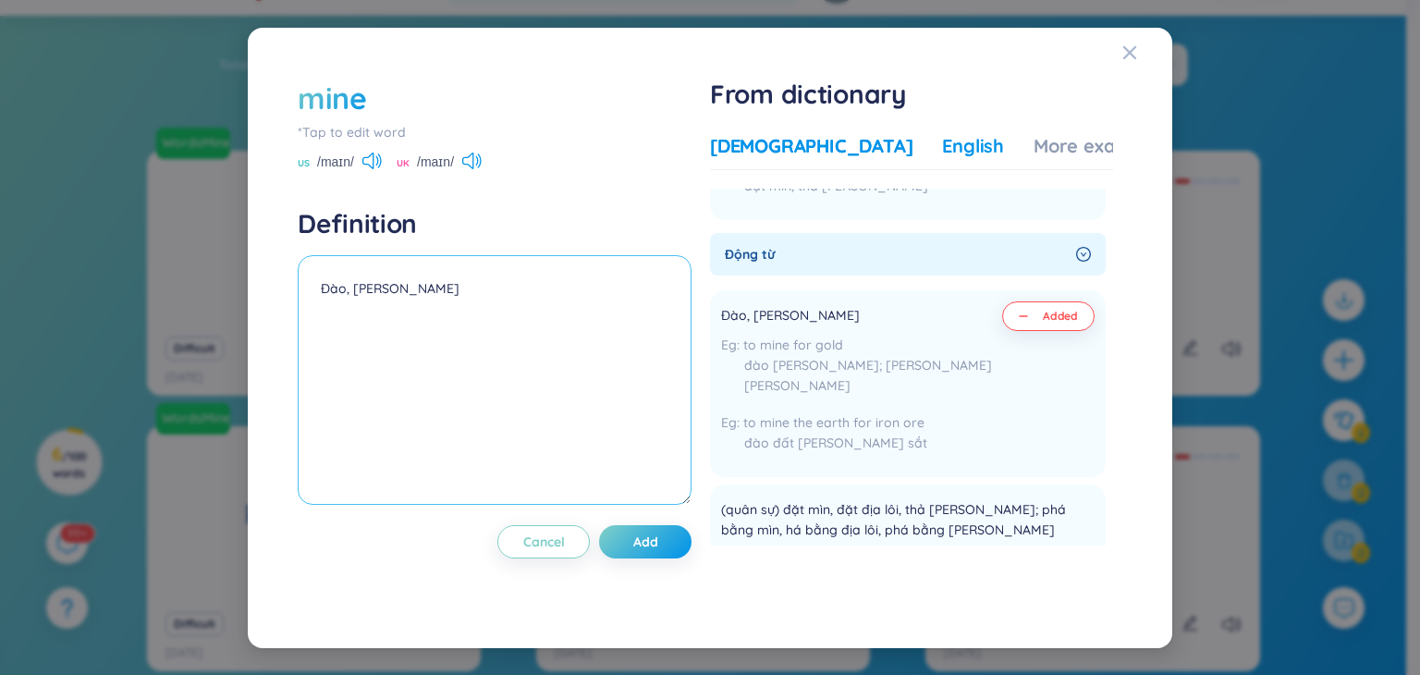
type textarea "Đào, khai thác"
click at [942, 140] on div "English" at bounding box center [973, 146] width 62 height 26
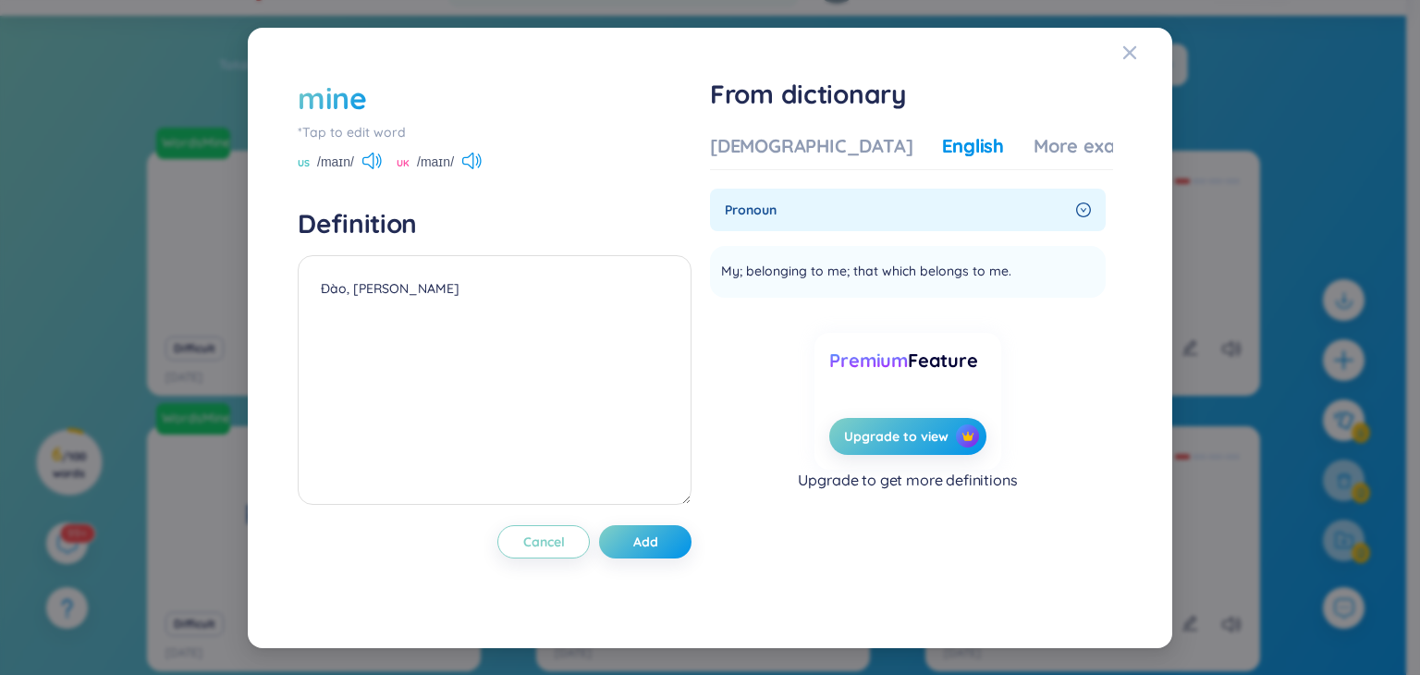
click at [1080, 211] on icon "right-circle" at bounding box center [1083, 209] width 15 height 15
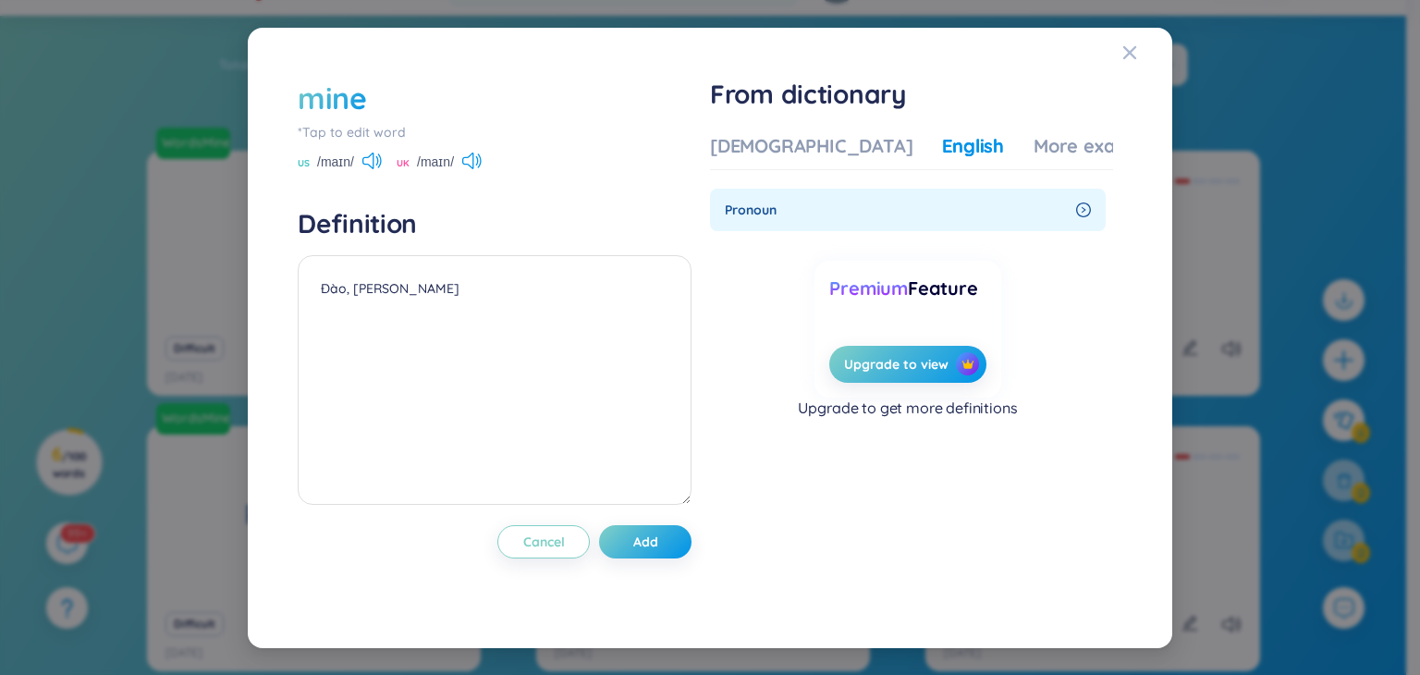
click at [1080, 211] on icon "right-circle" at bounding box center [1083, 209] width 15 height 15
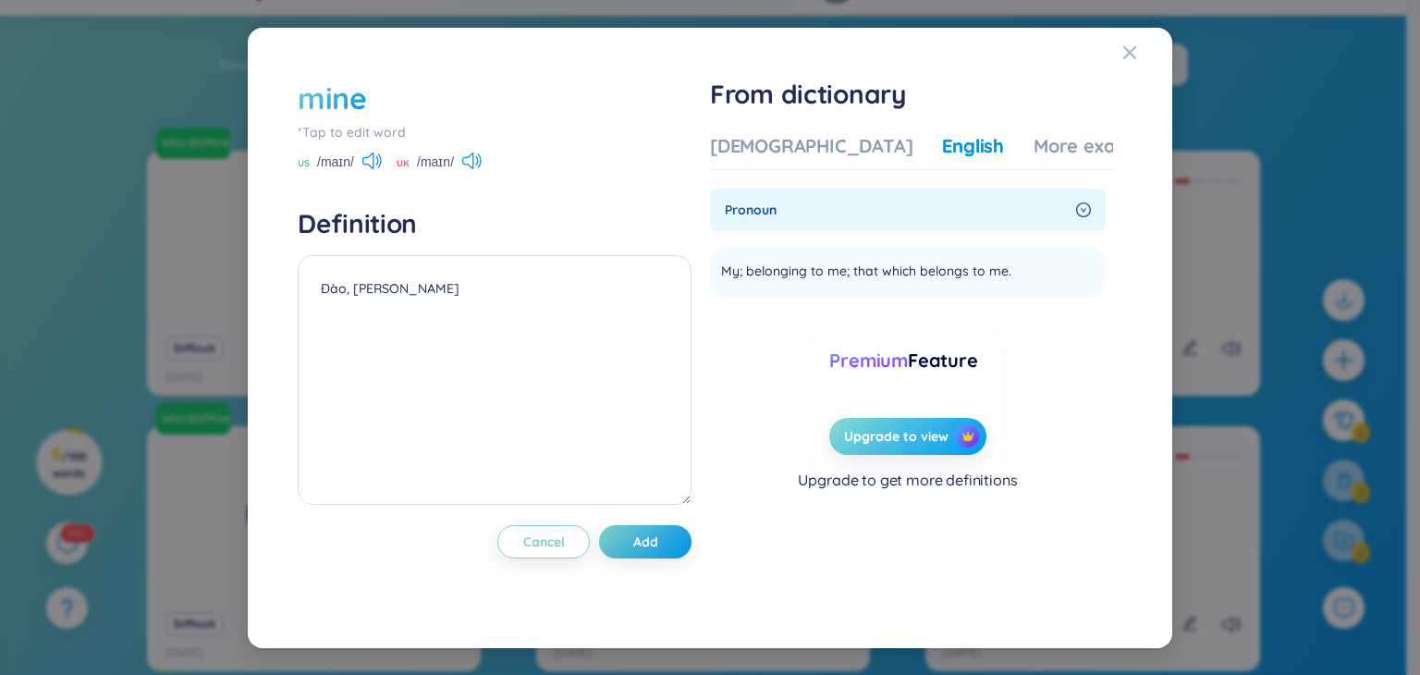
click at [958, 443] on button "Upgrade to view" at bounding box center [907, 436] width 156 height 37
click at [647, 528] on button "Add" at bounding box center [645, 541] width 92 height 33
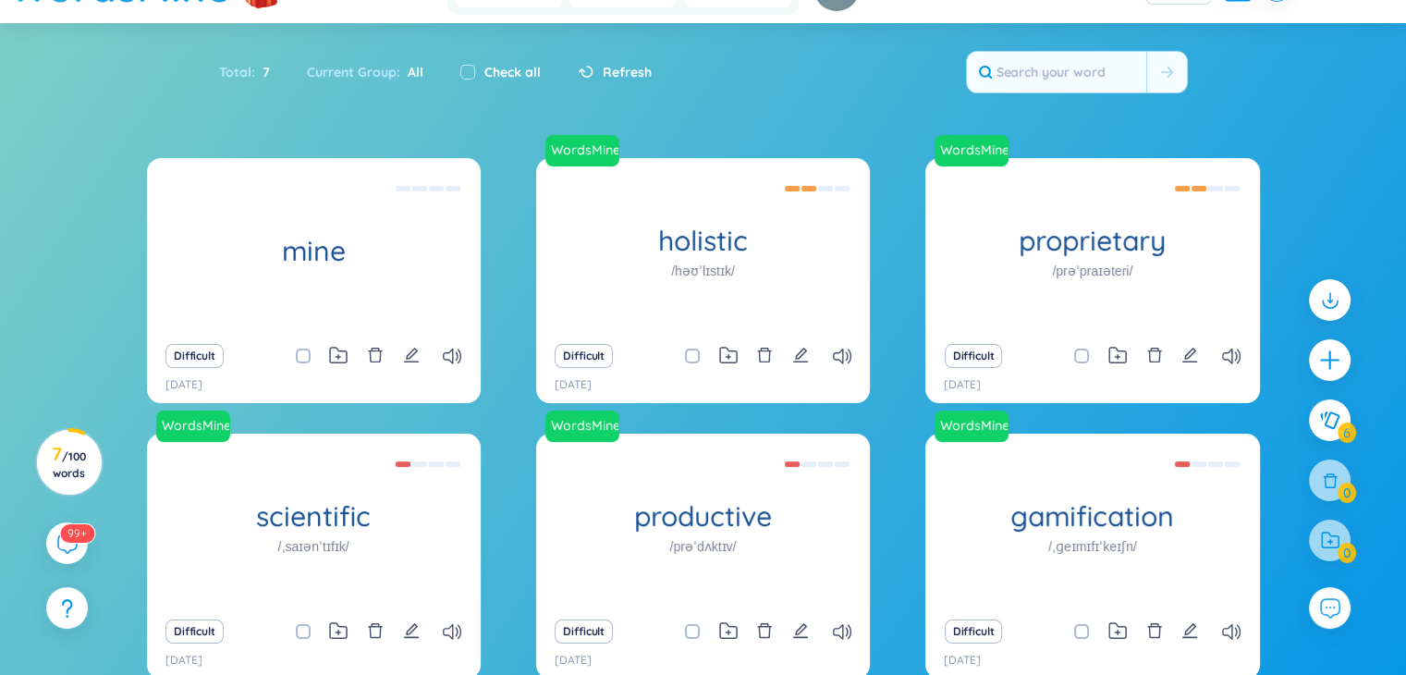
scroll to position [0, 0]
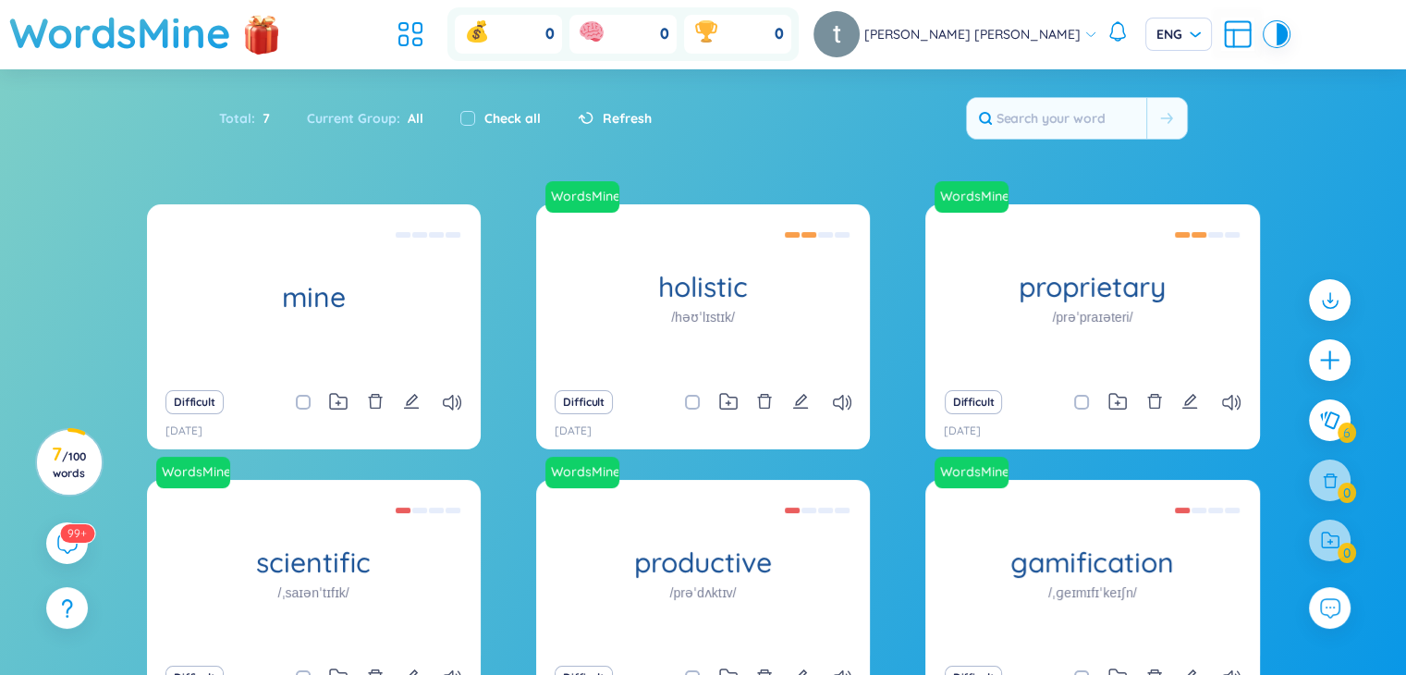
click at [1084, 30] on icon at bounding box center [1090, 34] width 13 height 13
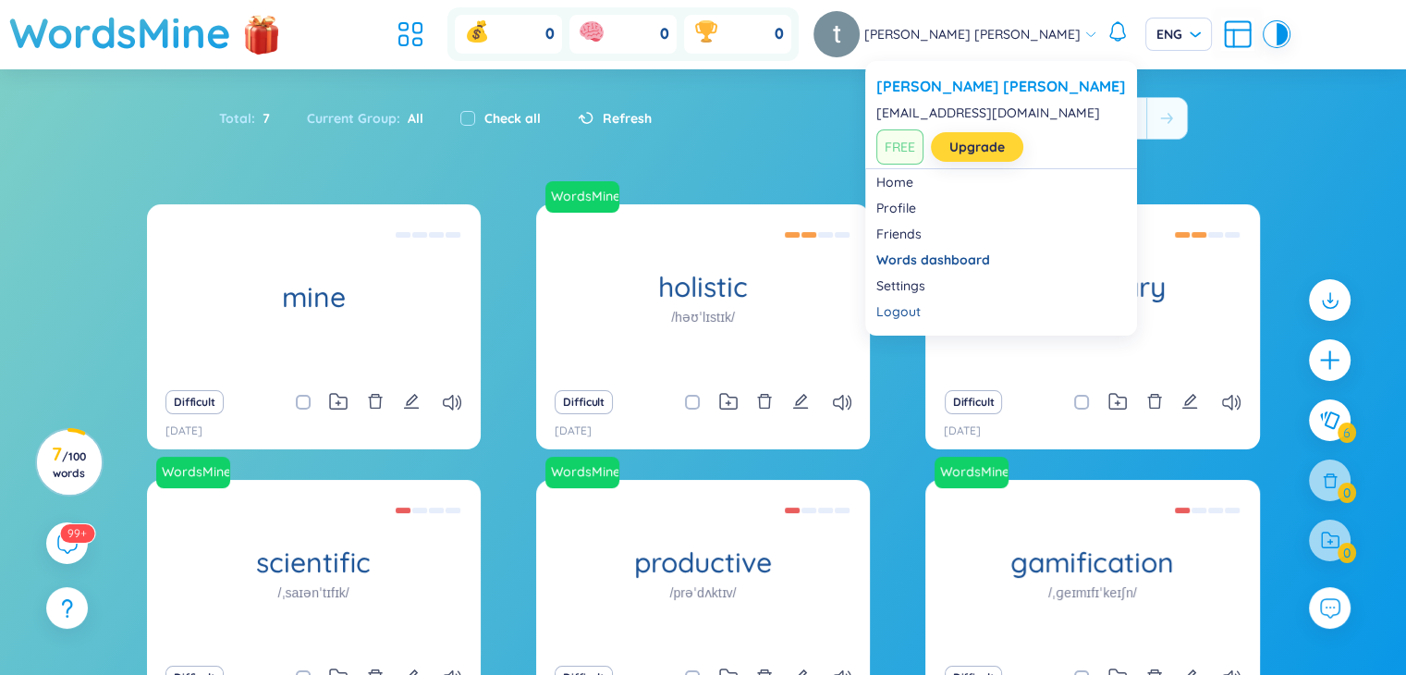
click at [960, 149] on link "Upgrade" at bounding box center [976, 147] width 55 height 20
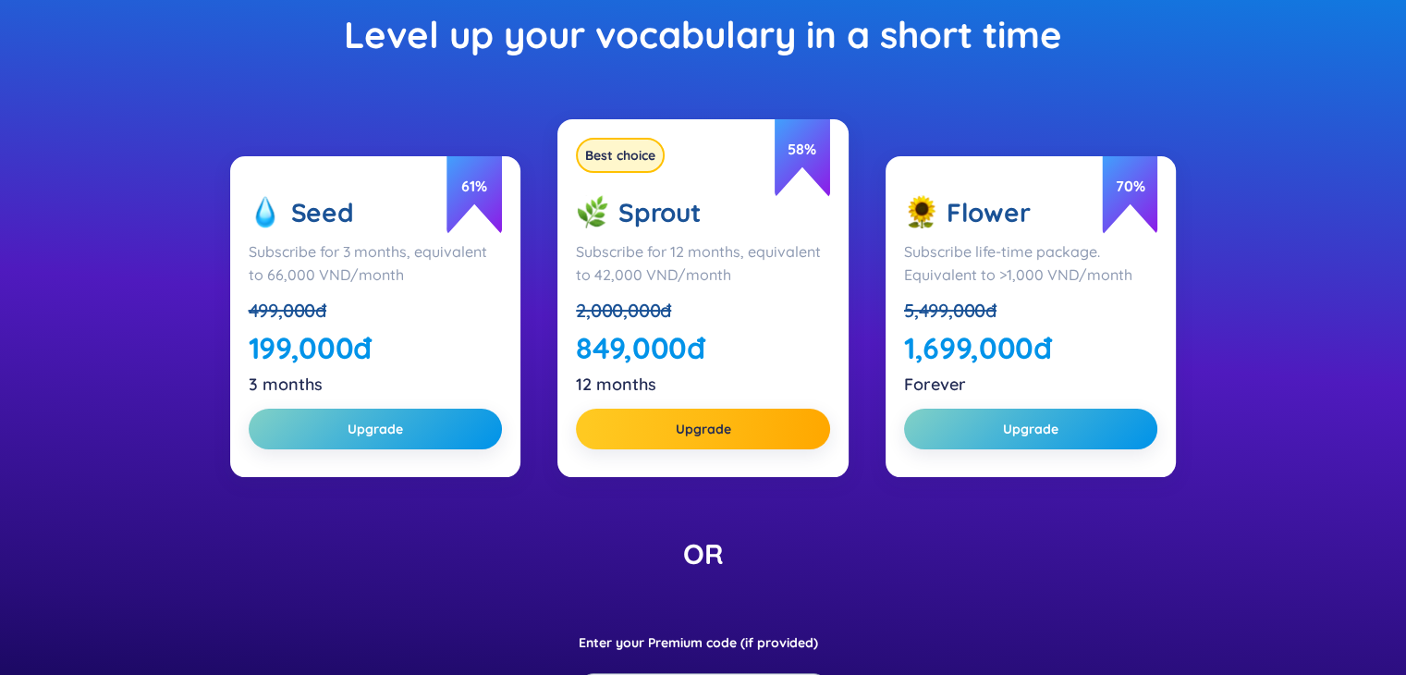
scroll to position [277, 0]
